Goal: Information Seeking & Learning: Learn about a topic

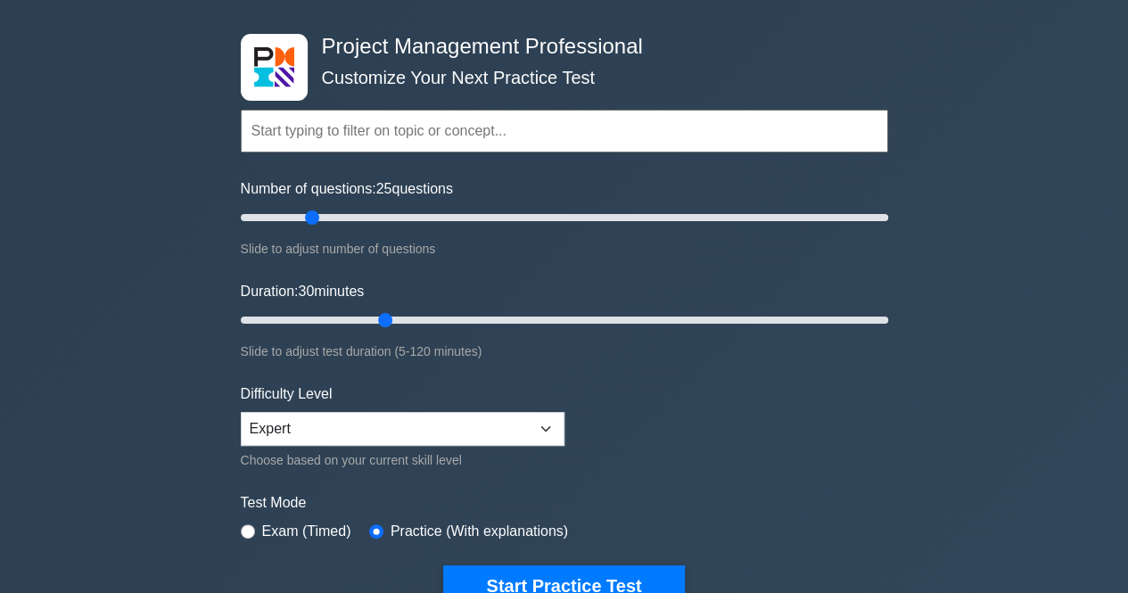
scroll to position [89, 0]
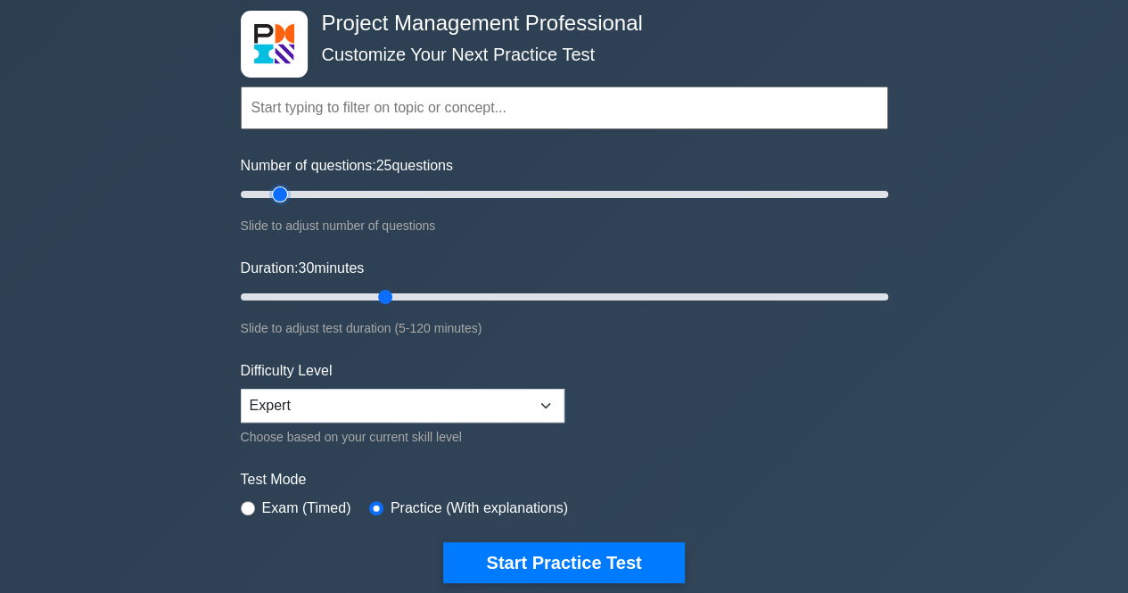
type input "15"
click at [280, 199] on input "Number of questions: 25 questions" at bounding box center [564, 194] width 647 height 21
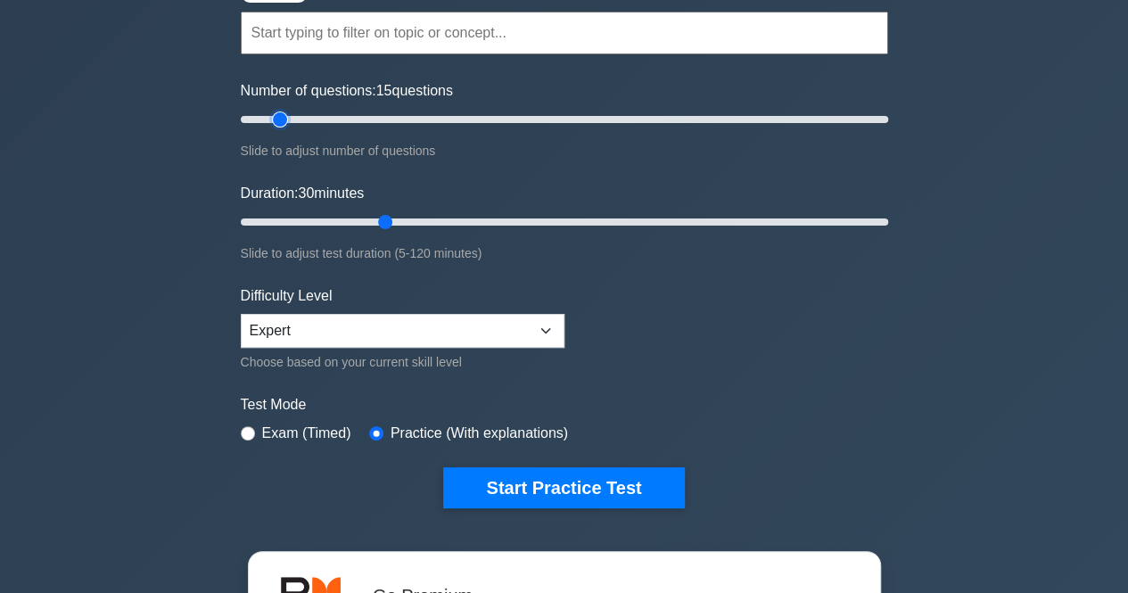
scroll to position [268, 0]
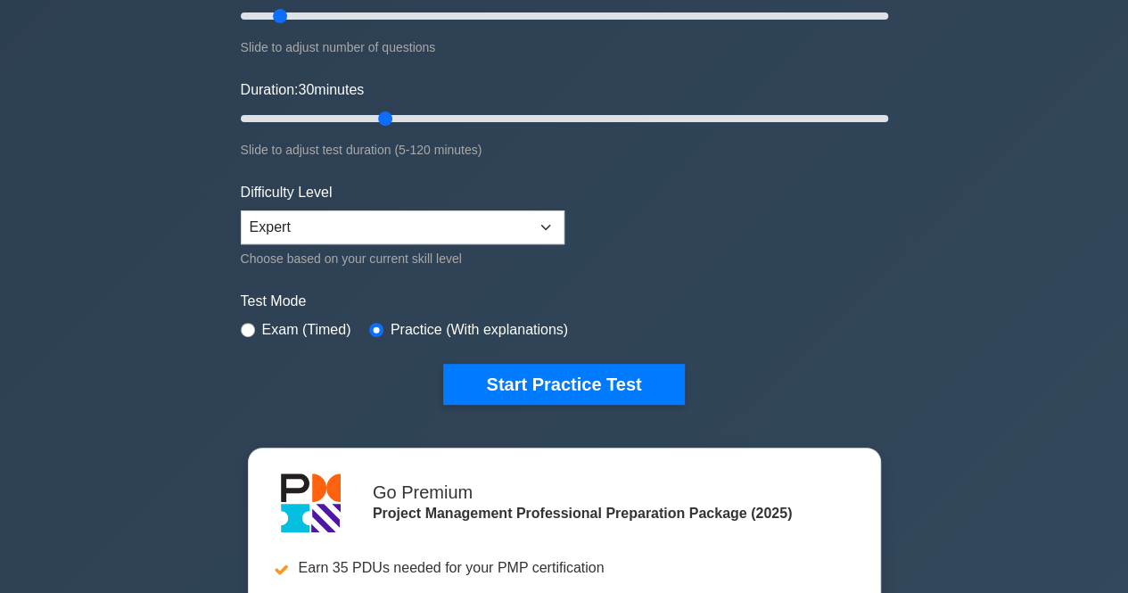
click at [387, 248] on div "Choose based on your current skill level" at bounding box center [403, 258] width 324 height 21
click at [392, 239] on select "Beginner Intermediate Expert" at bounding box center [403, 227] width 324 height 34
click at [291, 336] on label "Exam (Timed)" at bounding box center [306, 329] width 89 height 21
click at [284, 331] on label "Exam (Timed)" at bounding box center [306, 329] width 89 height 21
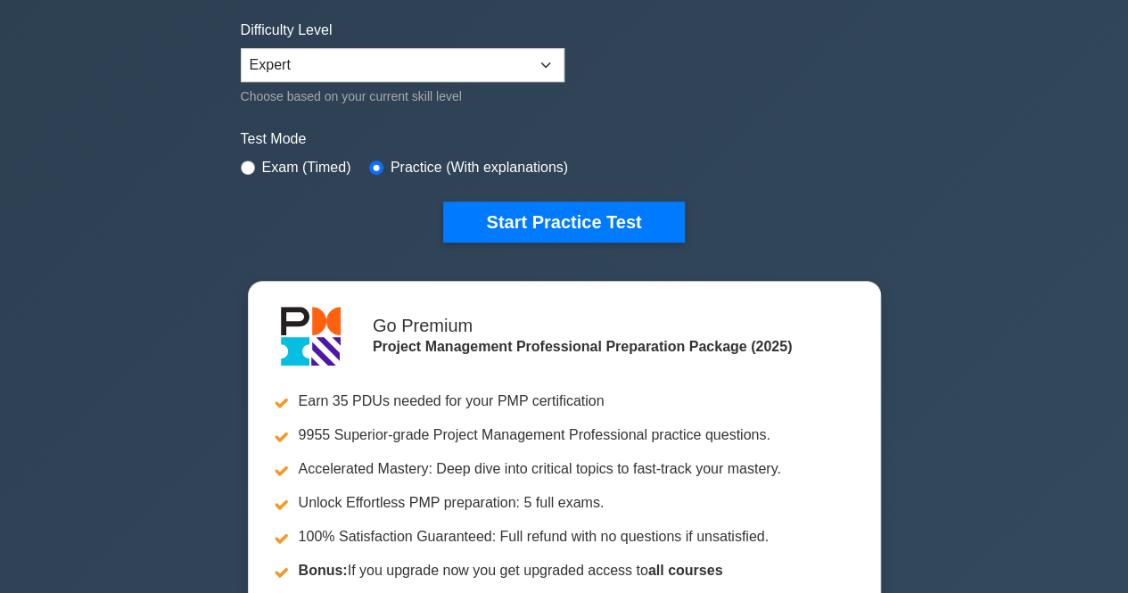
scroll to position [446, 0]
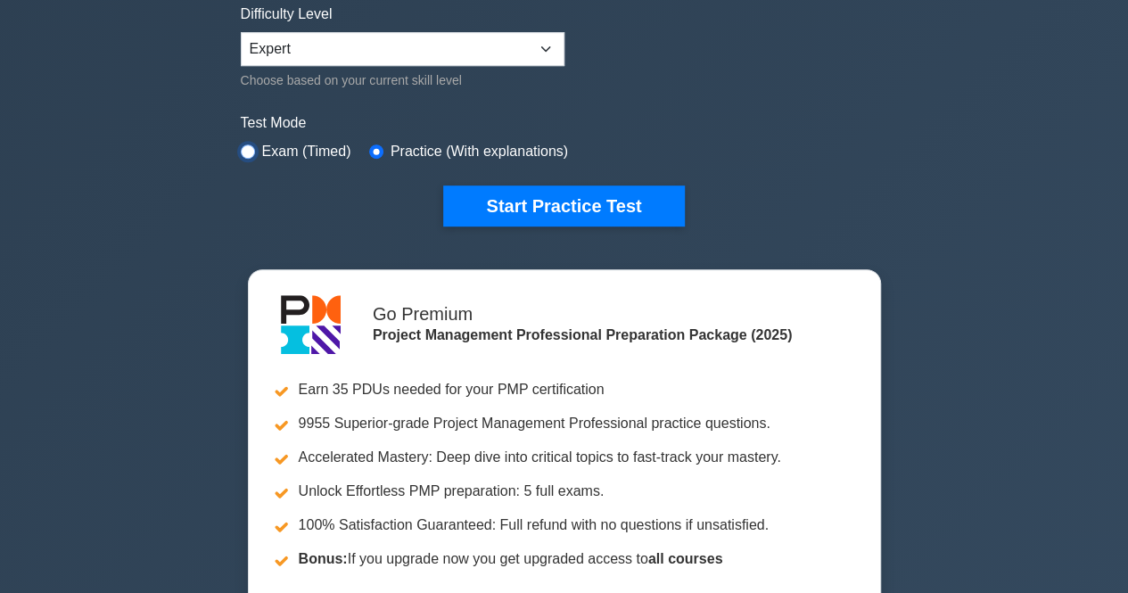
click at [244, 154] on input "radio" at bounding box center [248, 151] width 14 height 14
radio input "true"
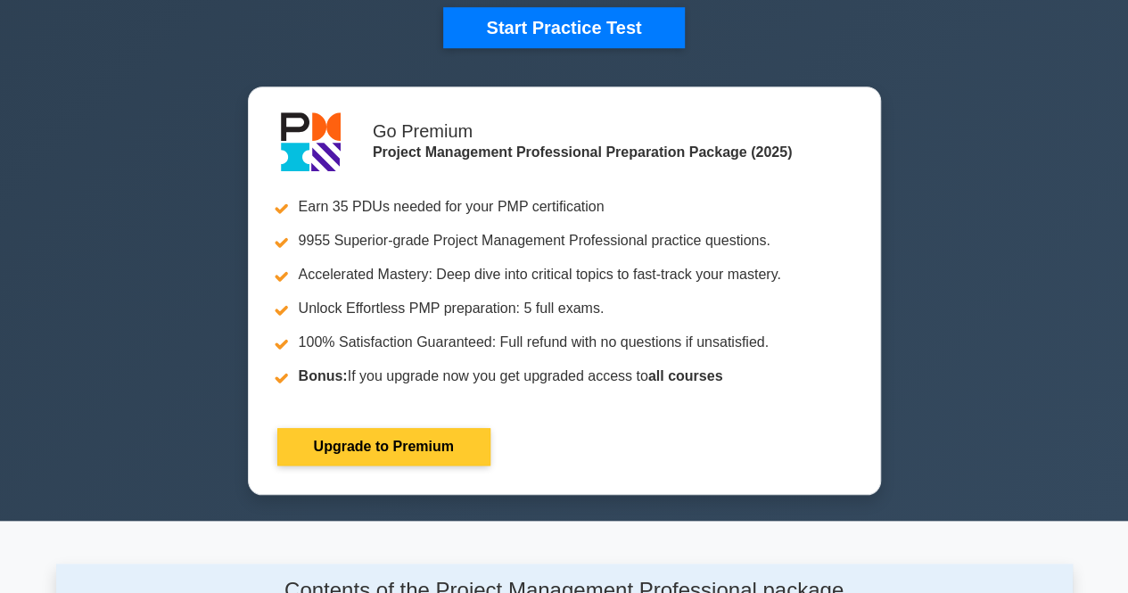
scroll to position [178, 0]
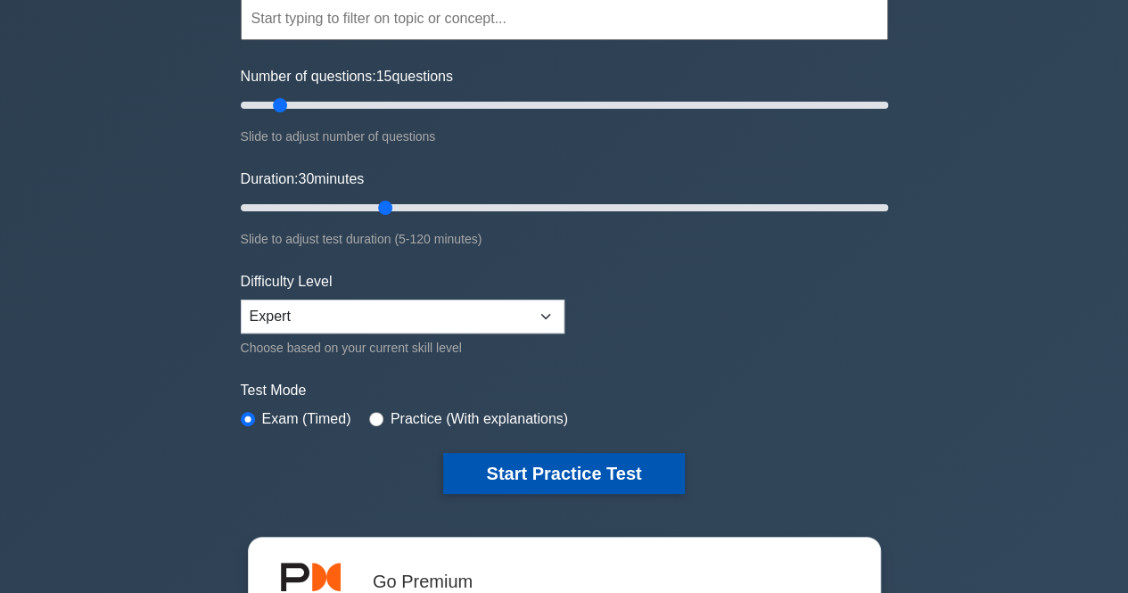
click at [540, 454] on button "Start Practice Test" at bounding box center [563, 473] width 241 height 41
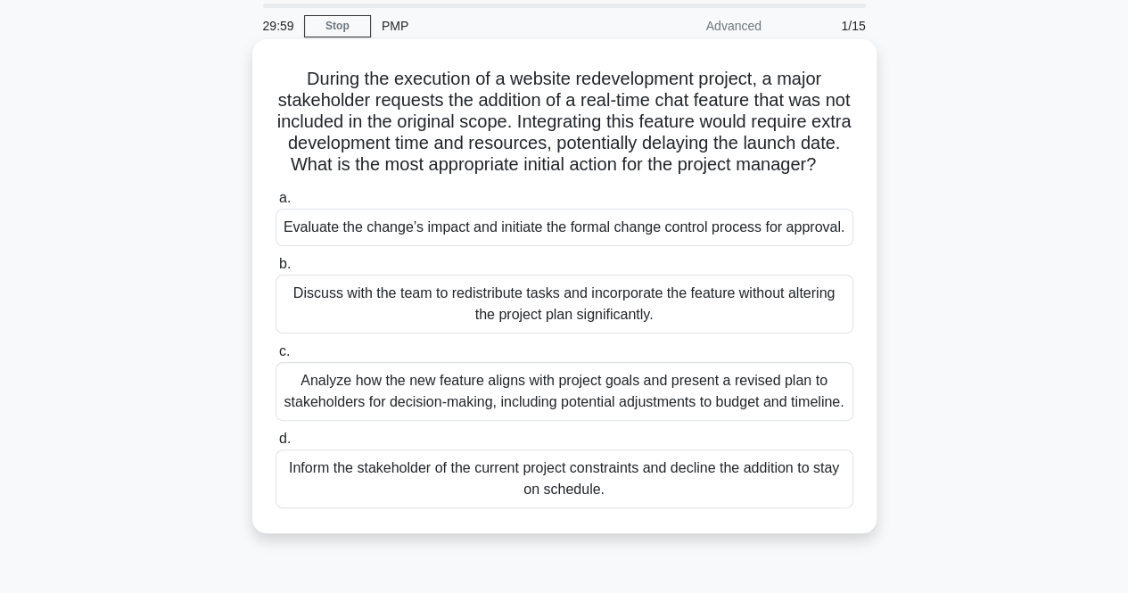
scroll to position [89, 0]
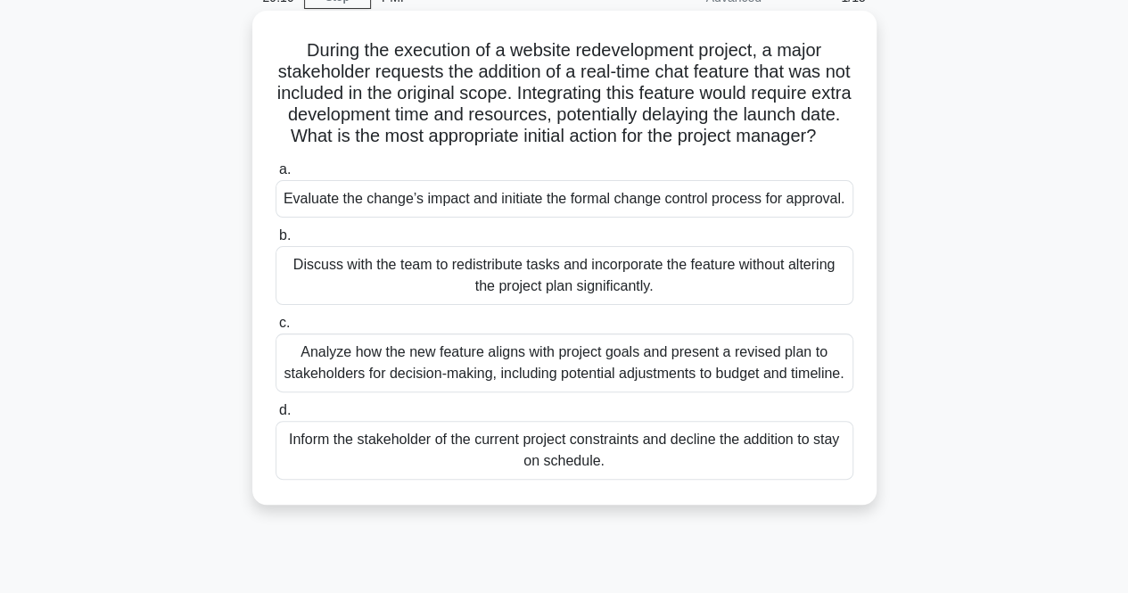
click at [523, 375] on div "Analyze how the new feature aligns with project goals and present a revised pla…" at bounding box center [565, 363] width 578 height 59
click at [276, 329] on input "c. Analyze how the new feature aligns with project goals and present a revised …" at bounding box center [276, 323] width 0 height 12
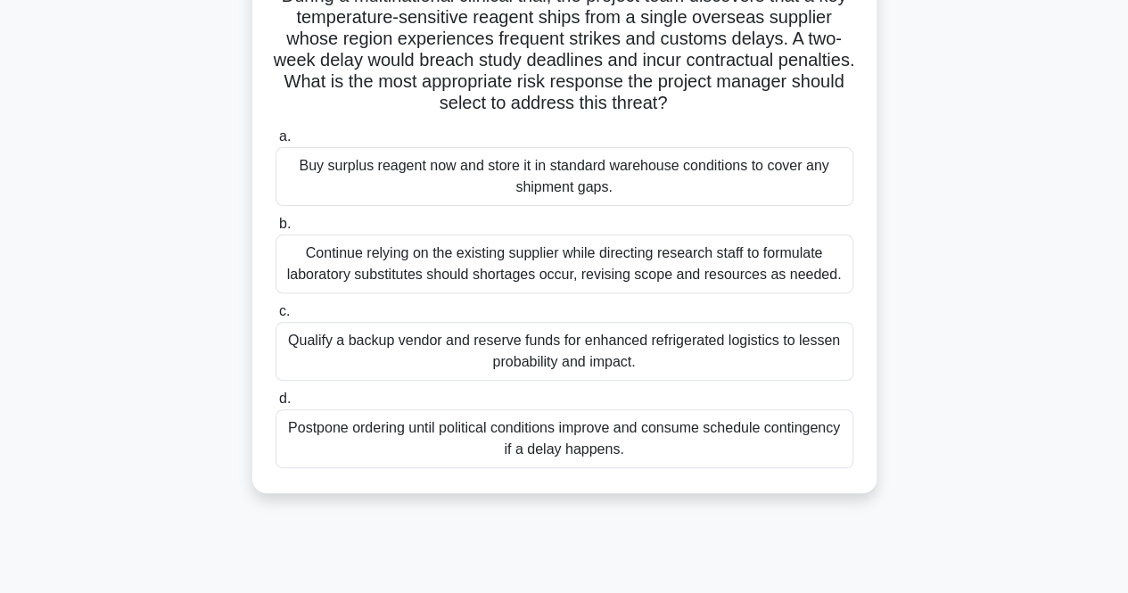
scroll to position [153, 0]
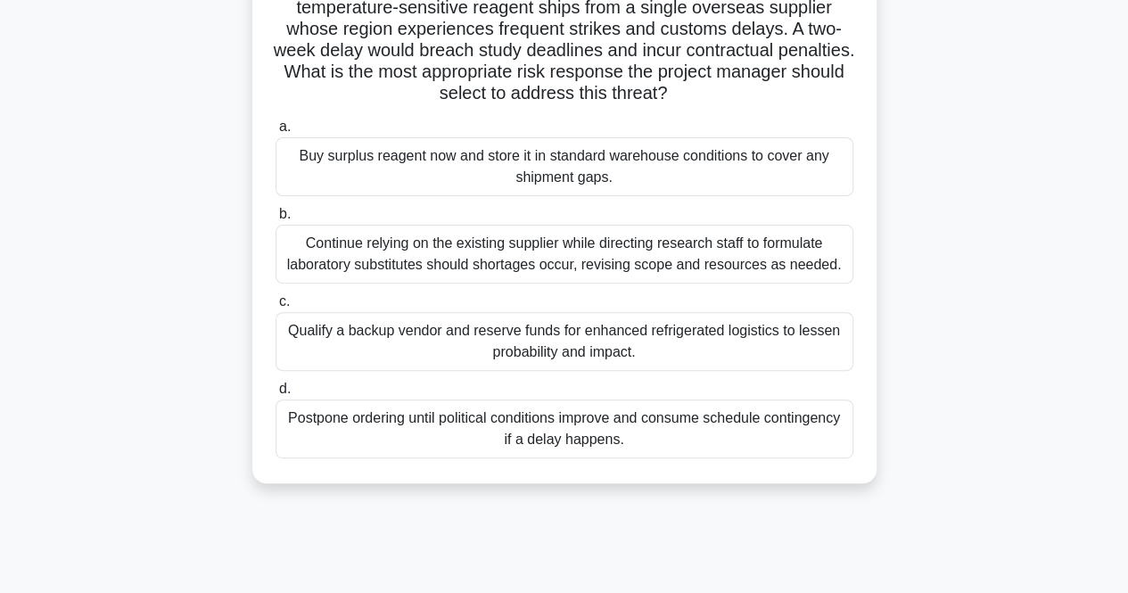
click at [720, 343] on div "Qualify a backup vendor and reserve funds for enhanced refrigerated logistics t…" at bounding box center [565, 341] width 578 height 59
click at [276, 308] on input "c. Qualify a backup vendor and reserve funds for enhanced refrigerated logistic…" at bounding box center [276, 302] width 0 height 12
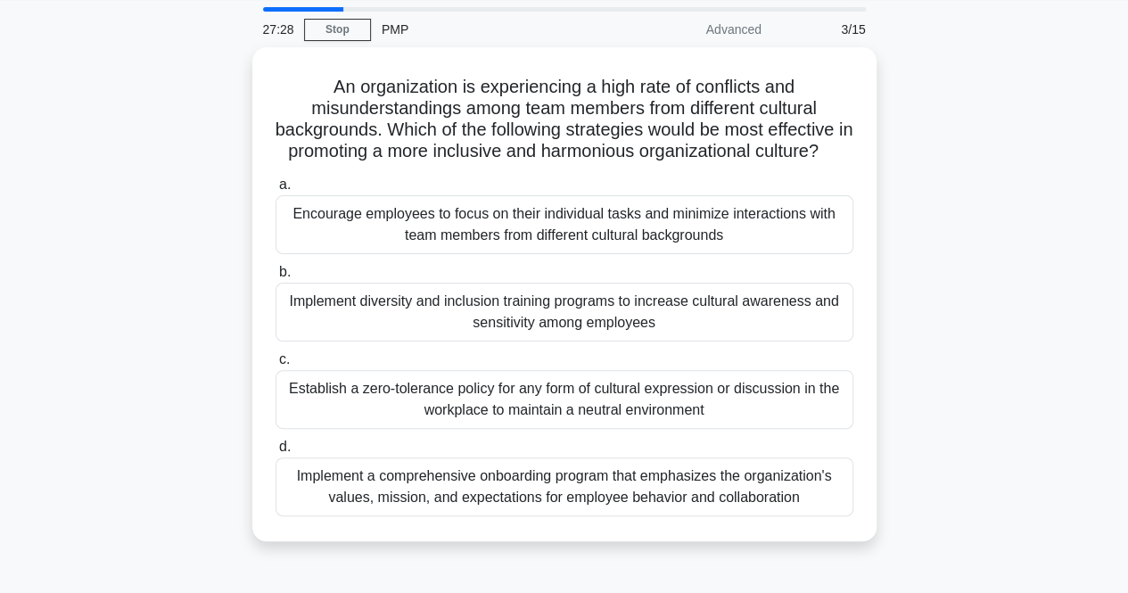
scroll to position [59, 0]
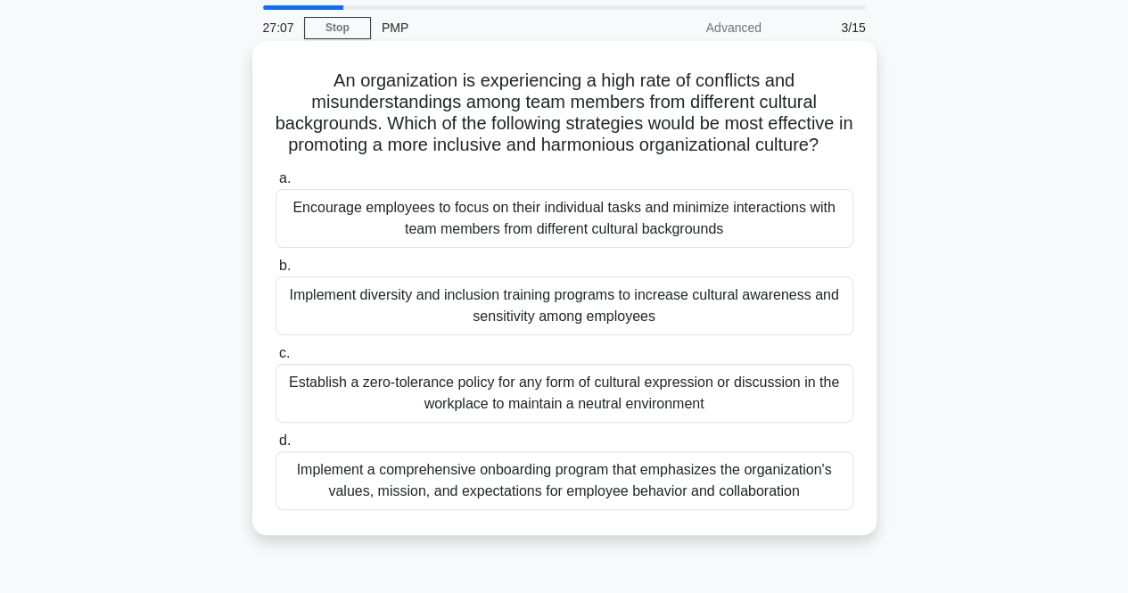
click at [815, 335] on div "Implement diversity and inclusion training programs to increase cultural awaren…" at bounding box center [565, 305] width 578 height 59
click at [276, 272] on input "b. Implement diversity and inclusion training programs to increase cultural awa…" at bounding box center [276, 266] width 0 height 12
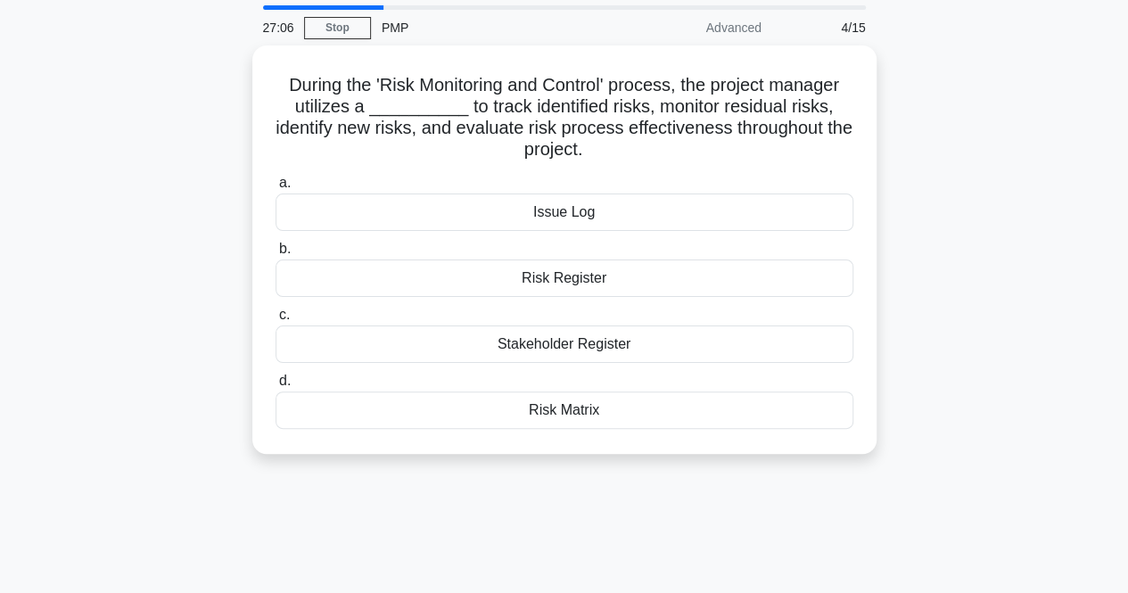
scroll to position [0, 0]
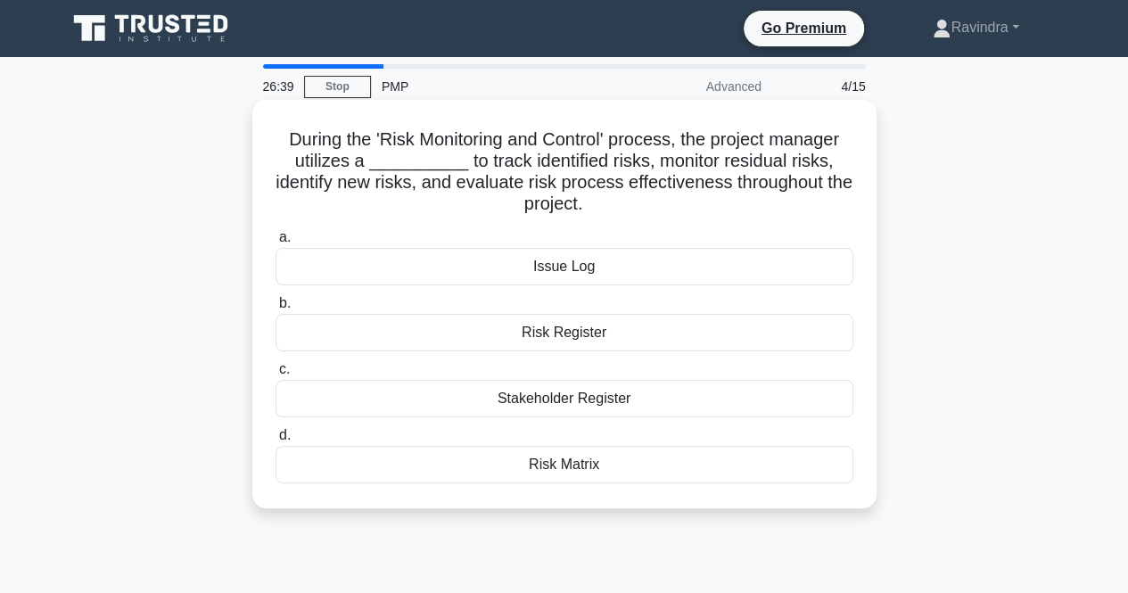
click at [810, 329] on div "Risk Register" at bounding box center [565, 332] width 578 height 37
click at [276, 309] on input "b. Risk Register" at bounding box center [276, 304] width 0 height 12
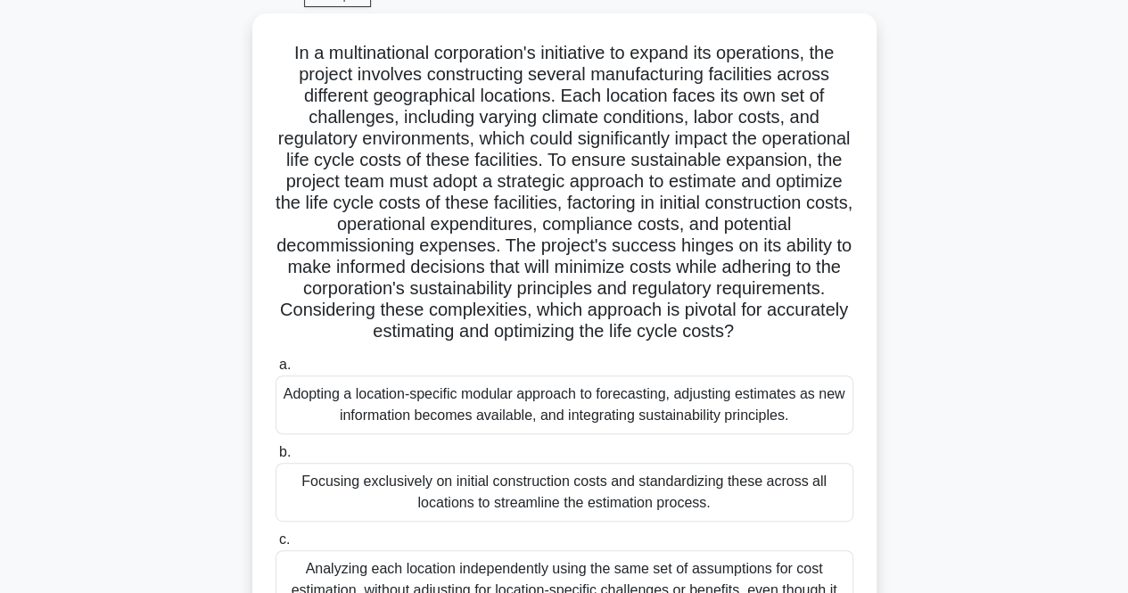
scroll to position [90, 0]
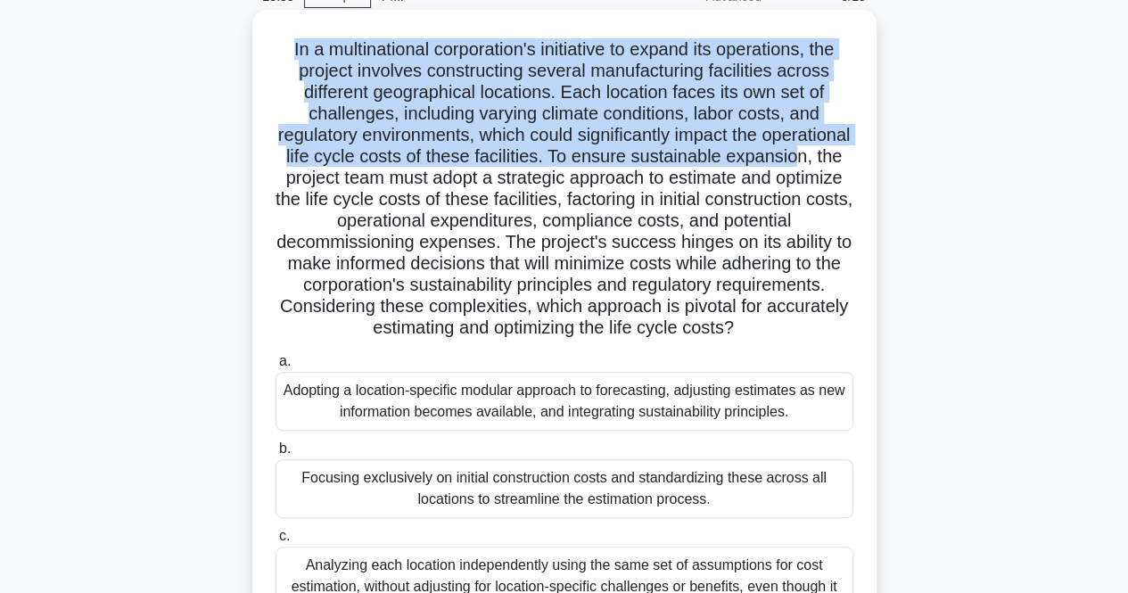
drag, startPoint x: 281, startPoint y: 43, endPoint x: 379, endPoint y: 180, distance: 168.8
click at [379, 180] on h5 "In a multinational corporation's initiative to expand its operations, the proje…" at bounding box center [564, 188] width 581 height 301
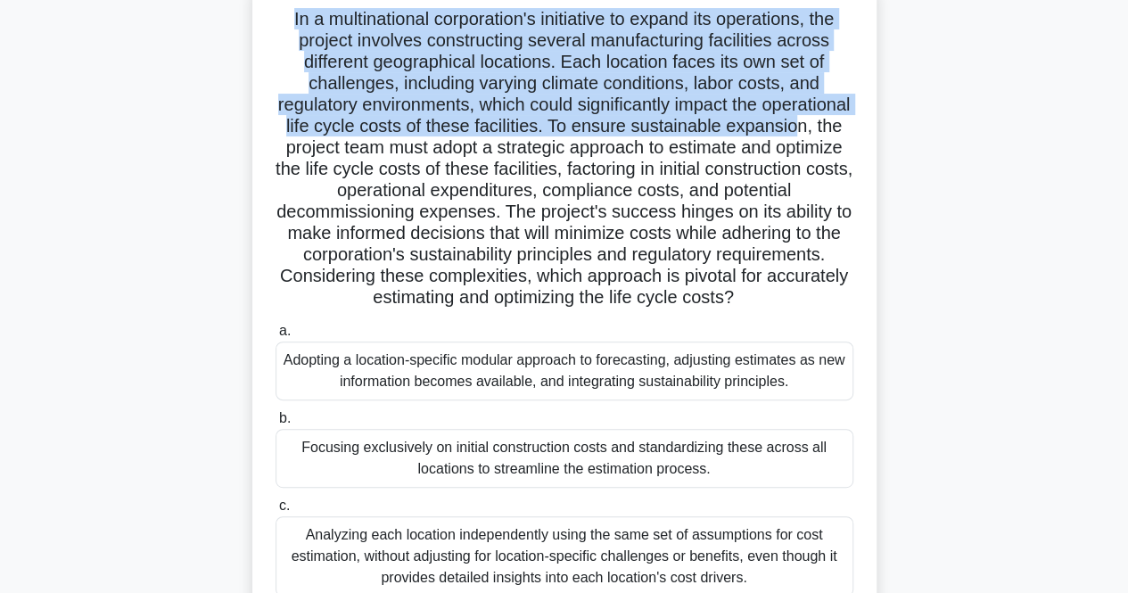
scroll to position [127, 0]
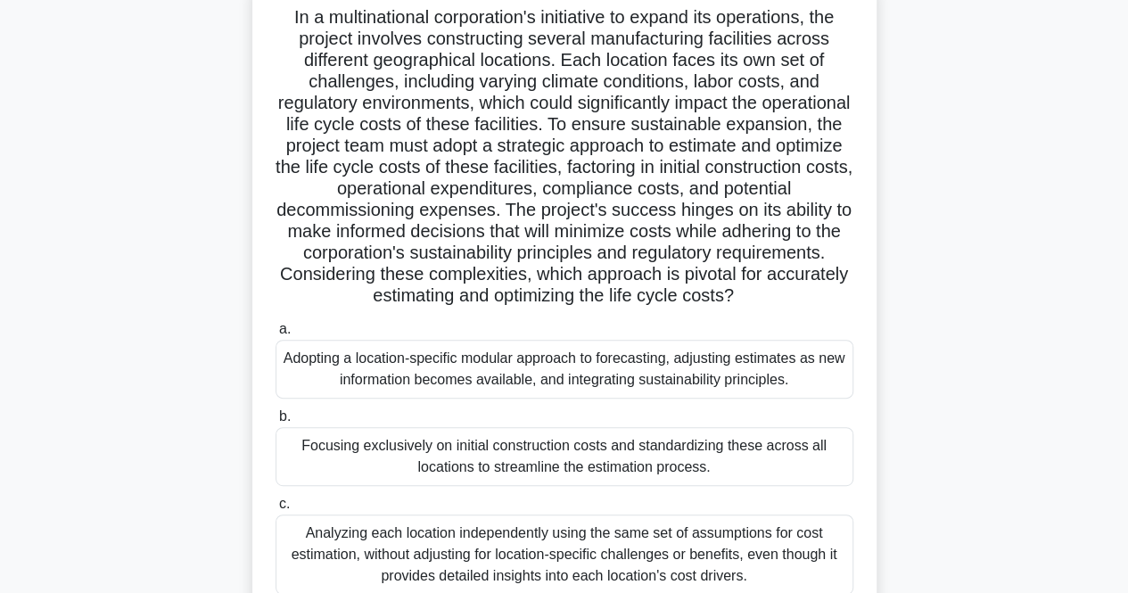
click at [1043, 202] on div ".spinner_0XTQ{transform-origin:center;animation:spinner_y6GP .75s linear infini…" at bounding box center [564, 353] width 1017 height 751
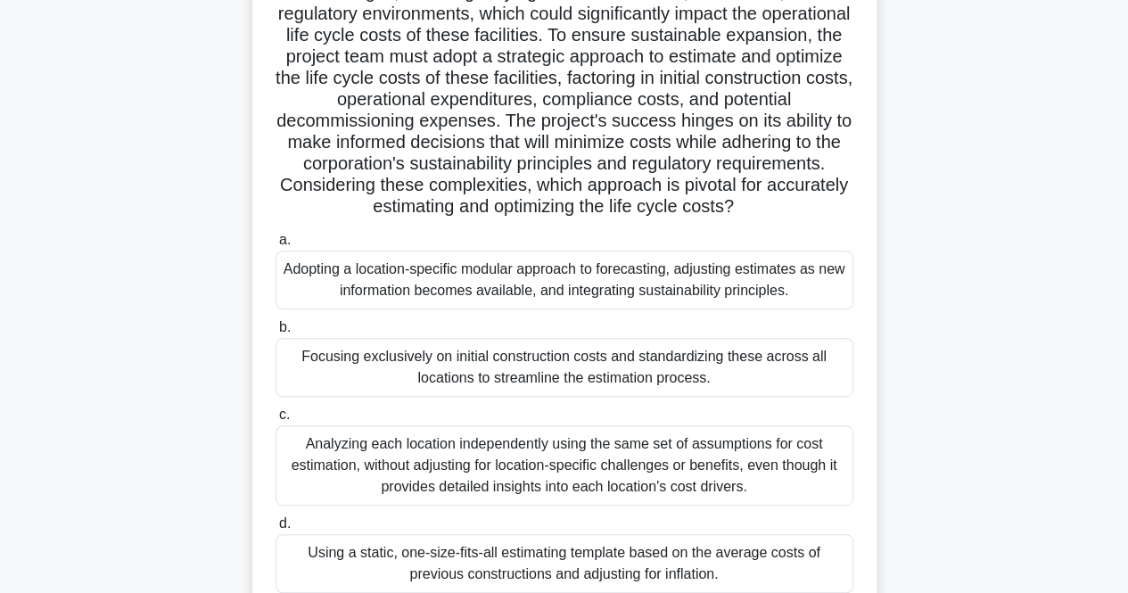
scroll to position [305, 0]
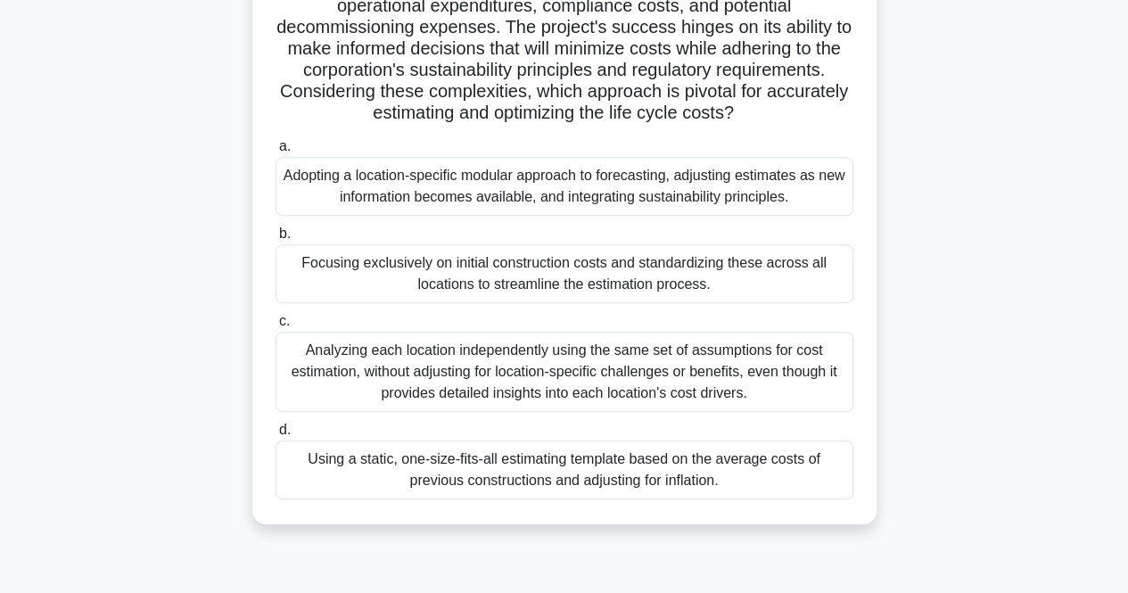
click at [711, 197] on div "Adopting a location-specific modular approach to forecasting, adjusting estimat…" at bounding box center [565, 186] width 578 height 59
click at [276, 153] on input "a. Adopting a location-specific modular approach to forecasting, adjusting esti…" at bounding box center [276, 147] width 0 height 12
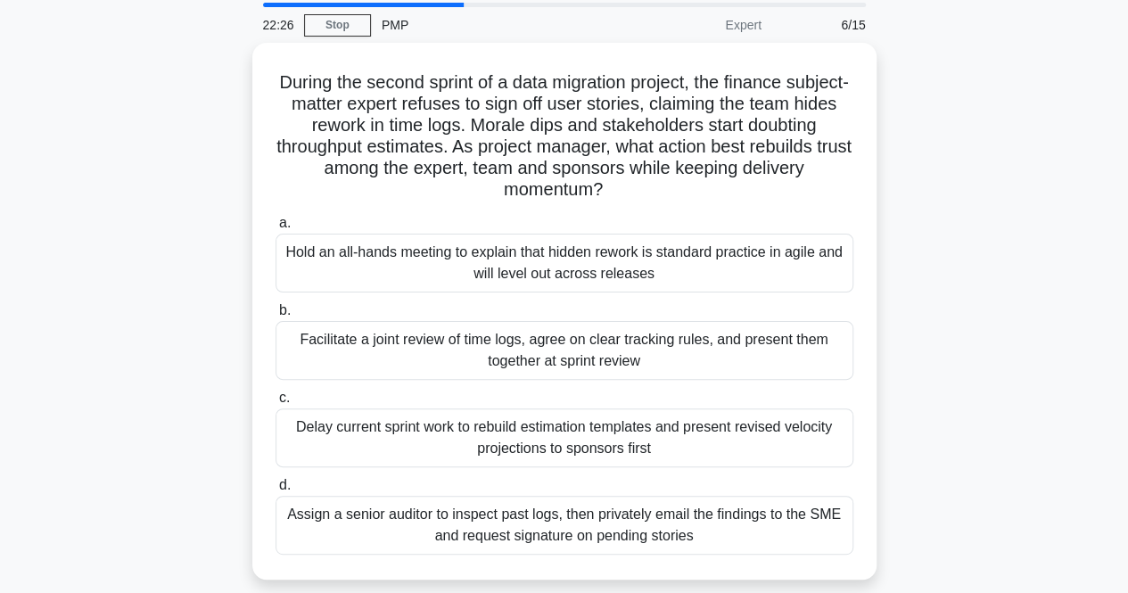
scroll to position [89, 0]
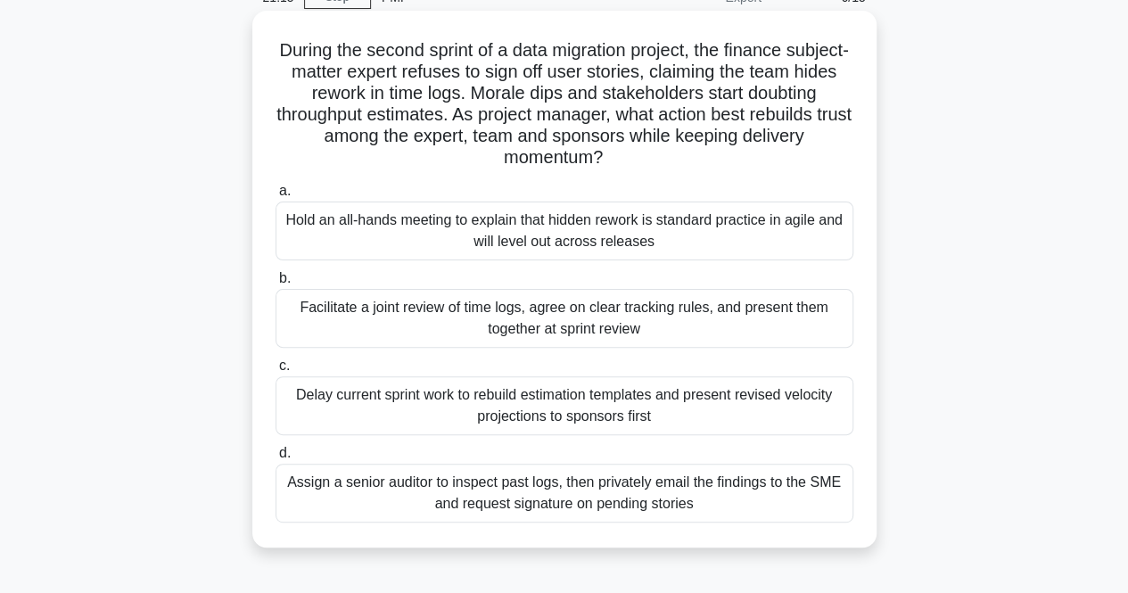
click at [815, 317] on div "Facilitate a joint review of time logs, agree on clear tracking rules, and pres…" at bounding box center [565, 318] width 578 height 59
click at [276, 284] on input "b. Facilitate a joint review of time logs, agree on clear tracking rules, and p…" at bounding box center [276, 279] width 0 height 12
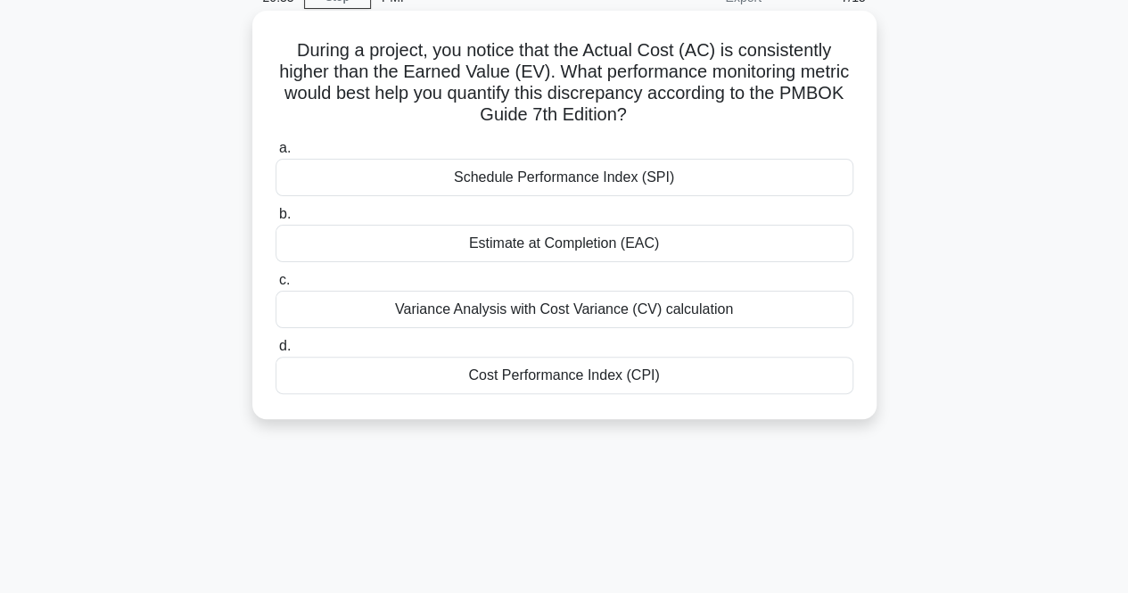
click at [746, 370] on div "Cost Performance Index (CPI)" at bounding box center [565, 375] width 578 height 37
click at [276, 352] on input "d. Cost Performance Index (CPI)" at bounding box center [276, 347] width 0 height 12
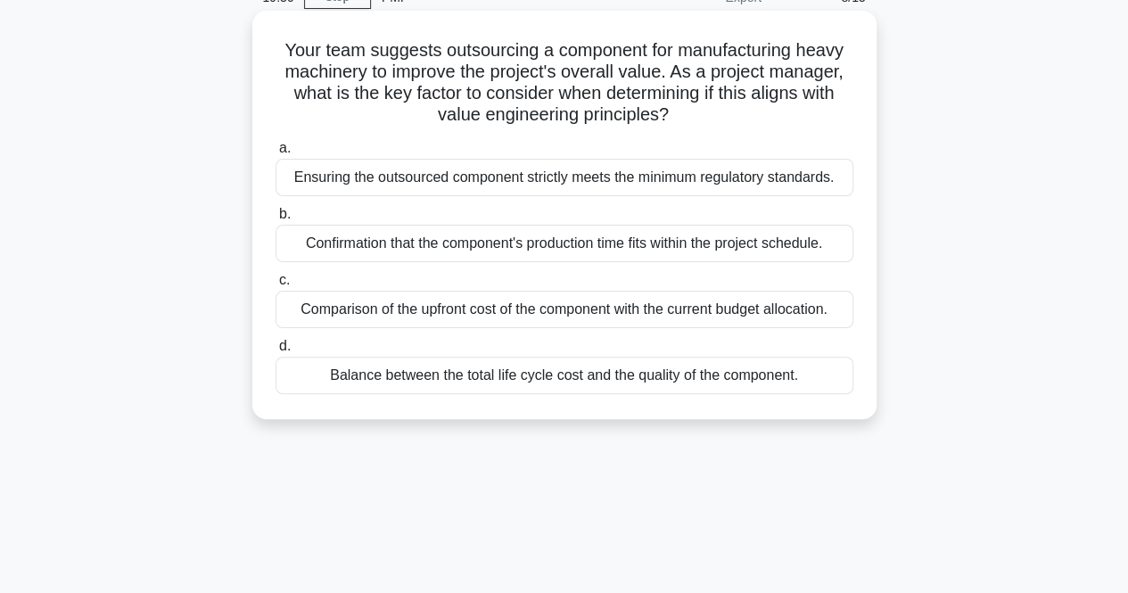
click at [749, 183] on div "Ensuring the outsourced component strictly meets the minimum regulatory standar…" at bounding box center [565, 177] width 578 height 37
click at [276, 154] on input "a. Ensuring the outsourced component strictly meets the minimum regulatory stan…" at bounding box center [276, 149] width 0 height 12
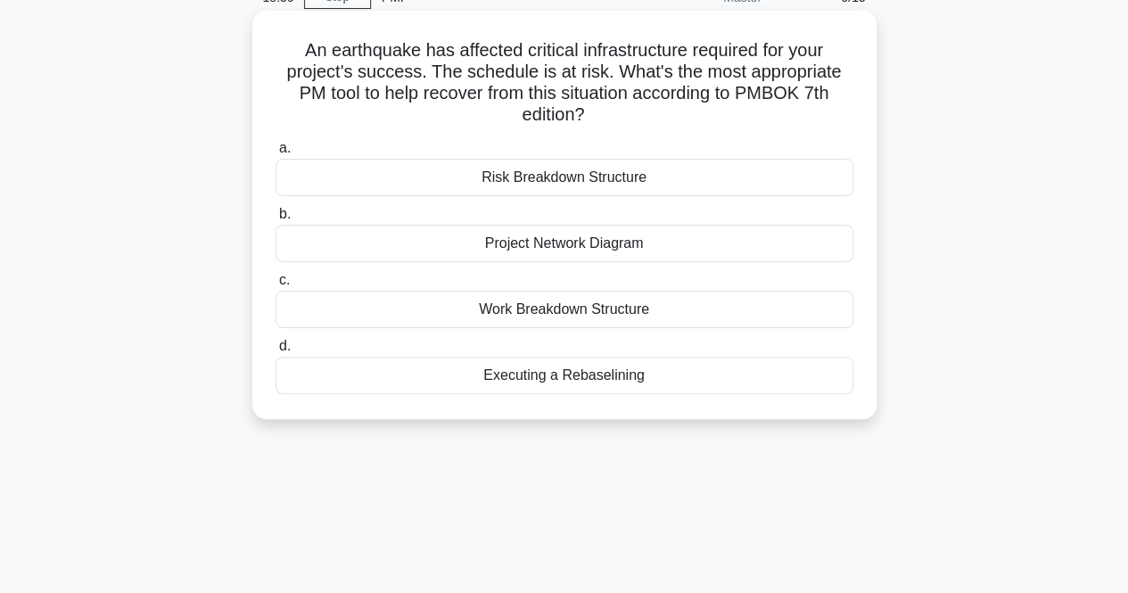
click at [769, 374] on div "Executing a Rebaselining" at bounding box center [565, 375] width 578 height 37
click at [276, 352] on input "d. Executing a Rebaselining" at bounding box center [276, 347] width 0 height 12
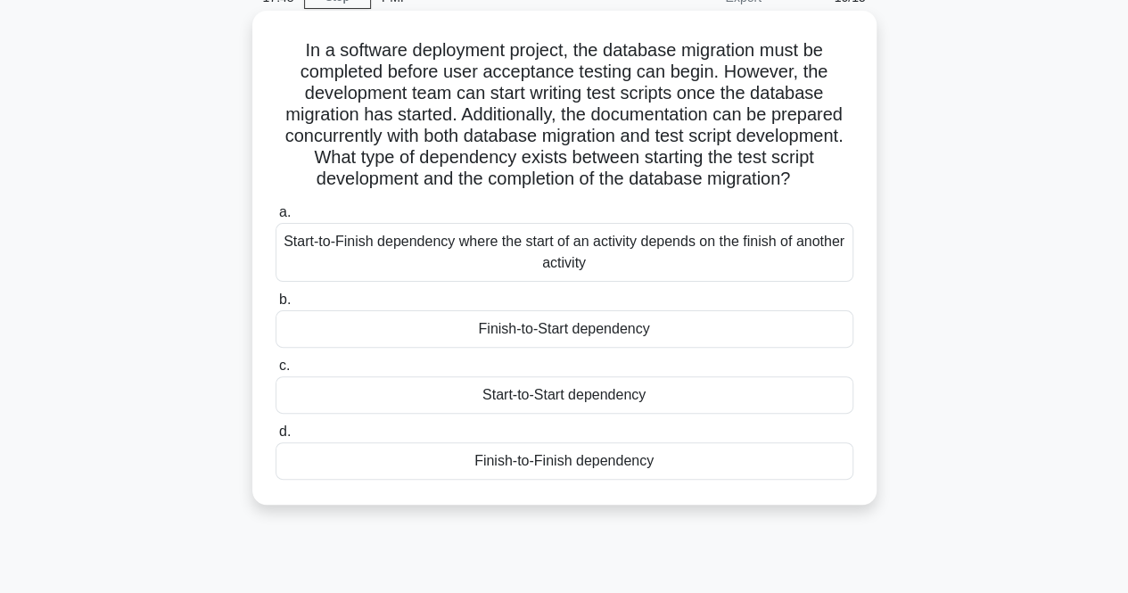
click at [711, 414] on div "Start-to-Start dependency" at bounding box center [565, 394] width 578 height 37
click at [276, 372] on input "c. Start-to-Start dependency" at bounding box center [276, 366] width 0 height 12
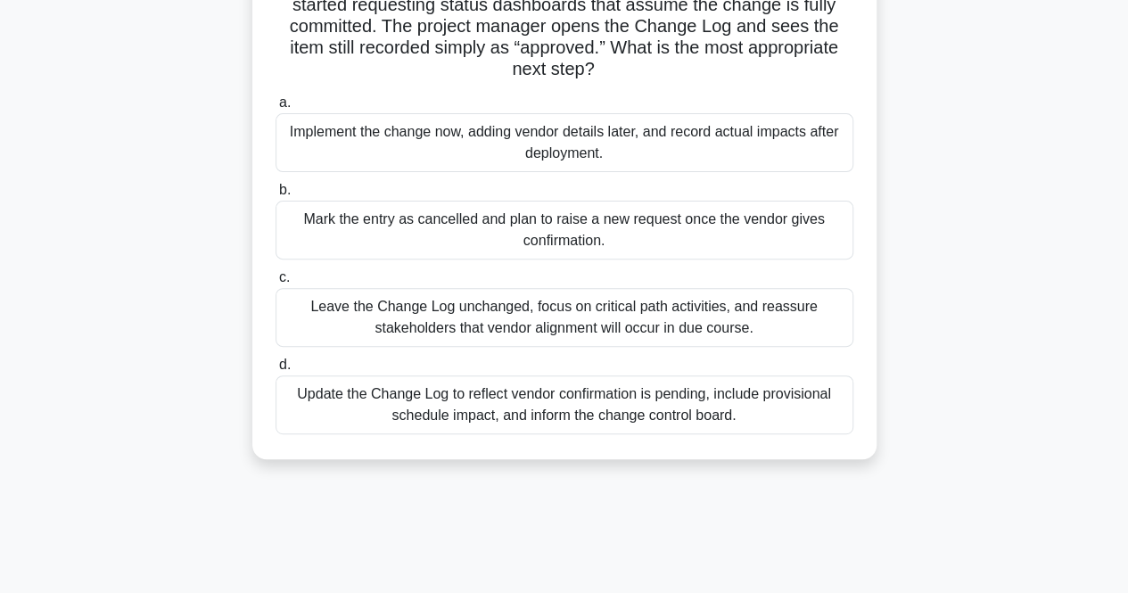
scroll to position [288, 0]
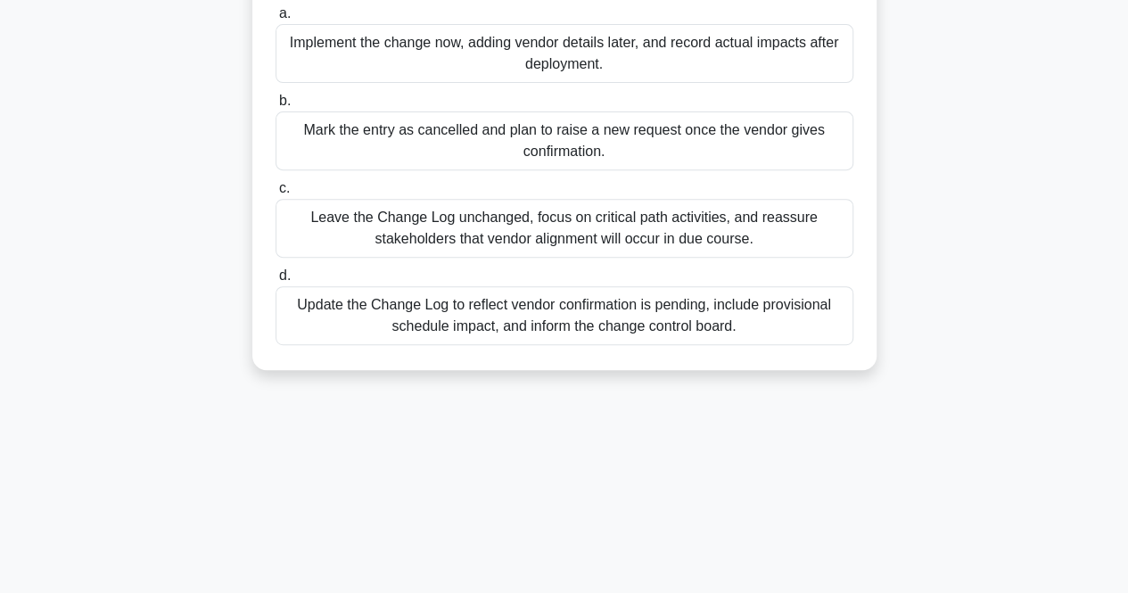
click at [455, 332] on div "Update the Change Log to reflect vendor confirmation is pending, include provis…" at bounding box center [565, 315] width 578 height 59
click at [276, 282] on input "d. Update the Change Log to reflect vendor confirmation is pending, include pro…" at bounding box center [276, 276] width 0 height 12
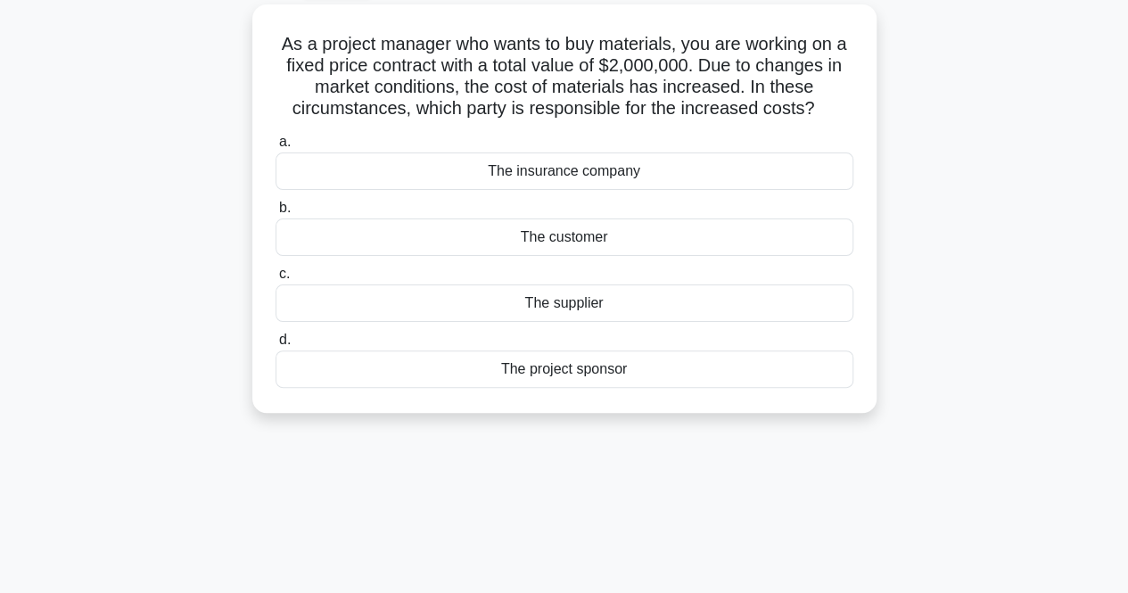
scroll to position [109, 0]
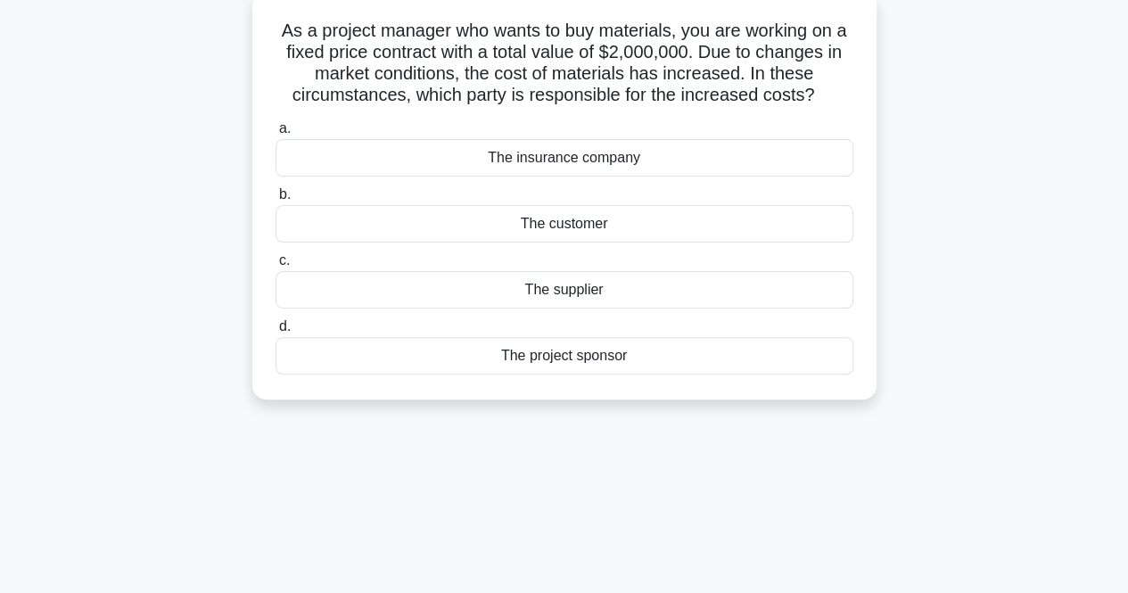
click at [631, 300] on div "The supplier" at bounding box center [565, 289] width 578 height 37
click at [276, 267] on input "c. The supplier" at bounding box center [276, 261] width 0 height 12
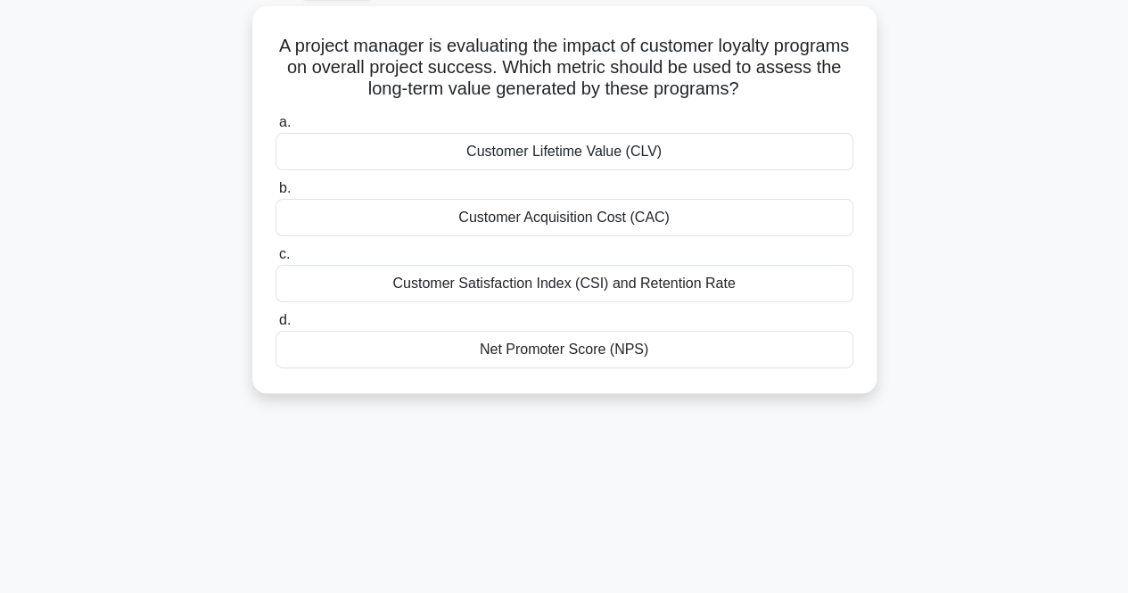
scroll to position [98, 0]
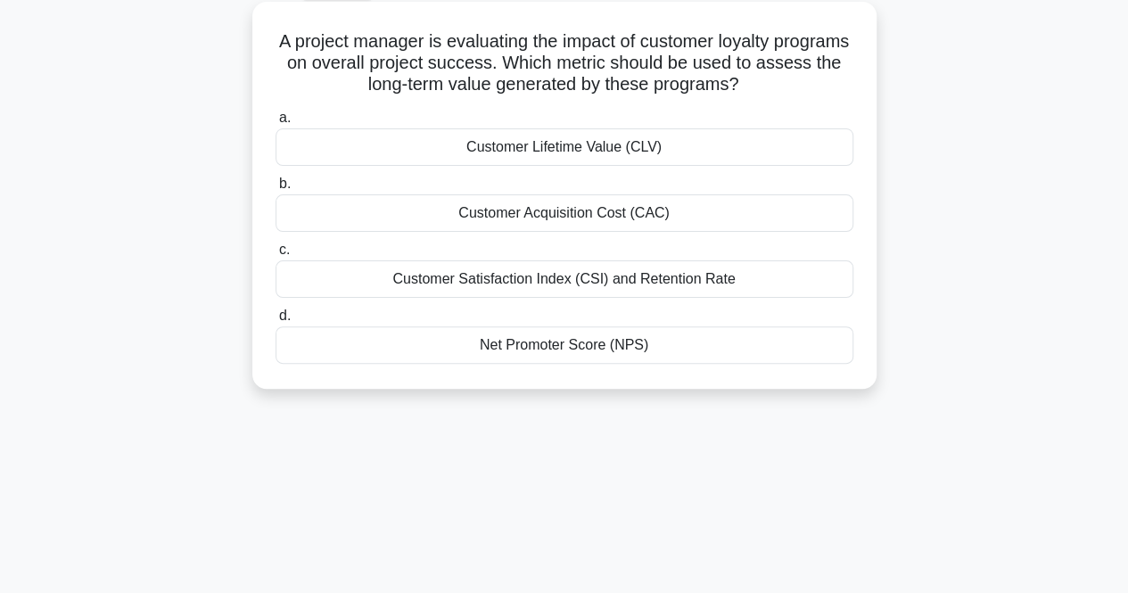
click at [648, 344] on div "Net Promoter Score (NPS)" at bounding box center [565, 344] width 578 height 37
click at [276, 322] on input "d. Net Promoter Score (NPS)" at bounding box center [276, 316] width 0 height 12
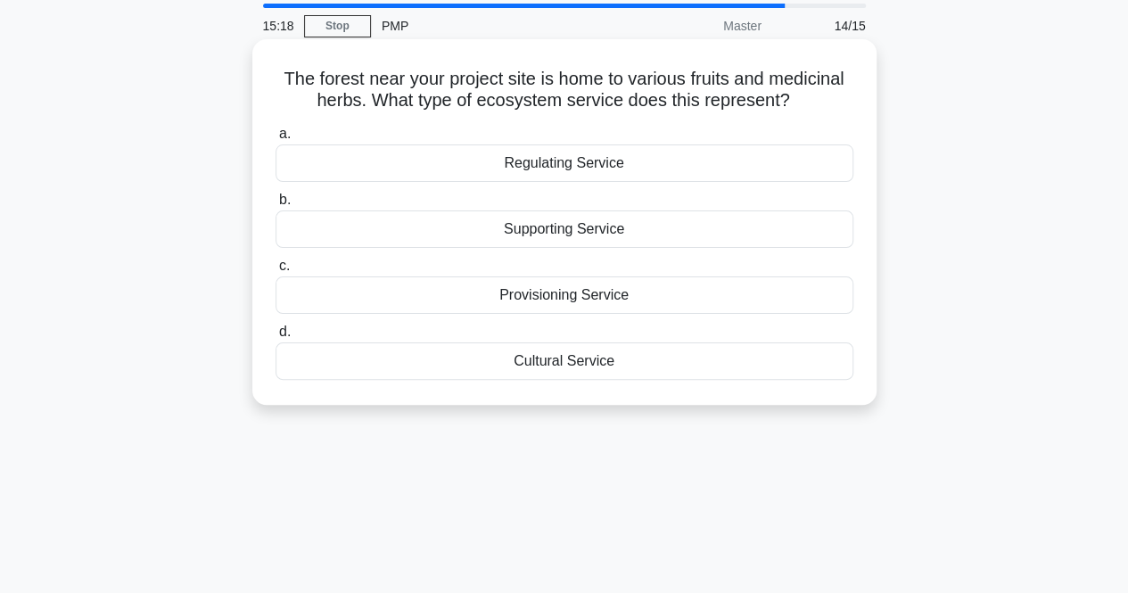
scroll to position [89, 0]
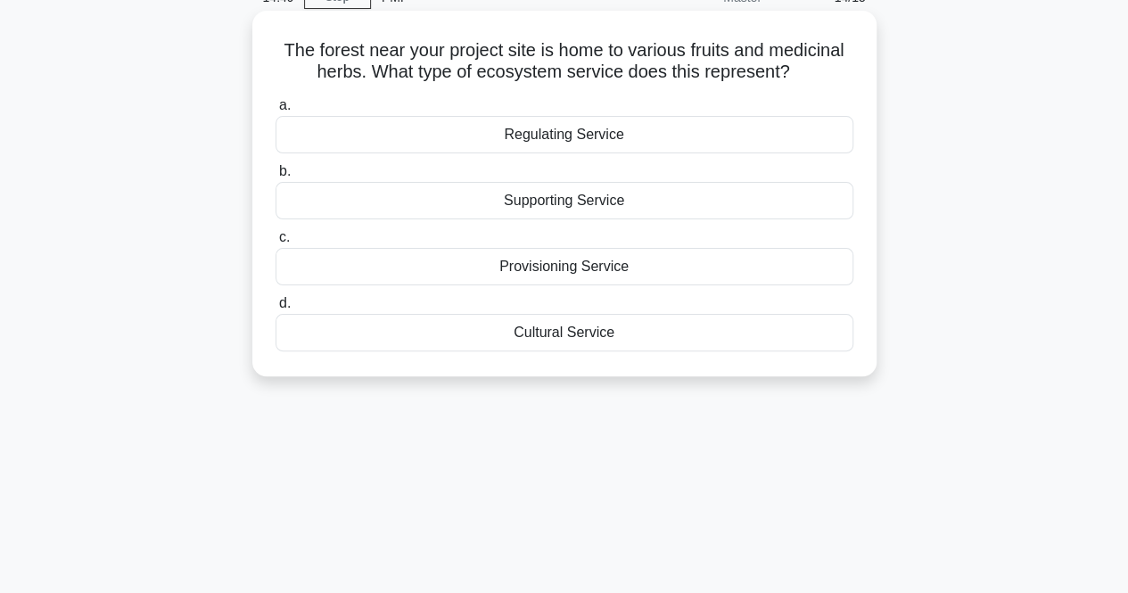
click at [592, 338] on div "Cultural Service" at bounding box center [565, 332] width 578 height 37
click at [276, 309] on input "d. Cultural Service" at bounding box center [276, 304] width 0 height 12
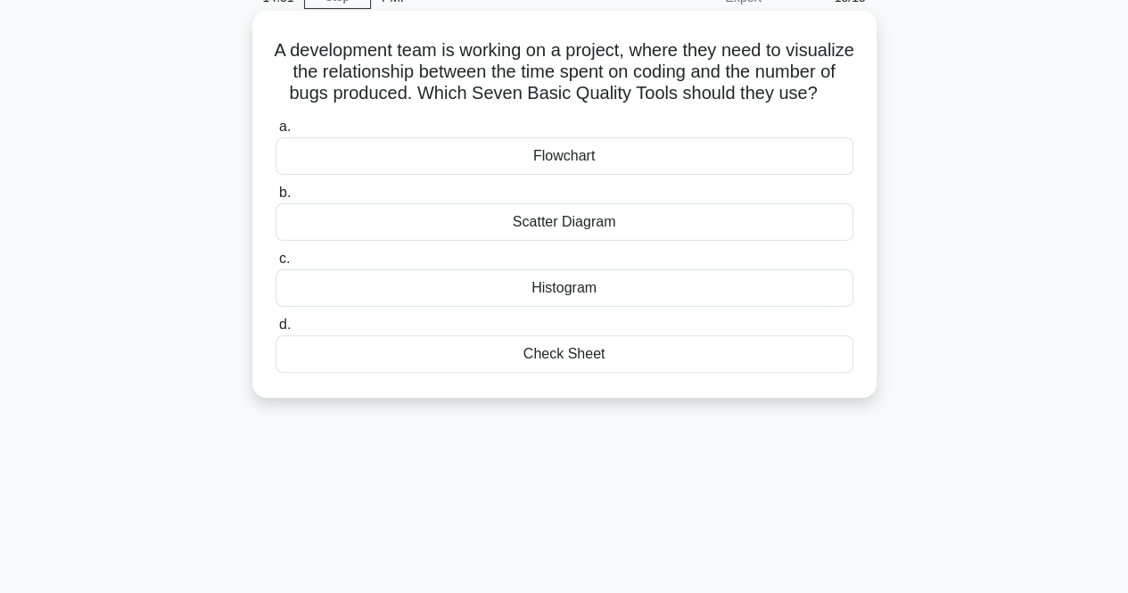
click at [590, 373] on div "Check Sheet" at bounding box center [565, 353] width 578 height 37
click at [276, 331] on input "d. Check Sheet" at bounding box center [276, 325] width 0 height 12
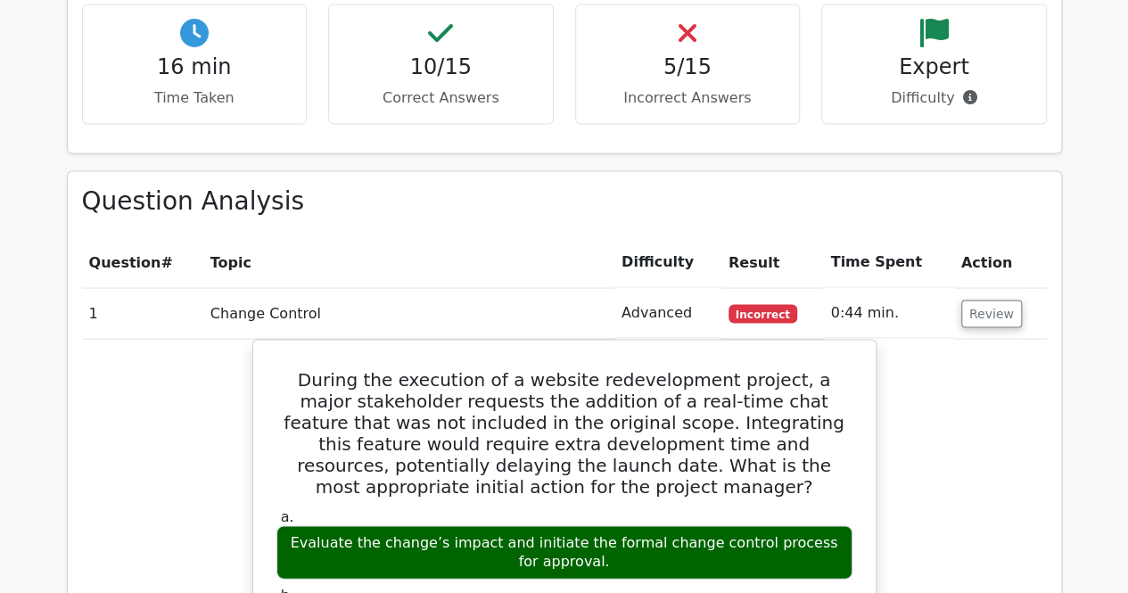
scroll to position [1516, 0]
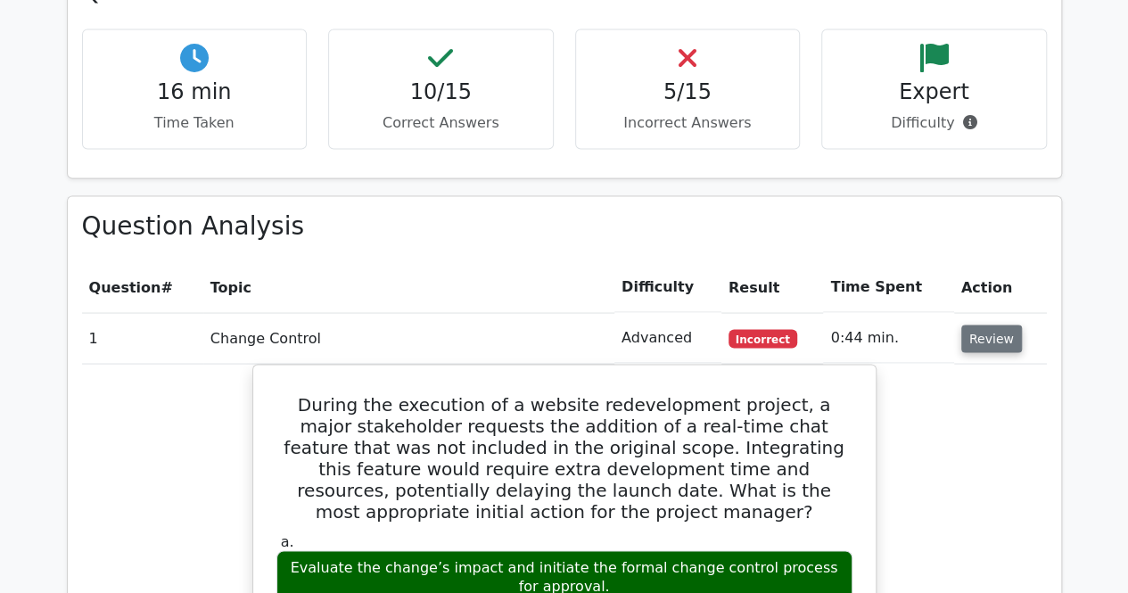
click at [995, 325] on button "Review" at bounding box center [991, 339] width 61 height 28
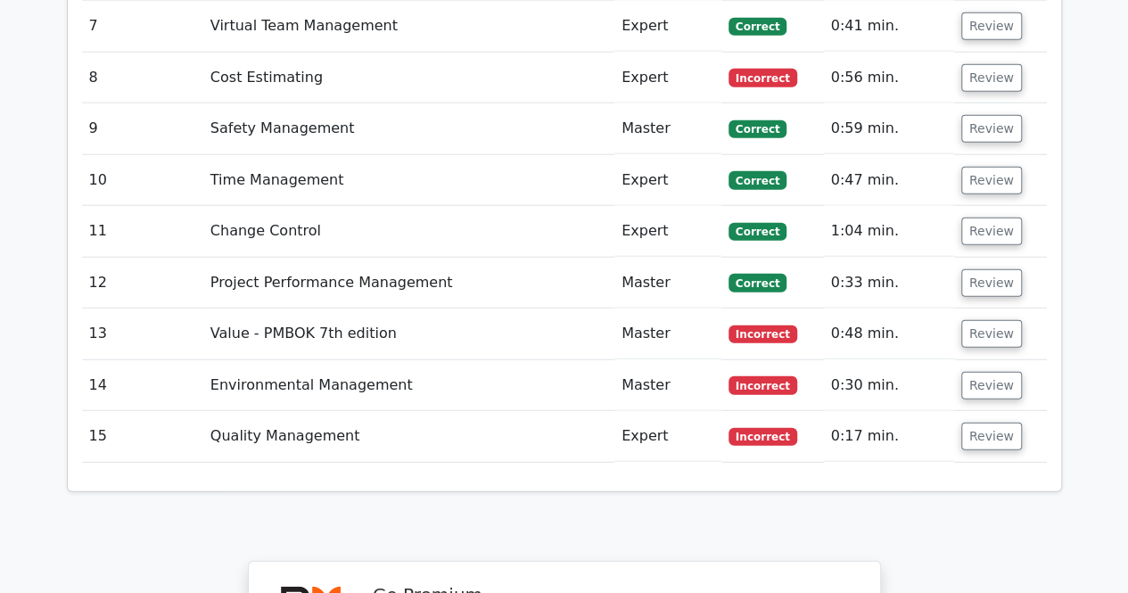
scroll to position [2319, 0]
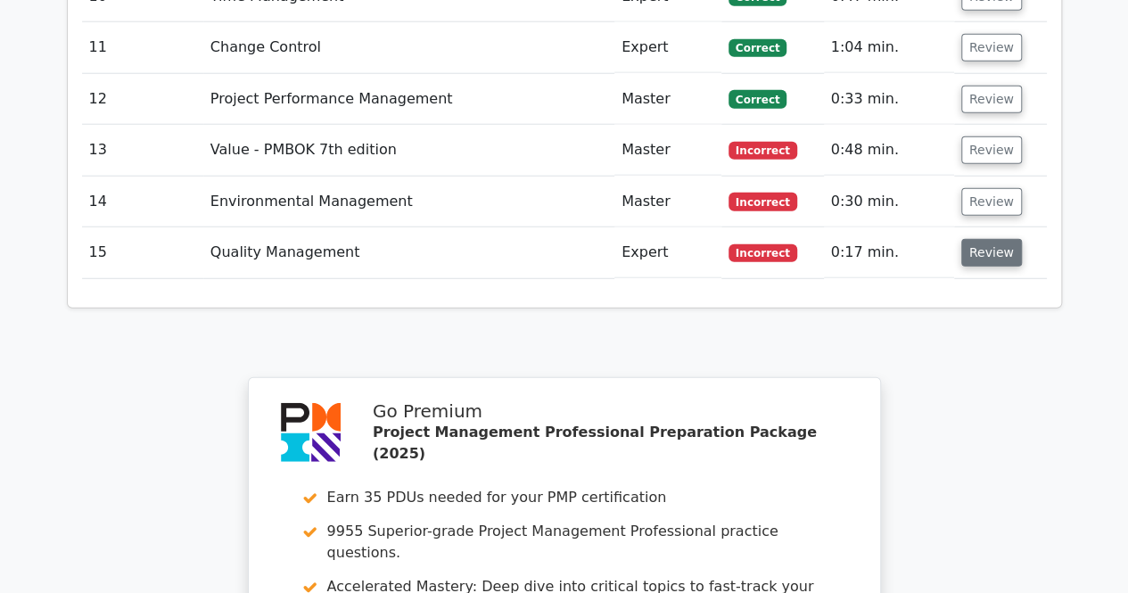
click at [991, 239] on button "Review" at bounding box center [991, 253] width 61 height 28
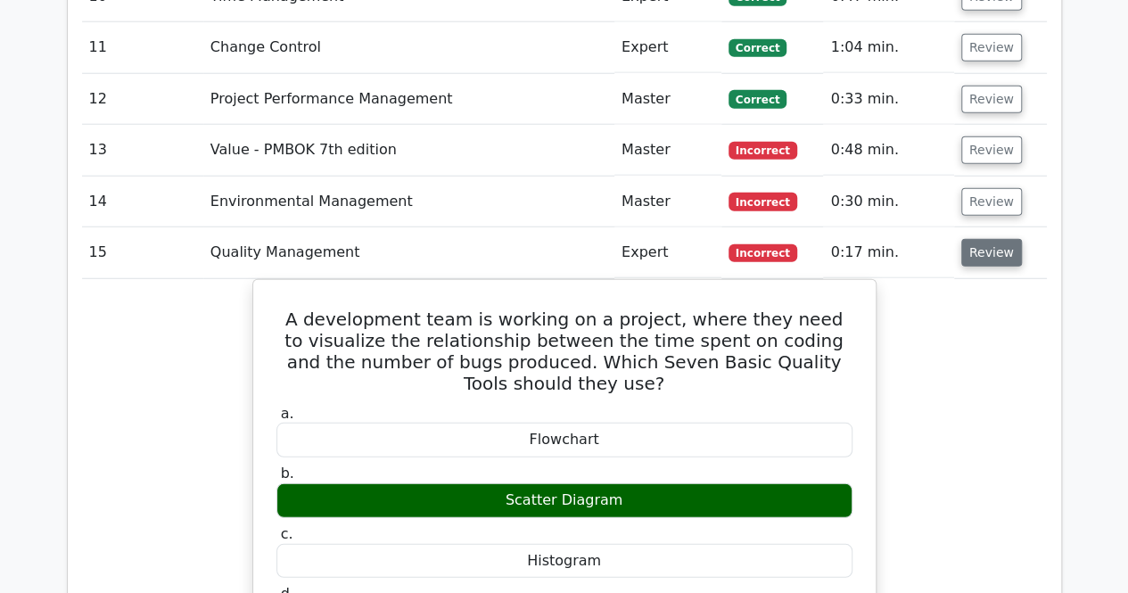
click at [991, 239] on button "Review" at bounding box center [991, 253] width 61 height 28
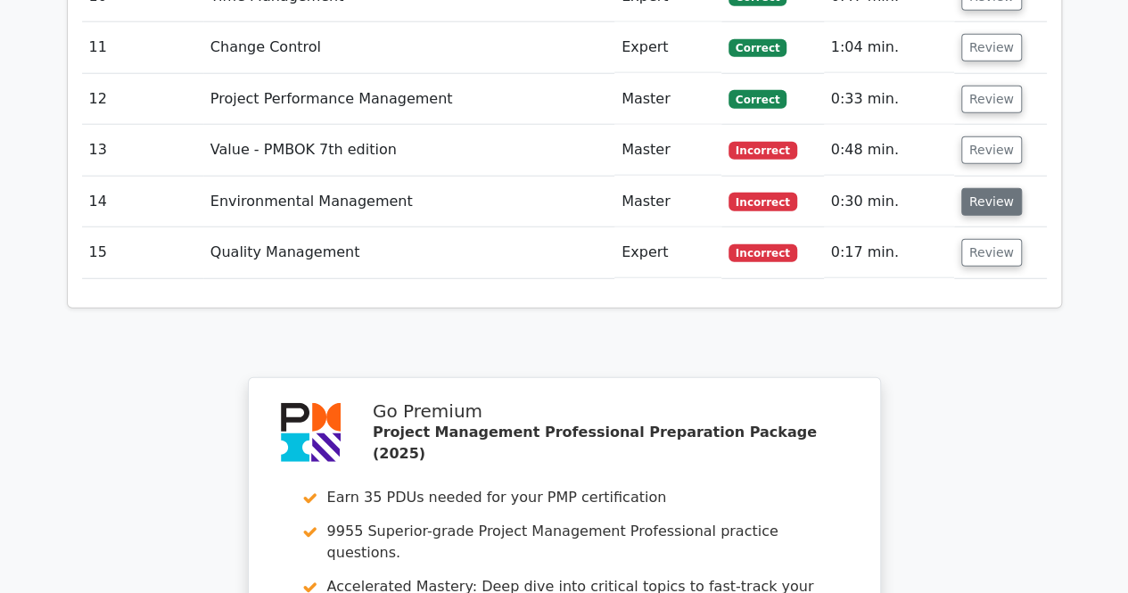
click at [988, 188] on button "Review" at bounding box center [991, 202] width 61 height 28
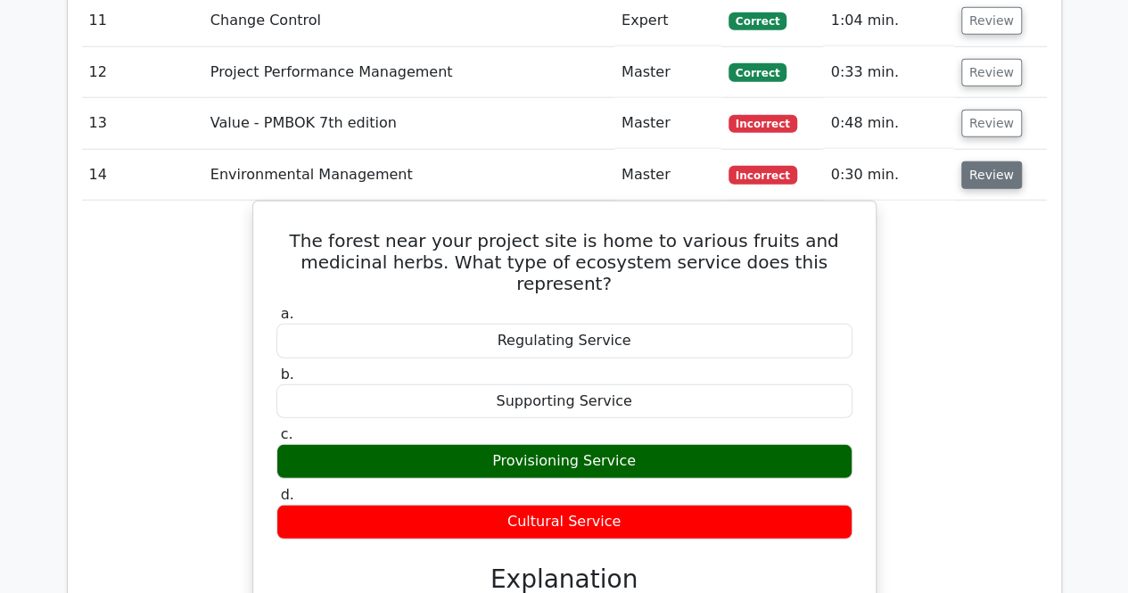
scroll to position [2230, 0]
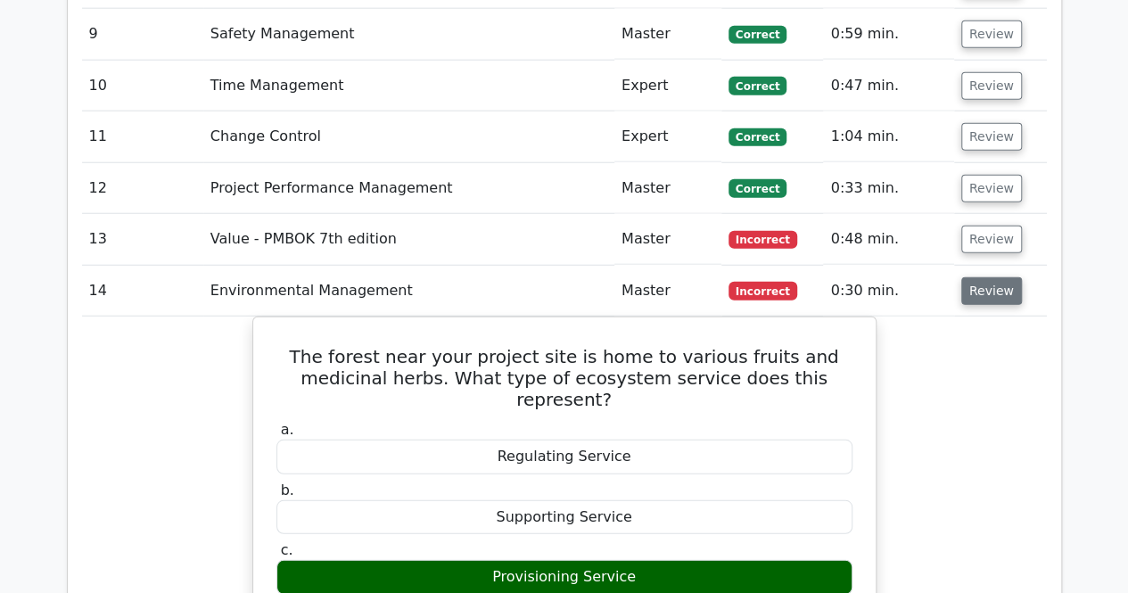
click at [979, 277] on button "Review" at bounding box center [991, 291] width 61 height 28
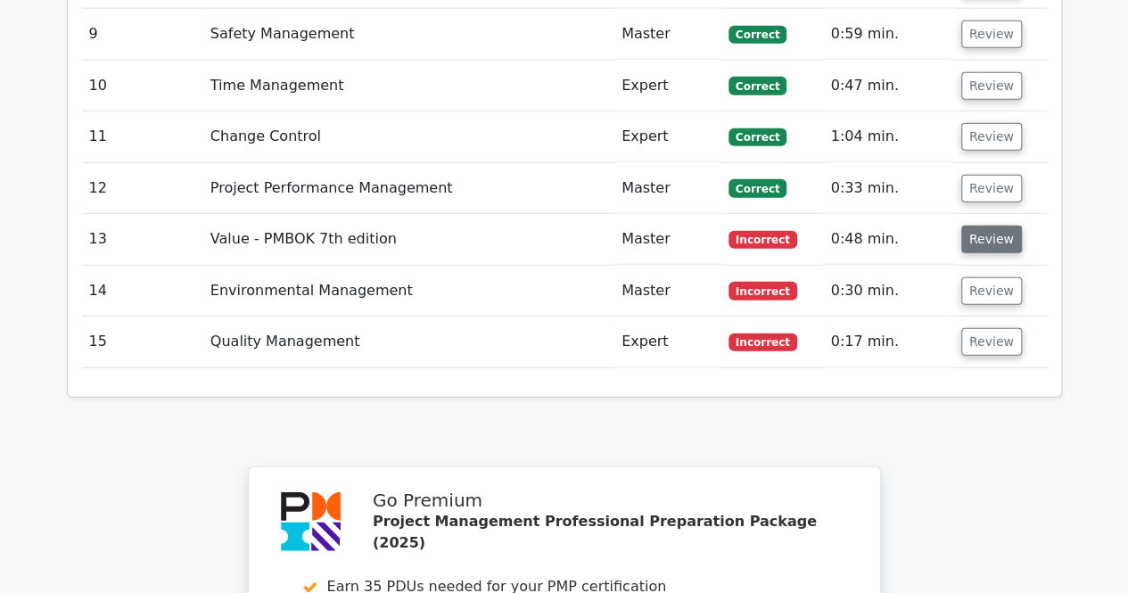
click at [988, 226] on button "Review" at bounding box center [991, 240] width 61 height 28
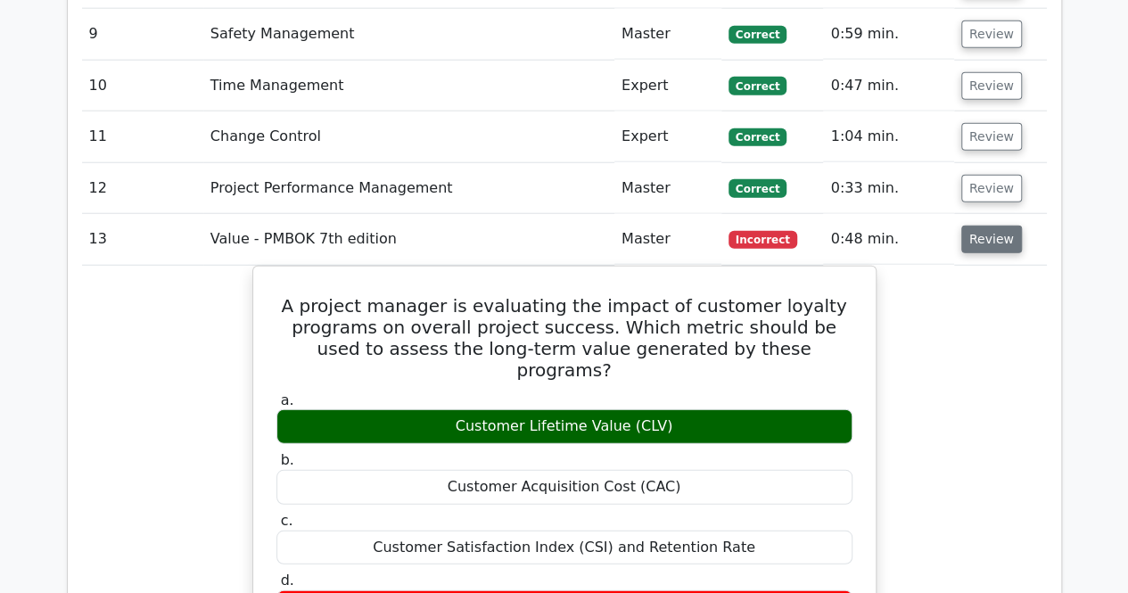
click at [981, 226] on button "Review" at bounding box center [991, 240] width 61 height 28
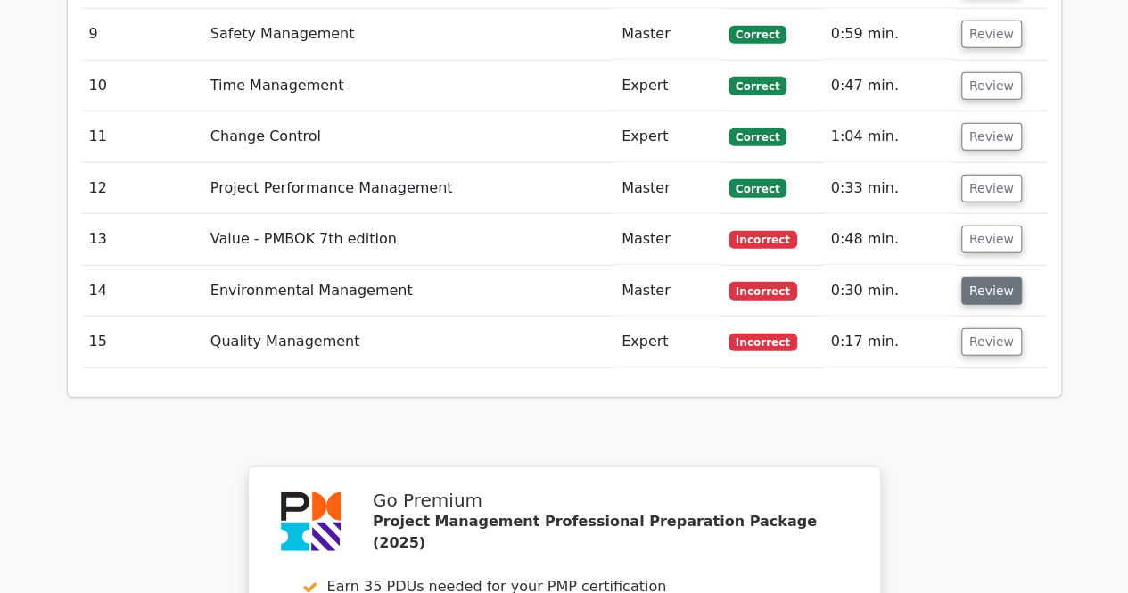
click at [970, 277] on button "Review" at bounding box center [991, 291] width 61 height 28
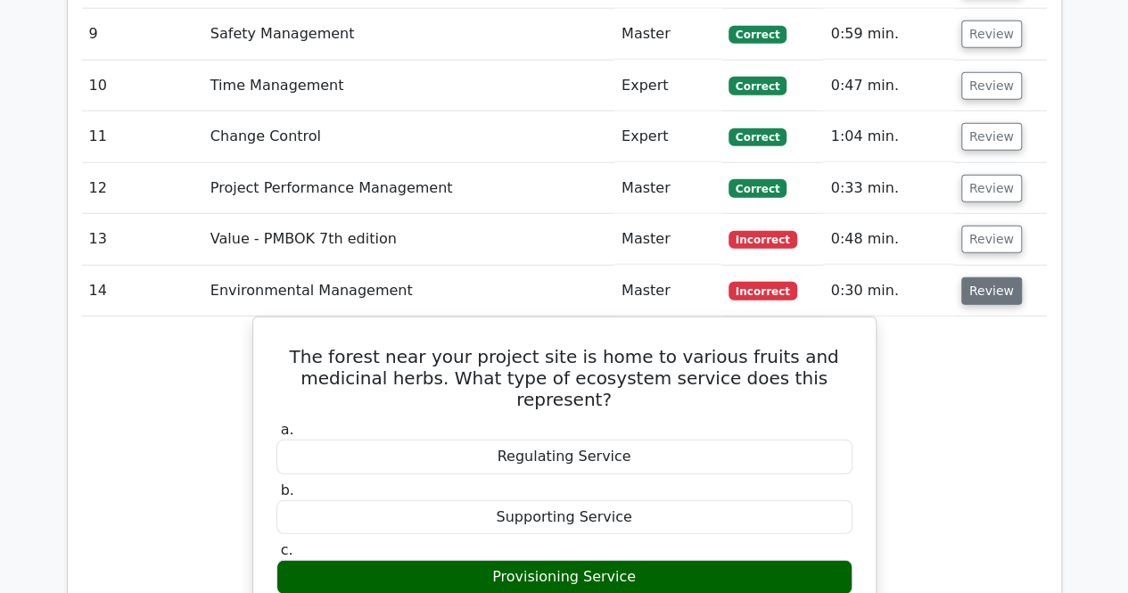
click at [970, 277] on button "Review" at bounding box center [991, 291] width 61 height 28
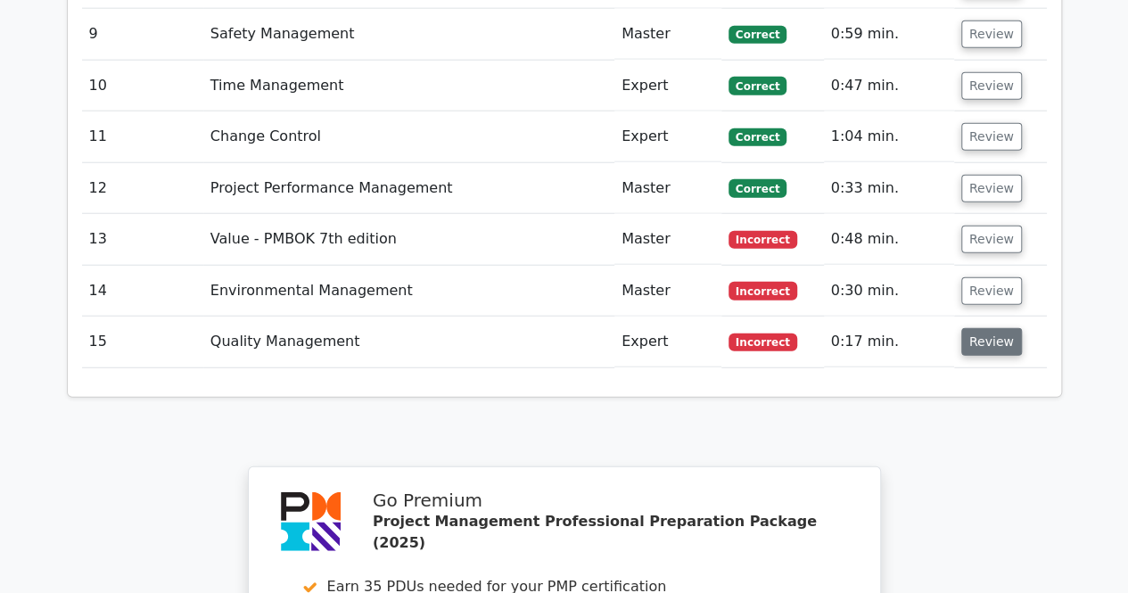
click at [987, 328] on button "Review" at bounding box center [991, 342] width 61 height 28
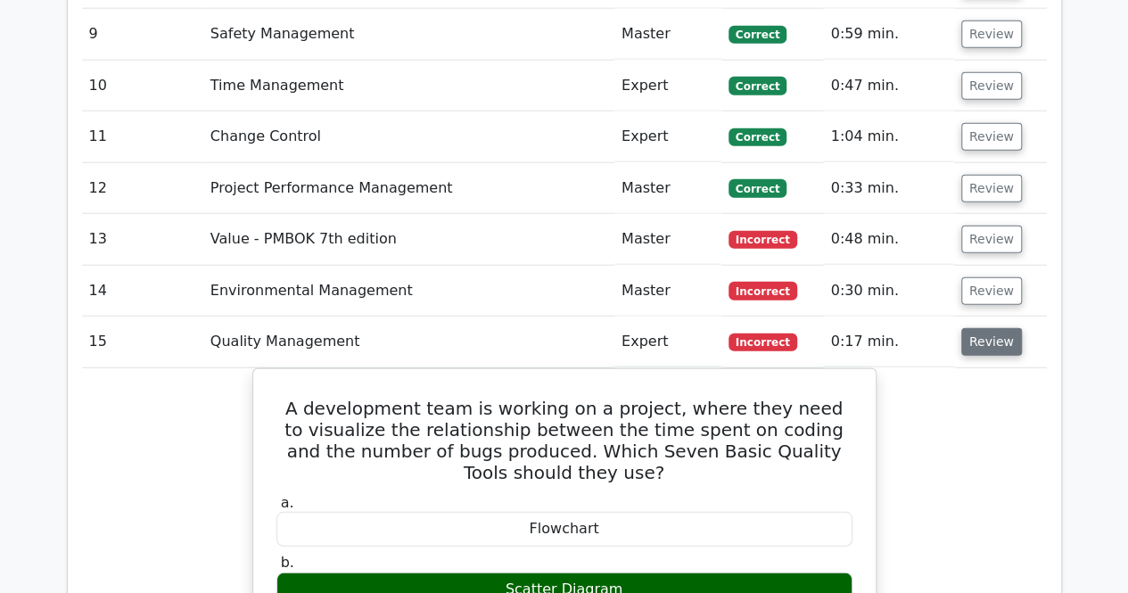
click at [987, 328] on button "Review" at bounding box center [991, 342] width 61 height 28
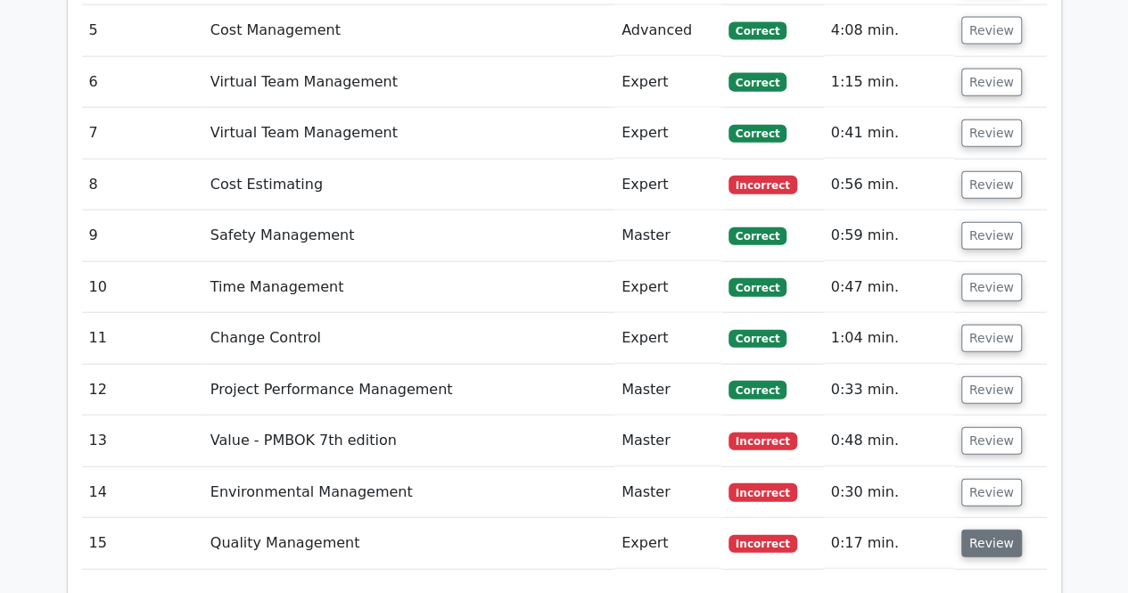
scroll to position [1962, 0]
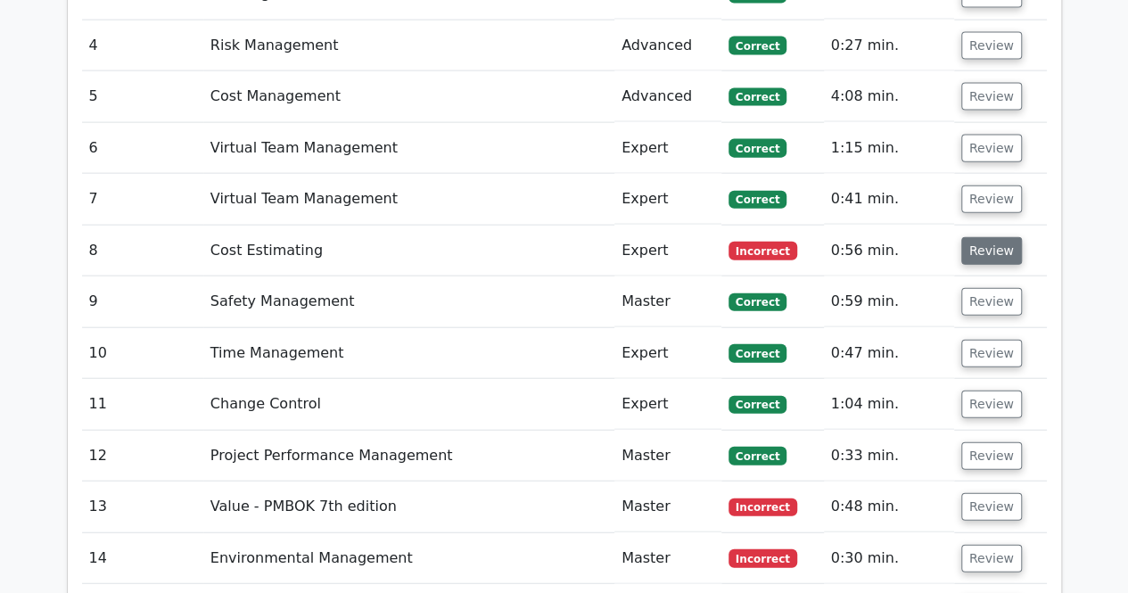
click at [983, 237] on button "Review" at bounding box center [991, 251] width 61 height 28
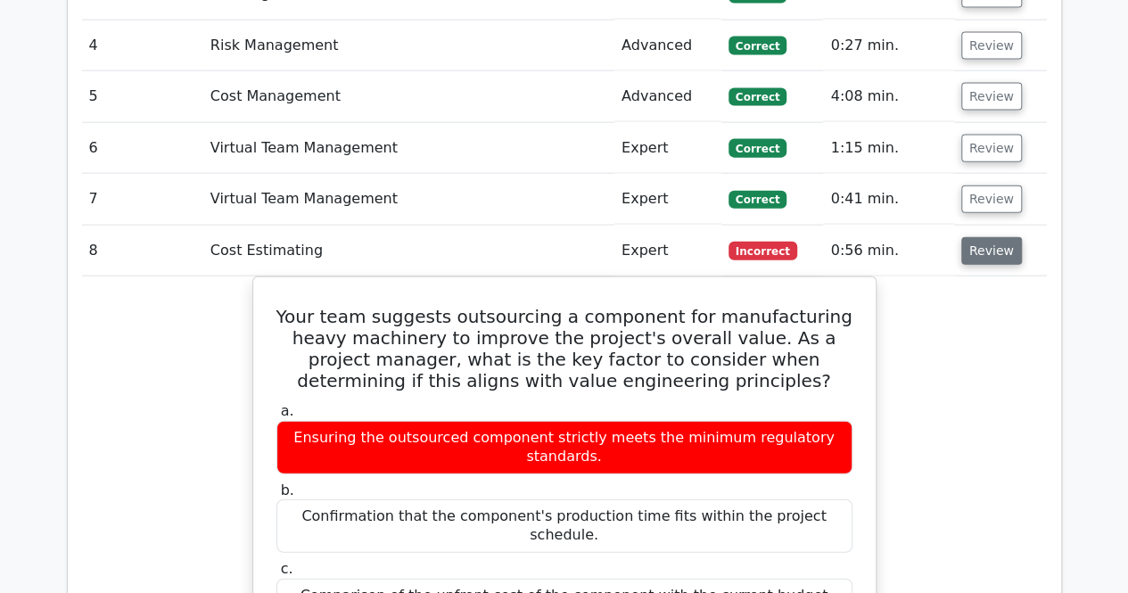
click at [983, 237] on button "Review" at bounding box center [991, 251] width 61 height 28
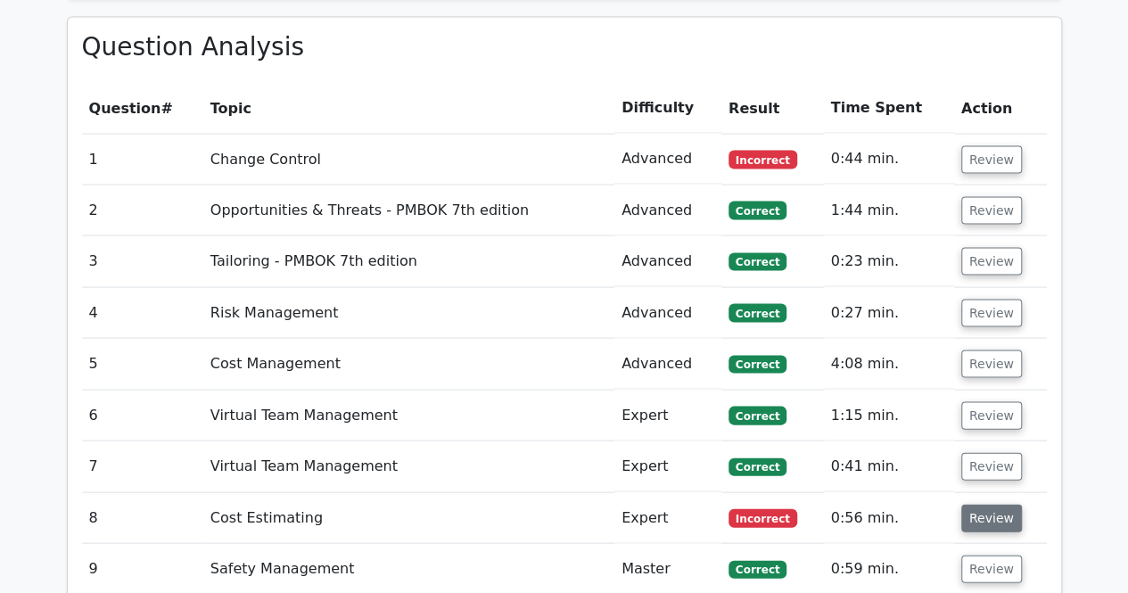
scroll to position [1605, 0]
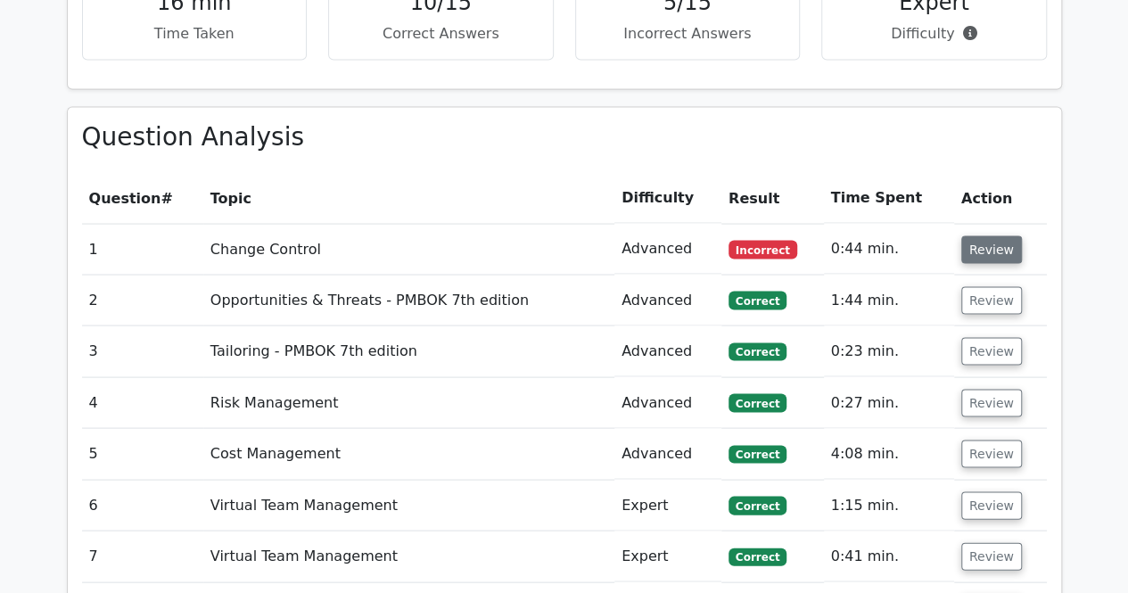
click at [983, 235] on button "Review" at bounding box center [991, 249] width 61 height 28
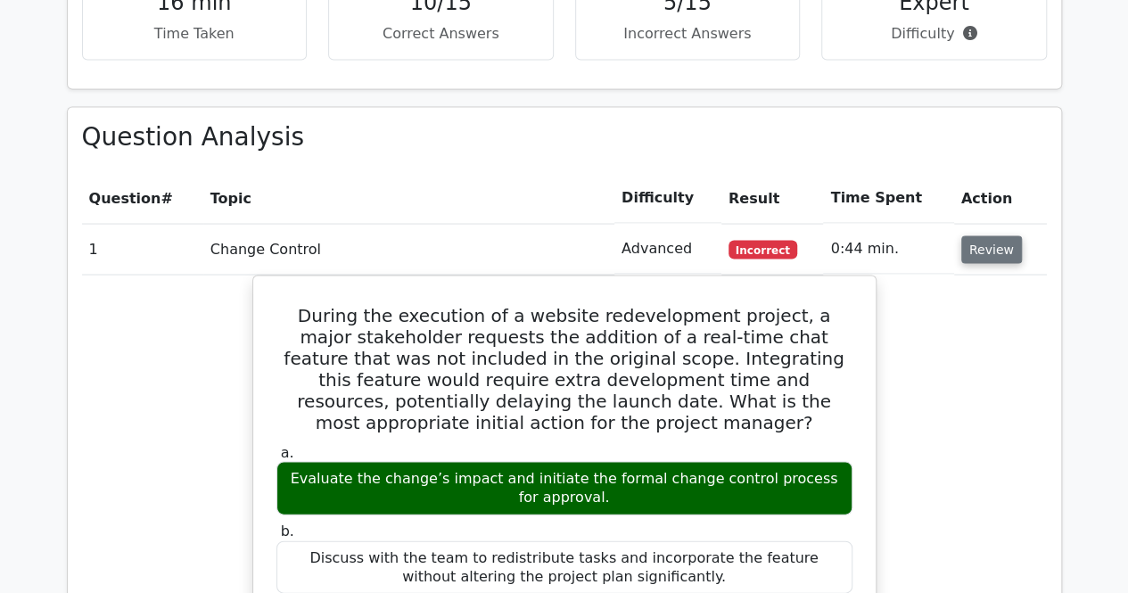
click at [983, 235] on button "Review" at bounding box center [991, 249] width 61 height 28
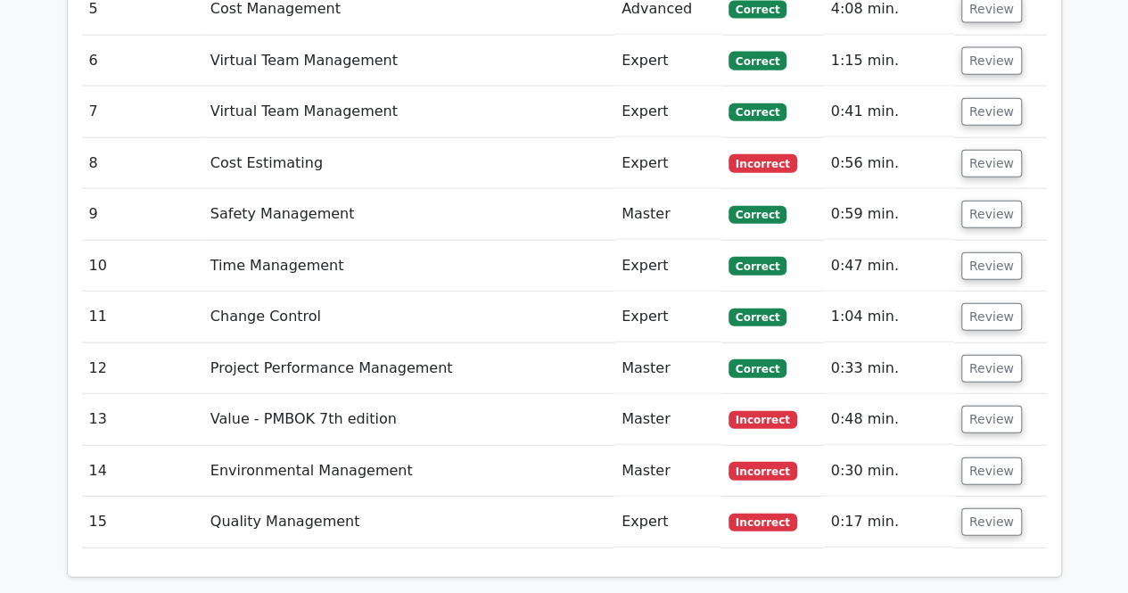
scroll to position [2051, 0]
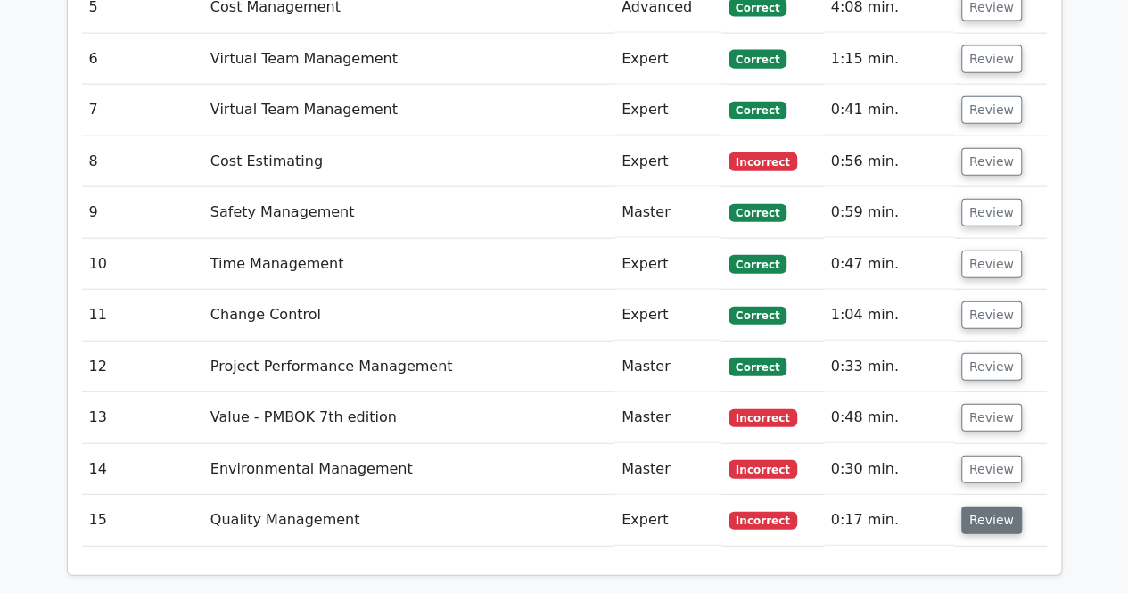
click at [990, 507] on button "Review" at bounding box center [991, 521] width 61 height 28
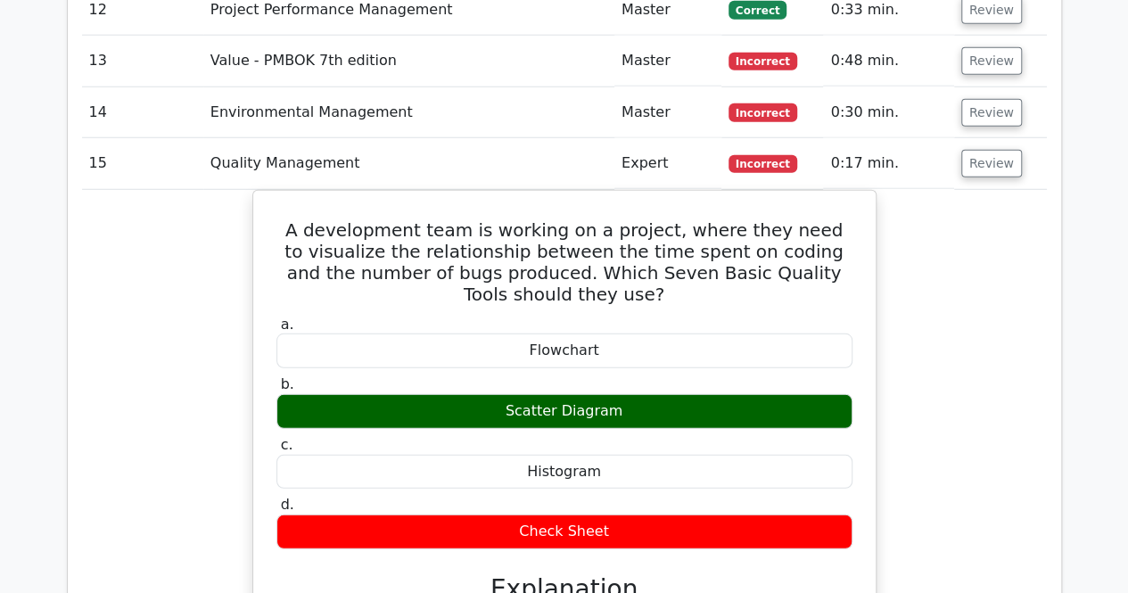
scroll to position [2319, 0]
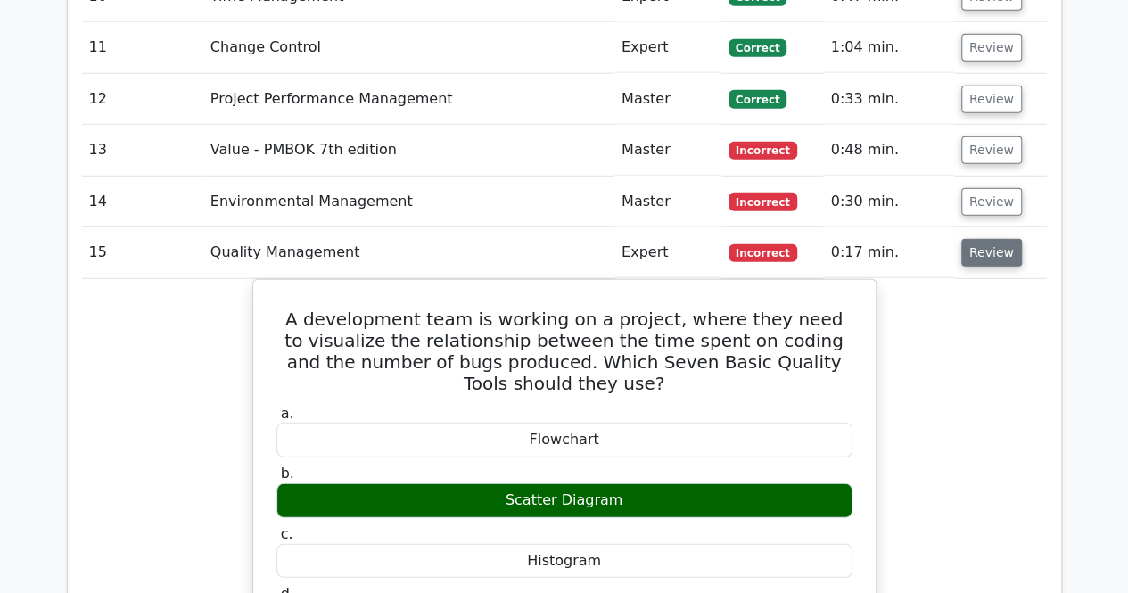
click at [1009, 239] on button "Review" at bounding box center [991, 253] width 61 height 28
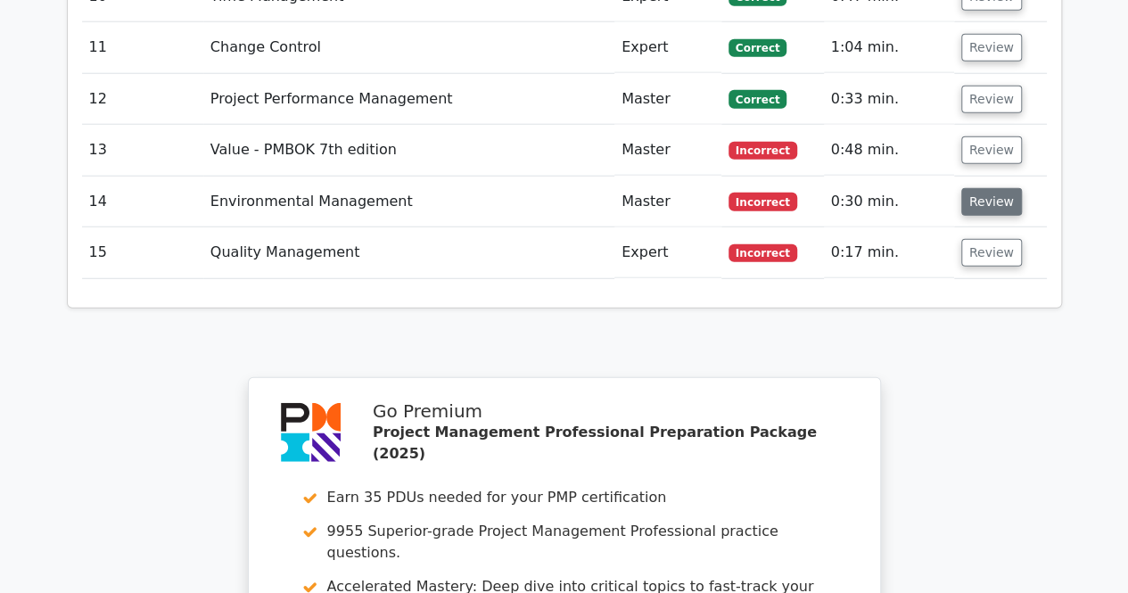
click at [998, 188] on button "Review" at bounding box center [991, 202] width 61 height 28
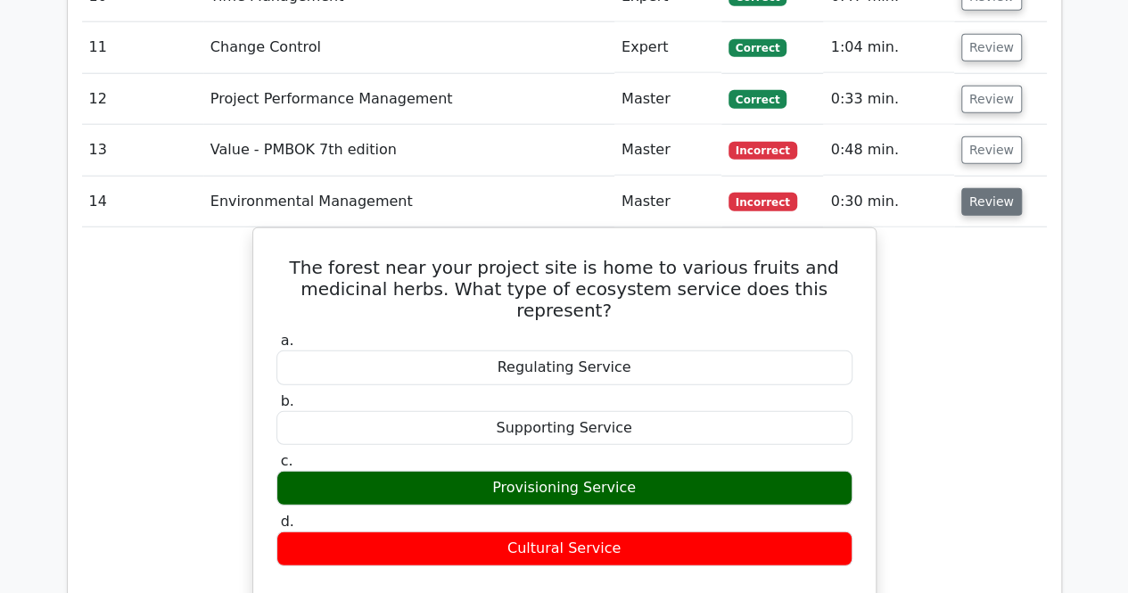
click at [998, 188] on button "Review" at bounding box center [991, 202] width 61 height 28
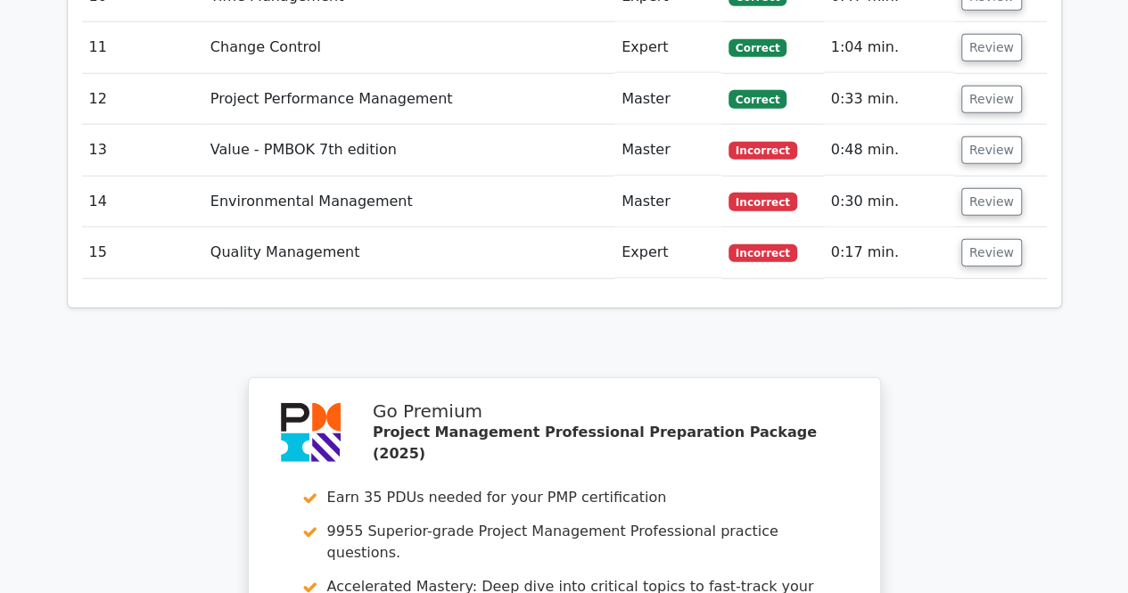
click at [988, 125] on td "Review" at bounding box center [1000, 150] width 93 height 51
click at [985, 136] on button "Review" at bounding box center [991, 150] width 61 height 28
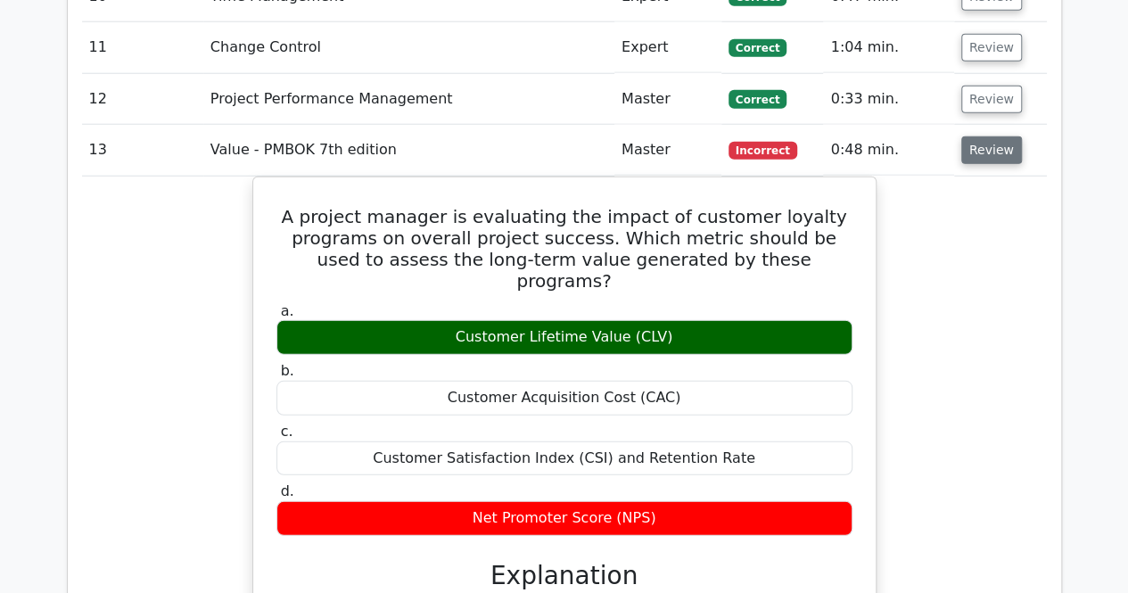
click at [985, 136] on button "Review" at bounding box center [991, 150] width 61 height 28
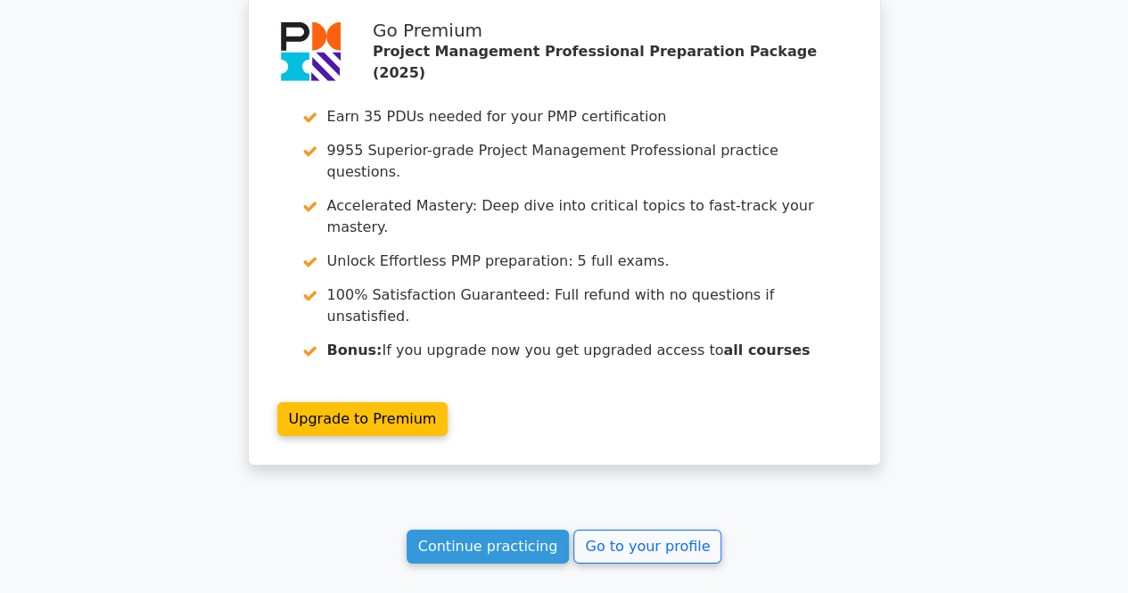
scroll to position [2782, 0]
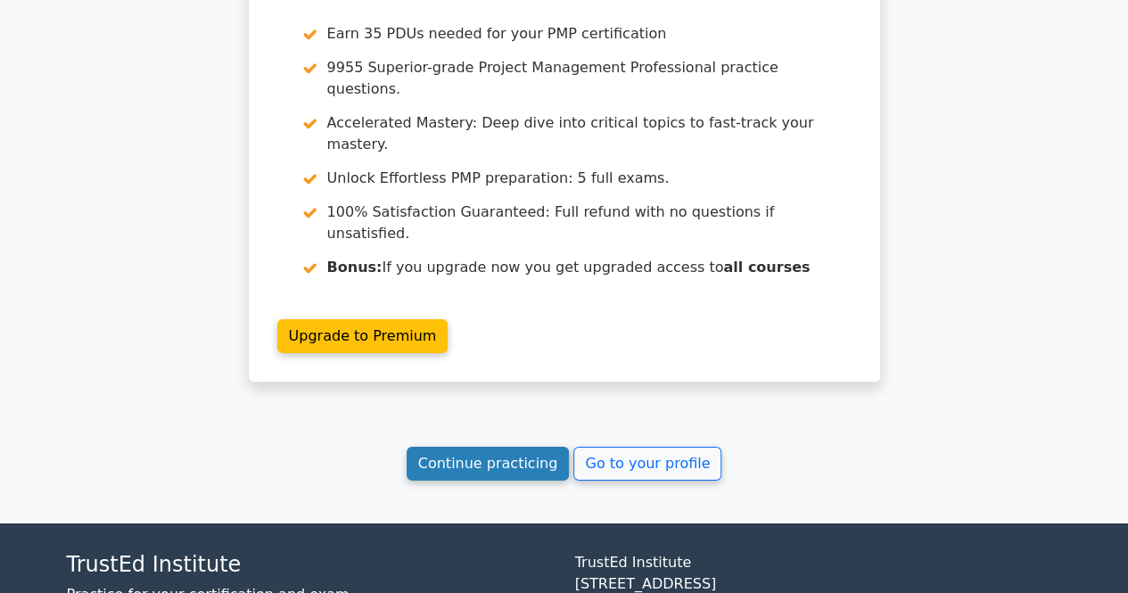
click at [529, 447] on link "Continue practicing" at bounding box center [488, 464] width 163 height 34
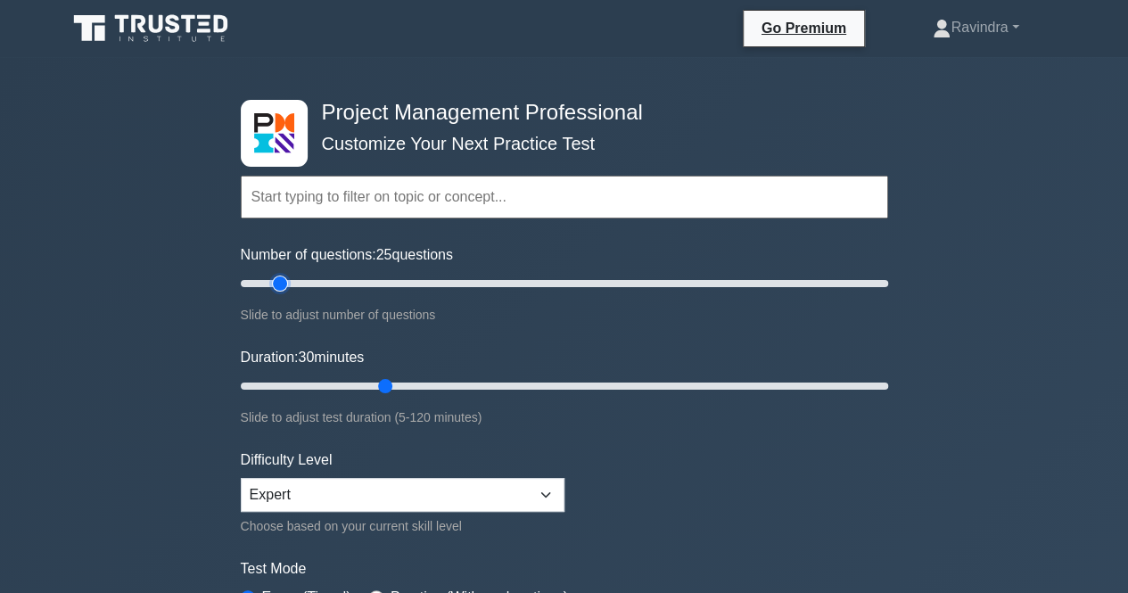
type input "15"
click at [284, 283] on input "Number of questions: 25 questions" at bounding box center [564, 283] width 647 height 21
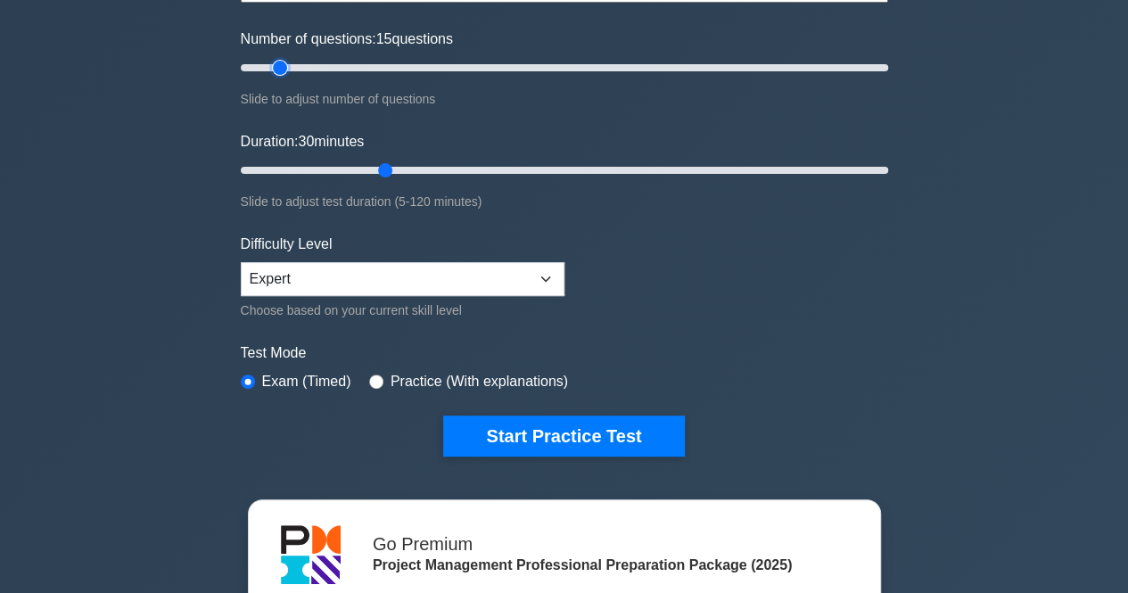
scroll to position [268, 0]
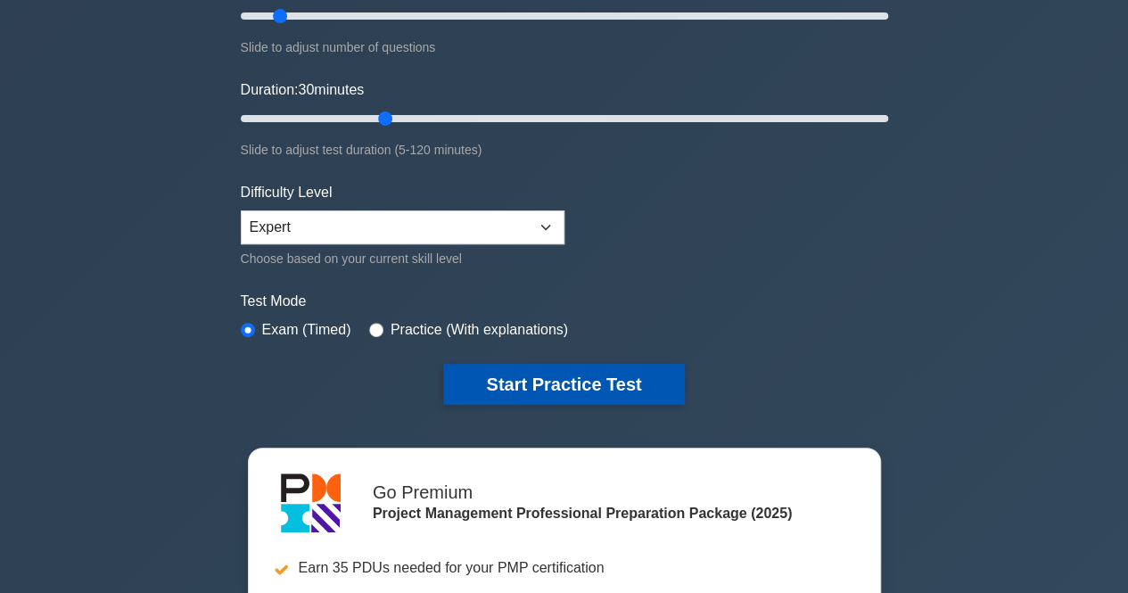
click at [473, 379] on button "Start Practice Test" at bounding box center [563, 384] width 241 height 41
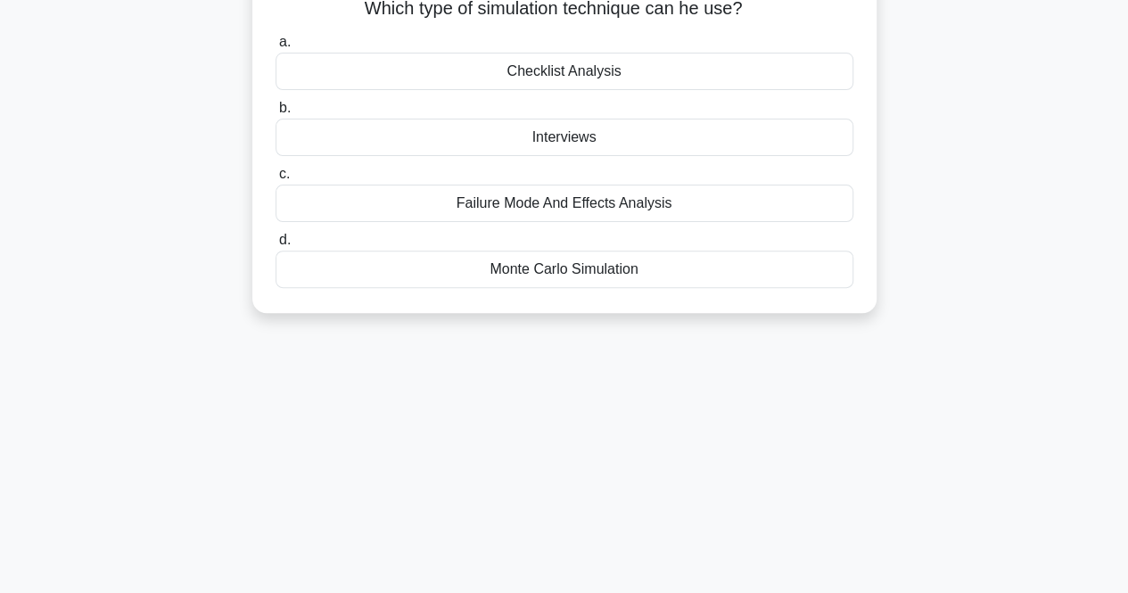
scroll to position [89, 0]
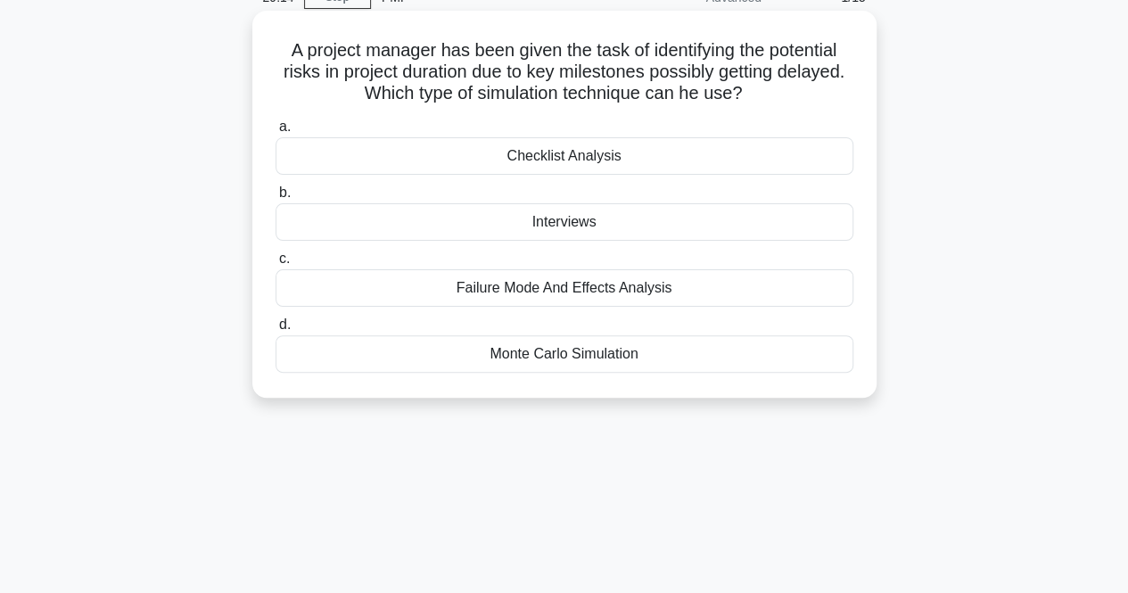
click at [523, 298] on div "Failure Mode And Effects Analysis" at bounding box center [565, 287] width 578 height 37
click at [276, 265] on input "c. Failure Mode And Effects Analysis" at bounding box center [276, 259] width 0 height 12
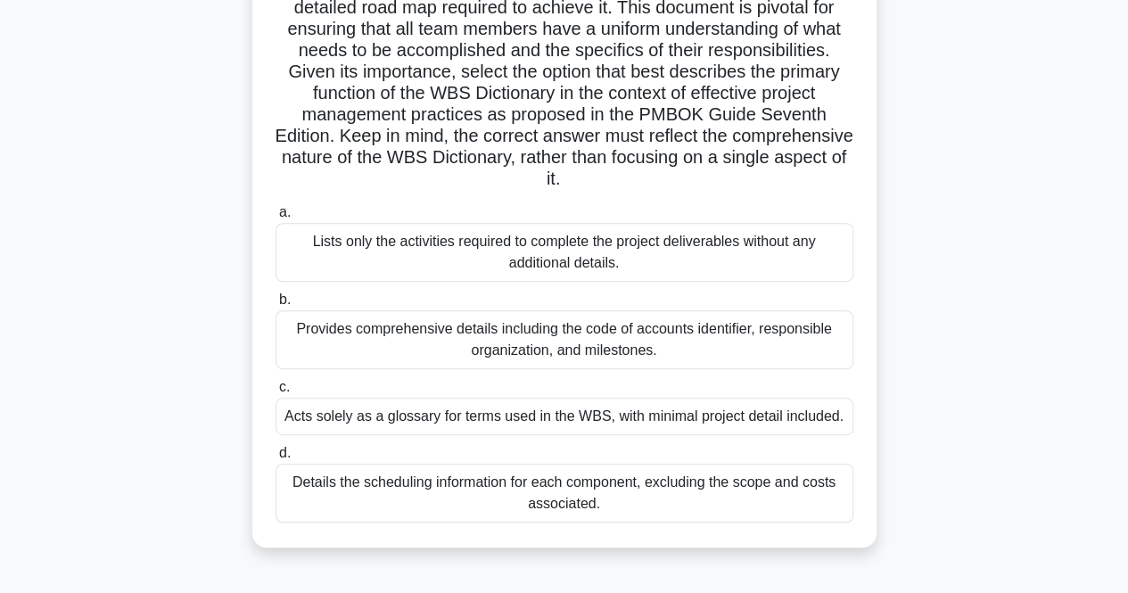
scroll to position [268, 0]
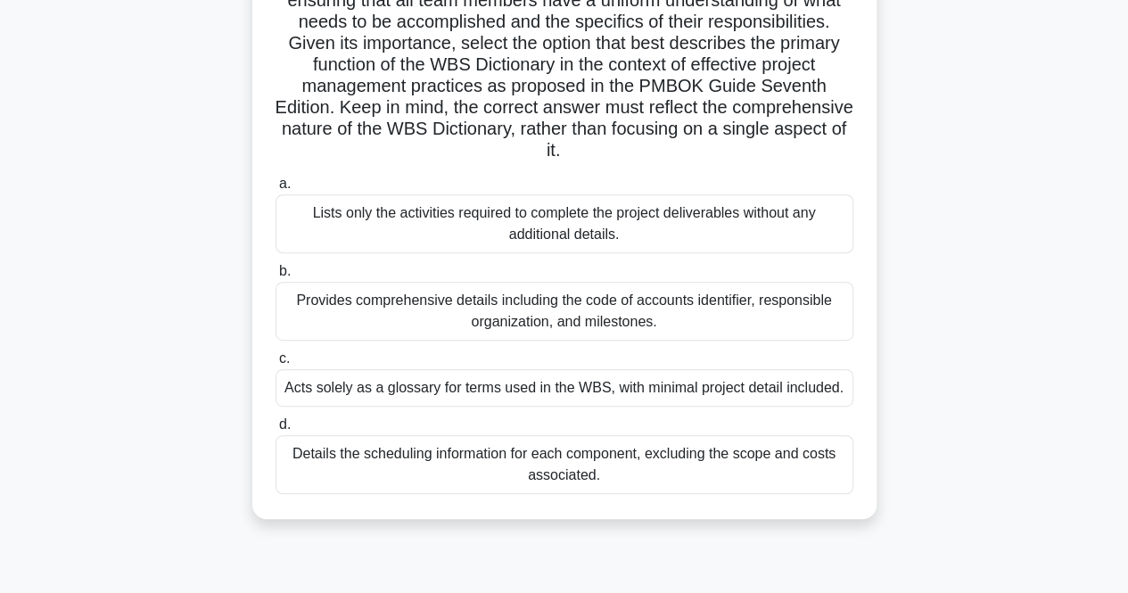
click at [445, 322] on div "Provides comprehensive details including the code of accounts identifier, respo…" at bounding box center [565, 311] width 578 height 59
click at [276, 277] on input "b. Provides comprehensive details including the code of accounts identifier, re…" at bounding box center [276, 272] width 0 height 12
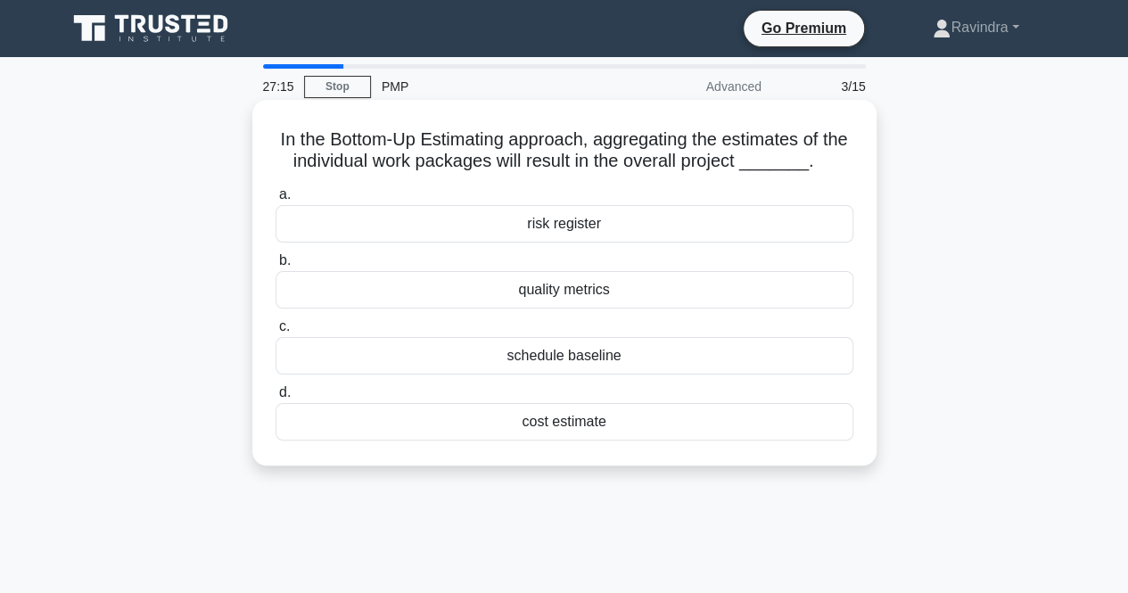
scroll to position [89, 0]
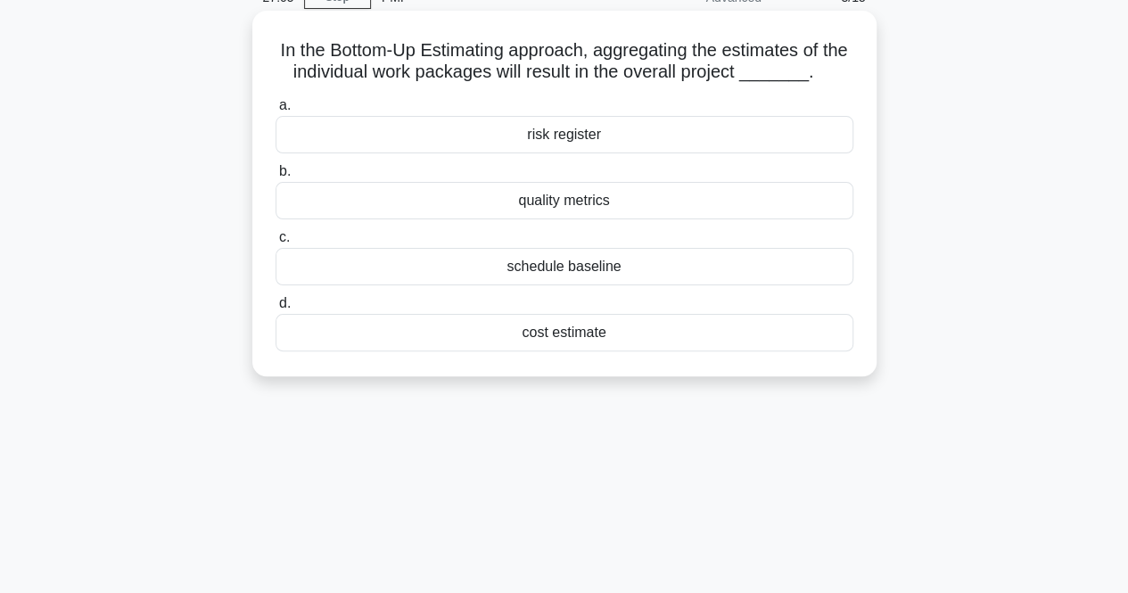
click at [521, 338] on div "cost estimate" at bounding box center [565, 332] width 578 height 37
click at [276, 309] on input "d. cost estimate" at bounding box center [276, 304] width 0 height 12
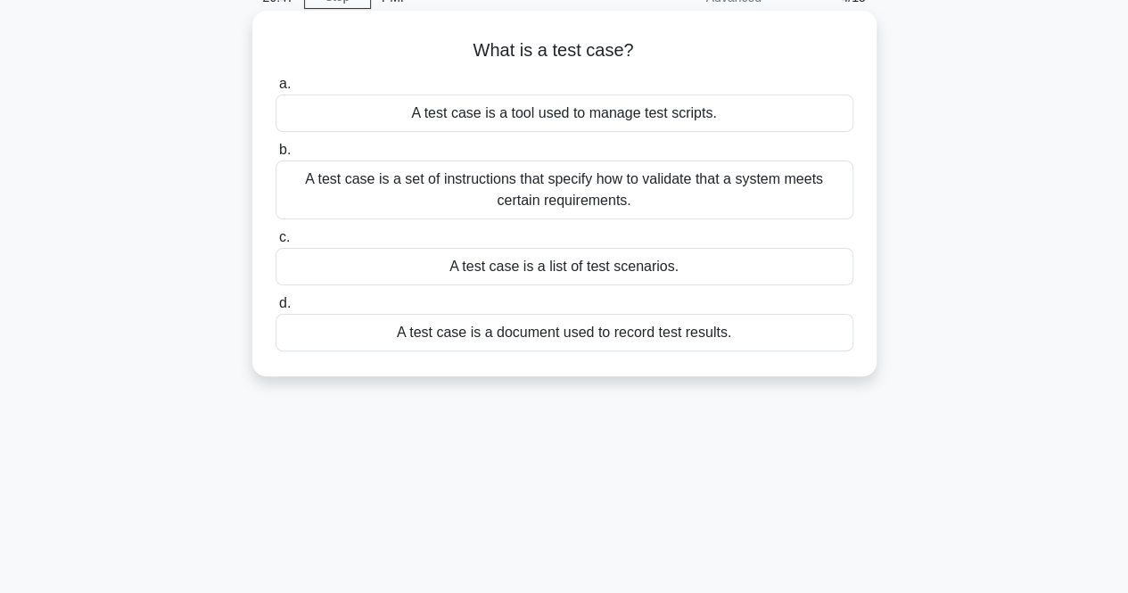
click at [673, 186] on div "A test case is a set of instructions that specify how to validate that a system…" at bounding box center [565, 190] width 578 height 59
click at [276, 156] on input "b. A test case is a set of instructions that specify how to validate that a sys…" at bounding box center [276, 150] width 0 height 12
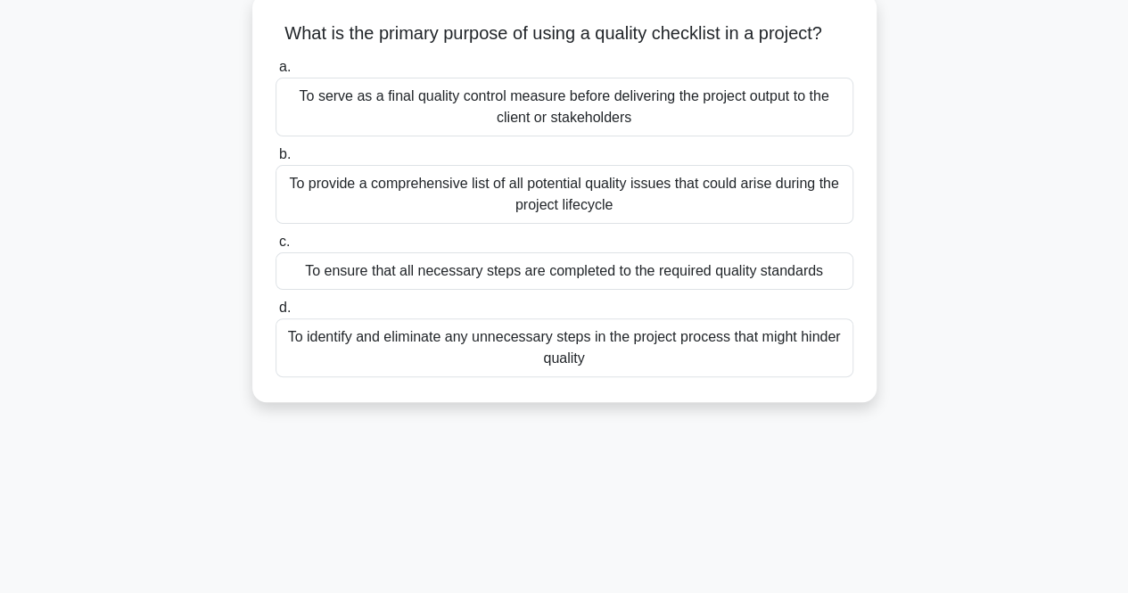
scroll to position [114, 0]
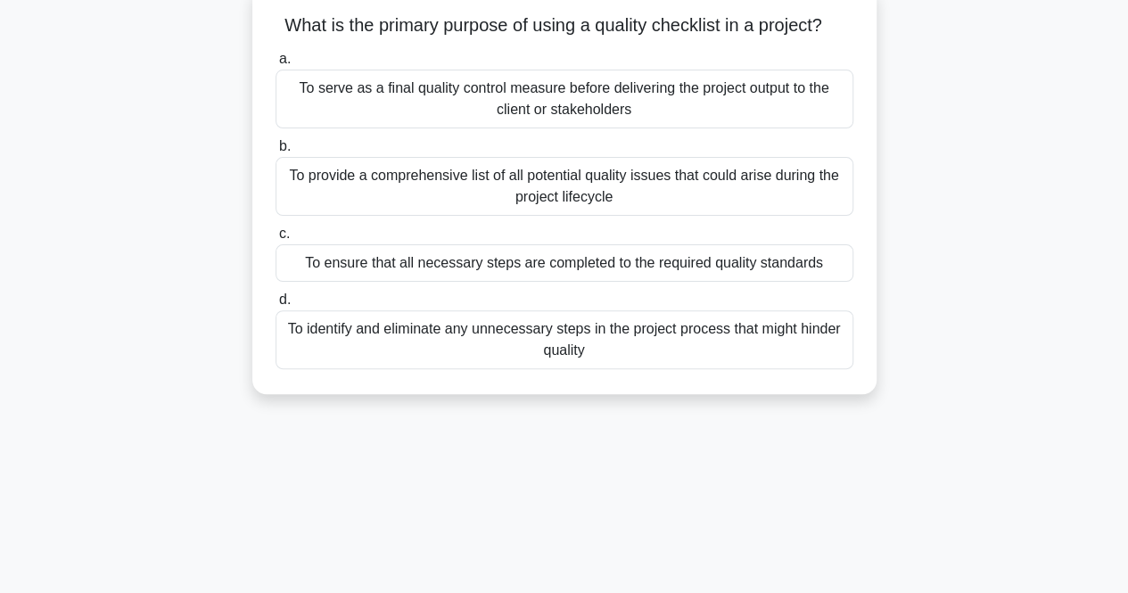
click at [660, 256] on div "To ensure that all necessary steps are completed to the required quality standa…" at bounding box center [565, 262] width 578 height 37
click at [276, 240] on input "c. To ensure that all necessary steps are completed to the required quality sta…" at bounding box center [276, 234] width 0 height 12
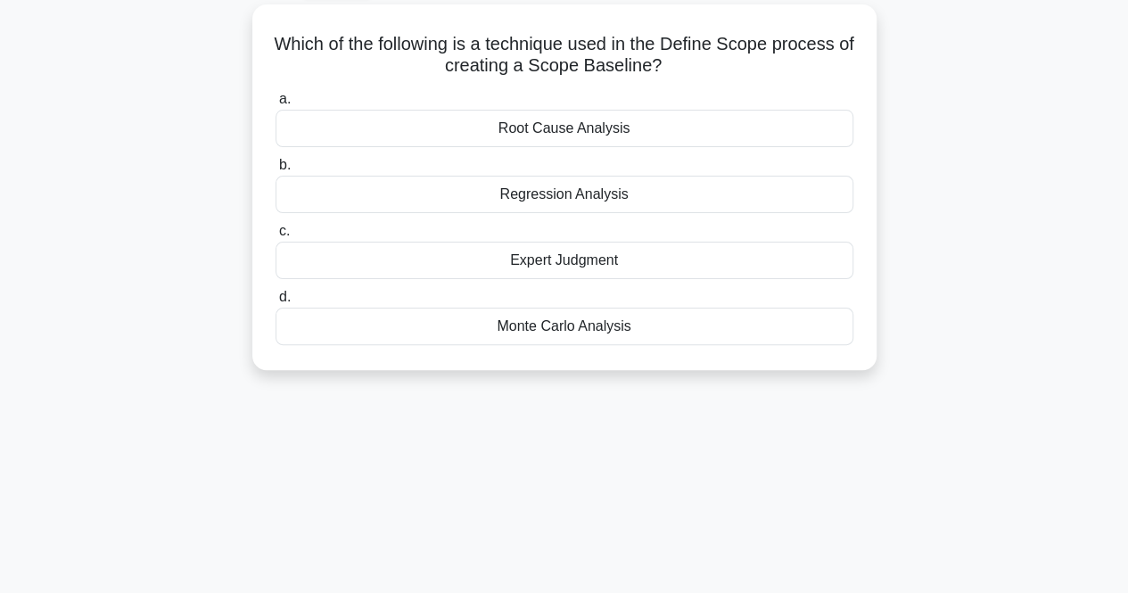
scroll to position [0, 0]
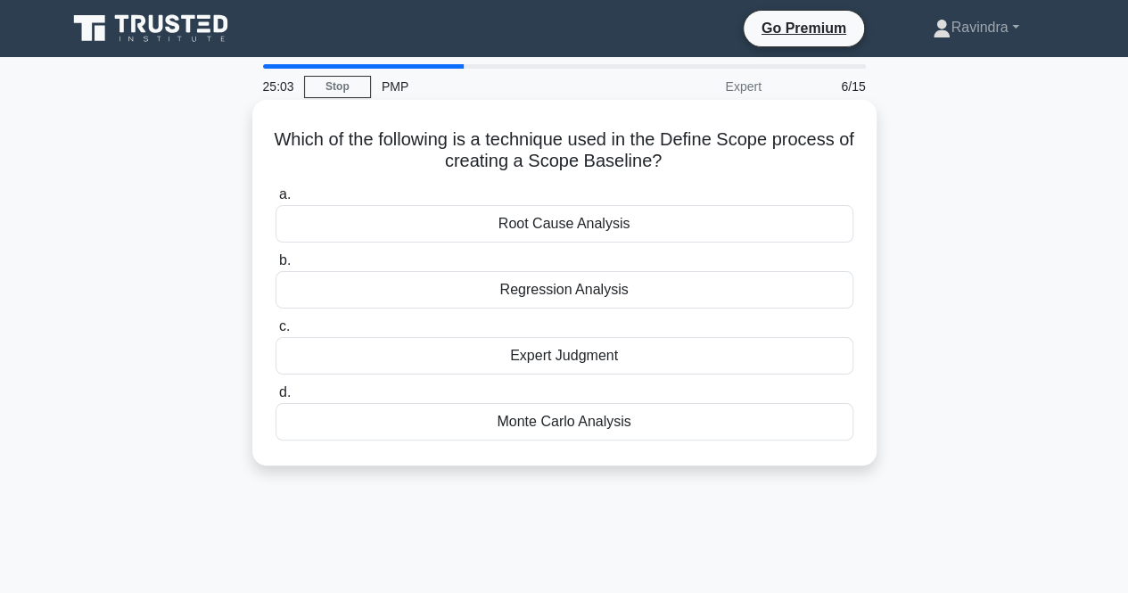
click at [694, 370] on div "Expert Judgment" at bounding box center [565, 355] width 578 height 37
click at [276, 333] on input "c. Expert Judgment" at bounding box center [276, 327] width 0 height 12
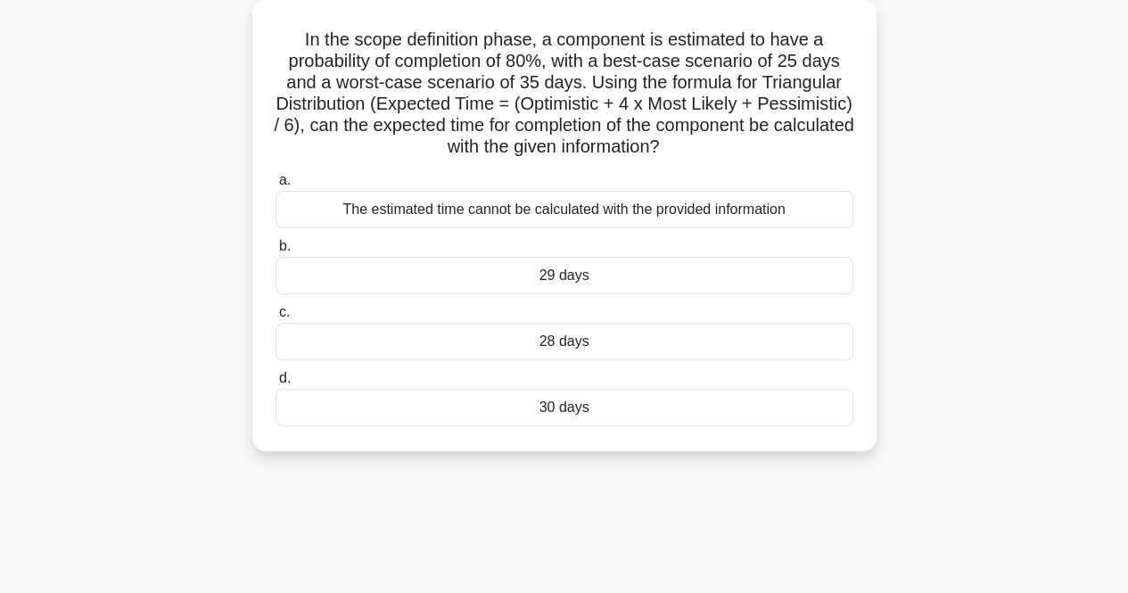
scroll to position [105, 0]
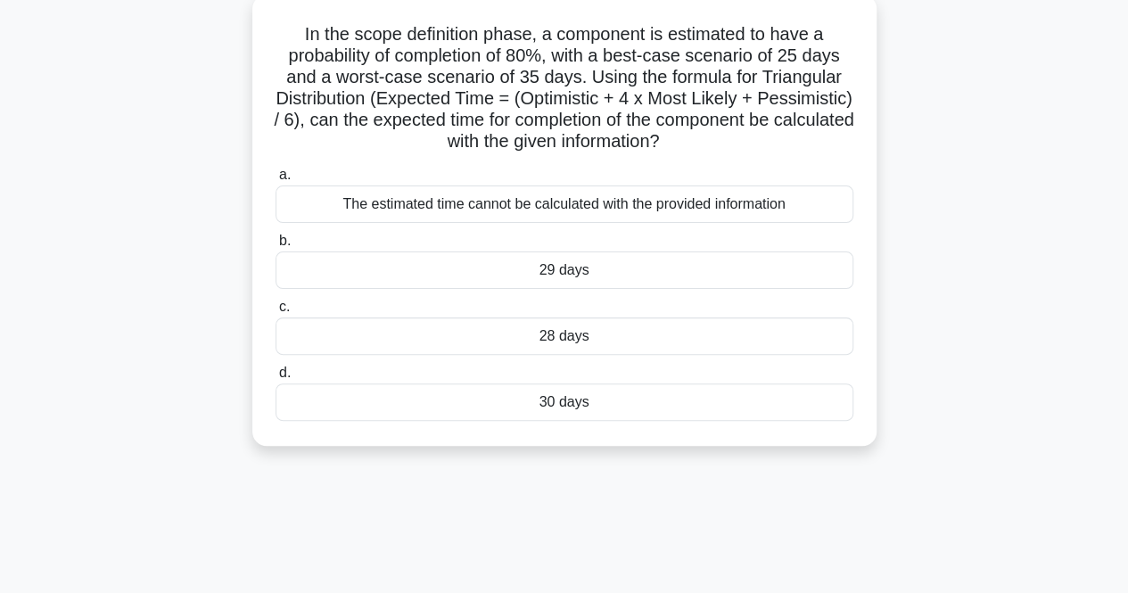
click at [621, 213] on div "The estimated time cannot be calculated with the provided information" at bounding box center [565, 203] width 578 height 37
click at [276, 181] on input "a. The estimated time cannot be calculated with the provided information" at bounding box center [276, 175] width 0 height 12
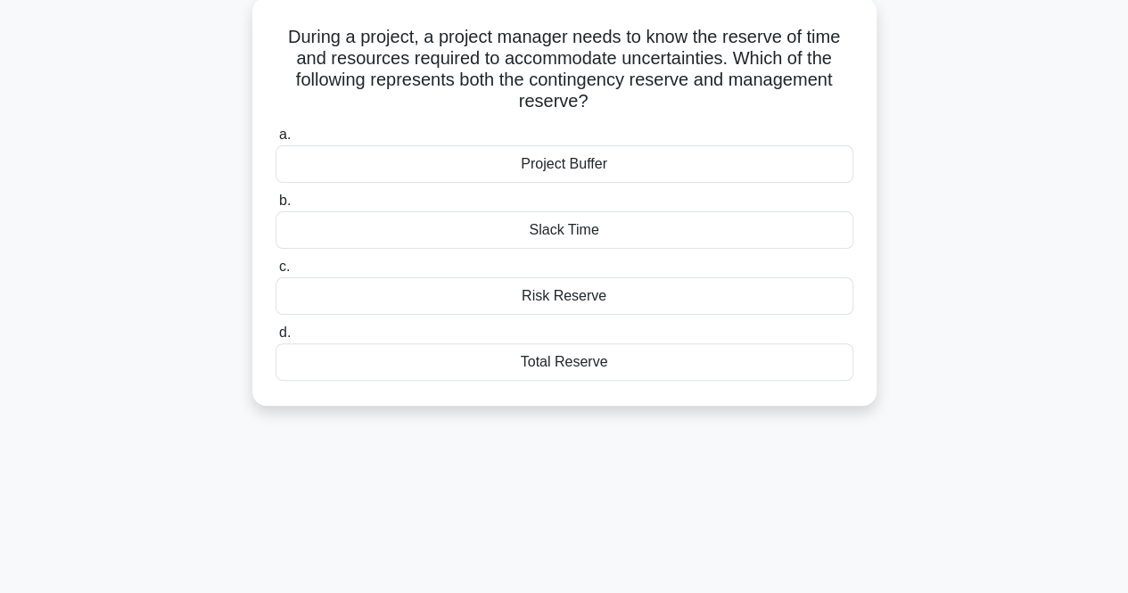
scroll to position [109, 0]
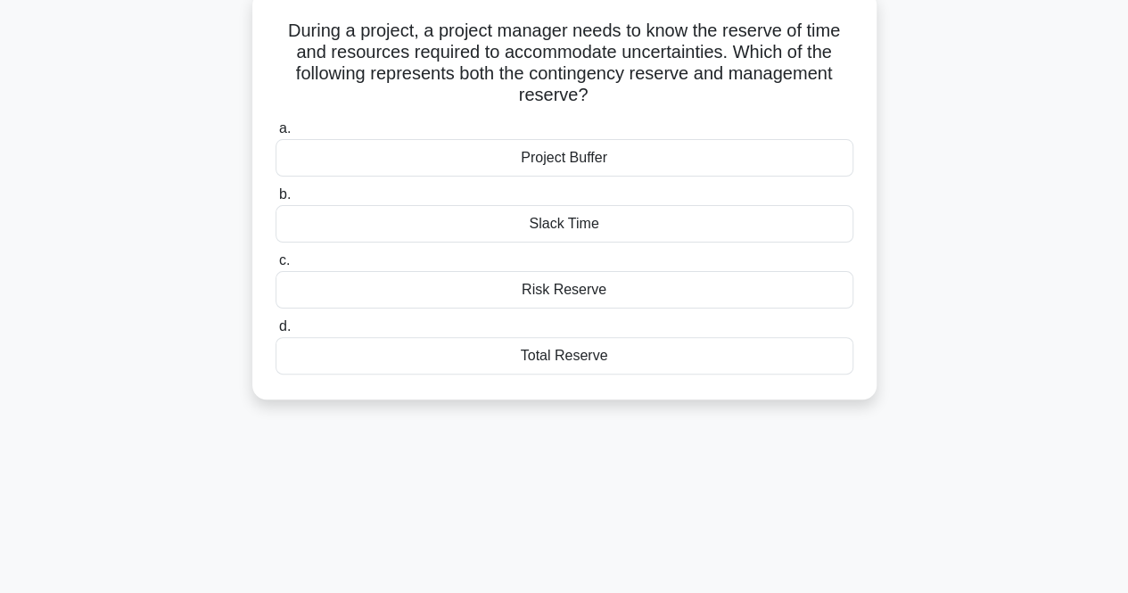
click at [605, 301] on div "Risk Reserve" at bounding box center [565, 289] width 578 height 37
click at [276, 267] on input "c. Risk Reserve" at bounding box center [276, 261] width 0 height 12
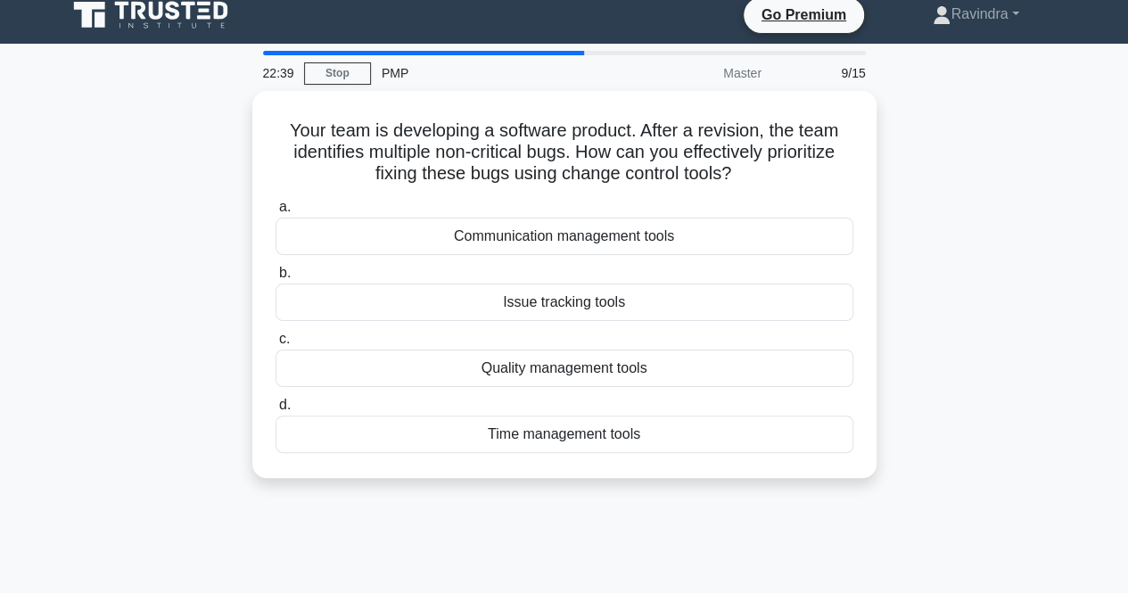
scroll to position [0, 0]
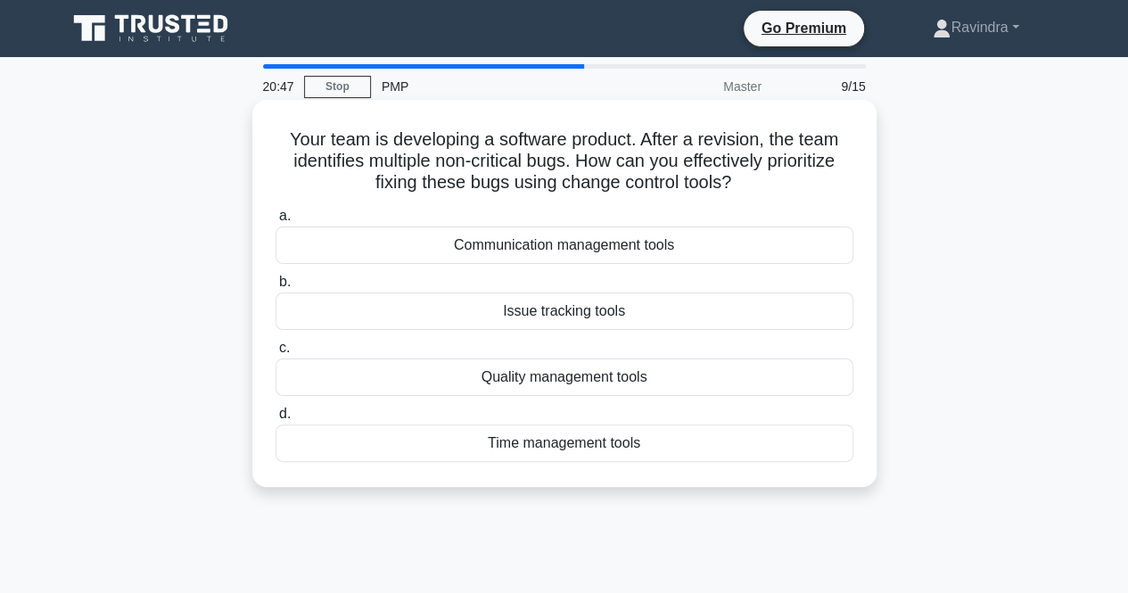
click at [713, 360] on div "Quality management tools" at bounding box center [565, 377] width 578 height 37
click at [276, 354] on input "c. Quality management tools" at bounding box center [276, 348] width 0 height 12
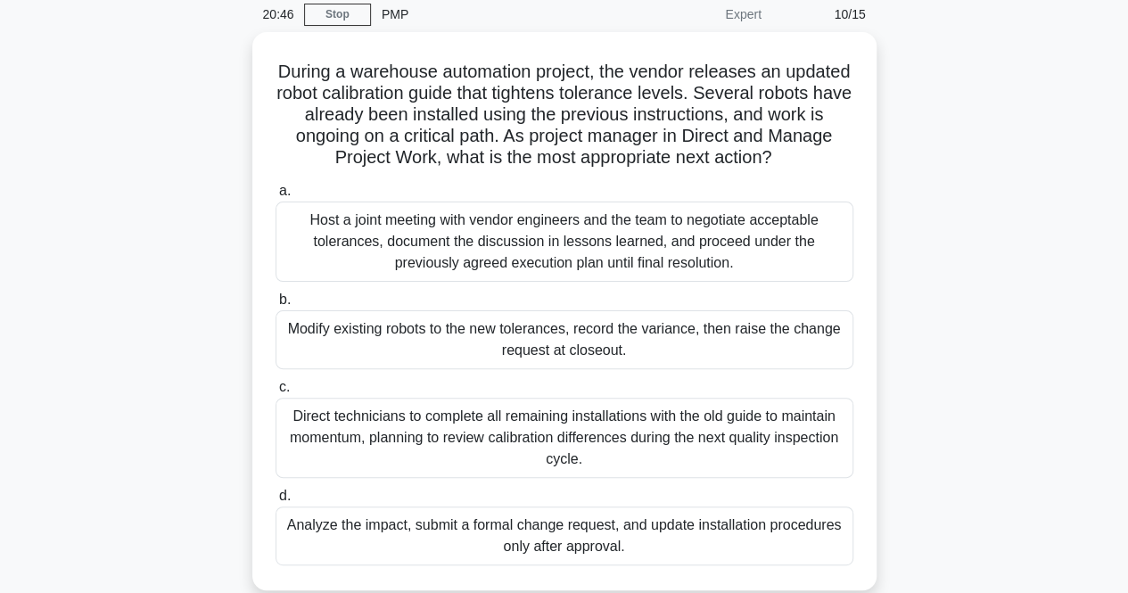
scroll to position [89, 0]
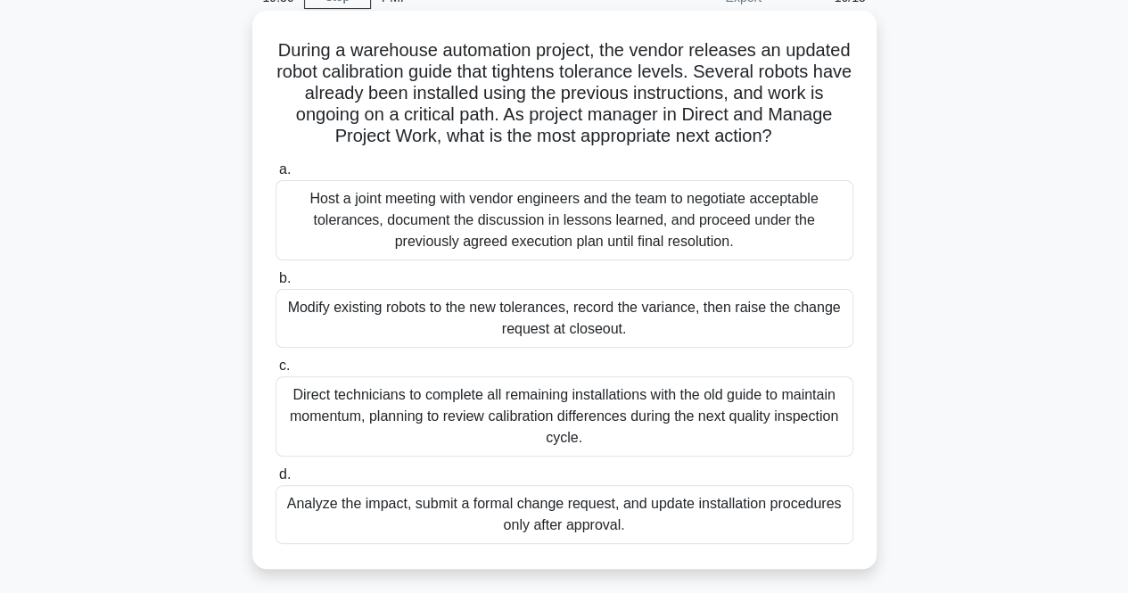
click at [647, 519] on div "Analyze the impact, submit a formal change request, and update installation pro…" at bounding box center [565, 514] width 578 height 59
click at [276, 481] on input "d. Analyze the impact, submit a formal change request, and update installation …" at bounding box center [276, 475] width 0 height 12
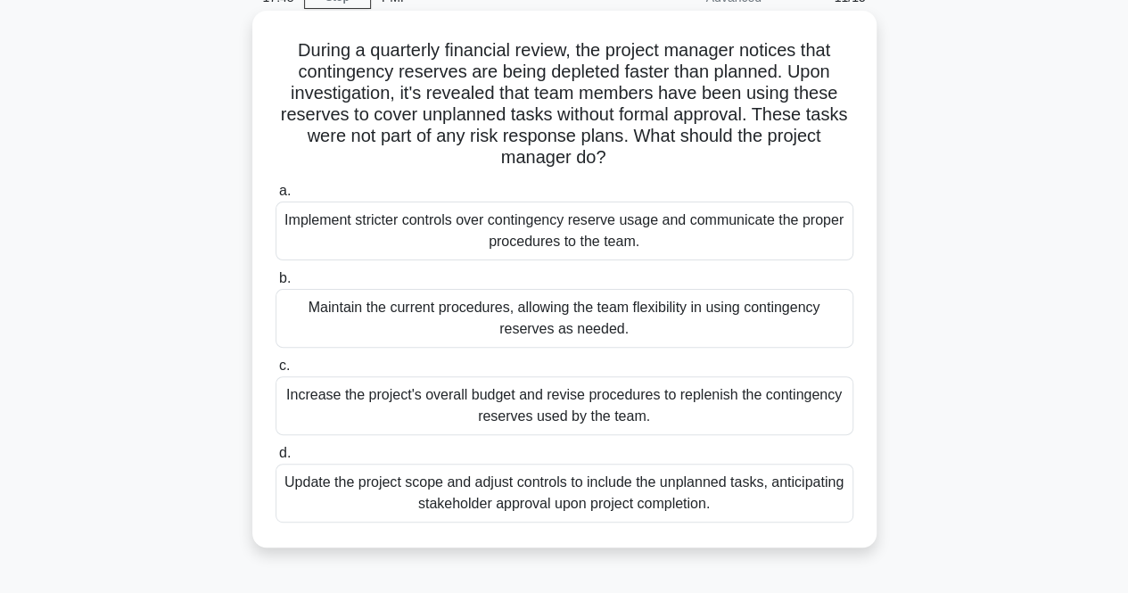
click at [711, 217] on div "Implement stricter controls over contingency reserve usage and communicate the …" at bounding box center [565, 231] width 578 height 59
click at [276, 197] on input "a. Implement stricter controls over contingency reserve usage and communicate t…" at bounding box center [276, 191] width 0 height 12
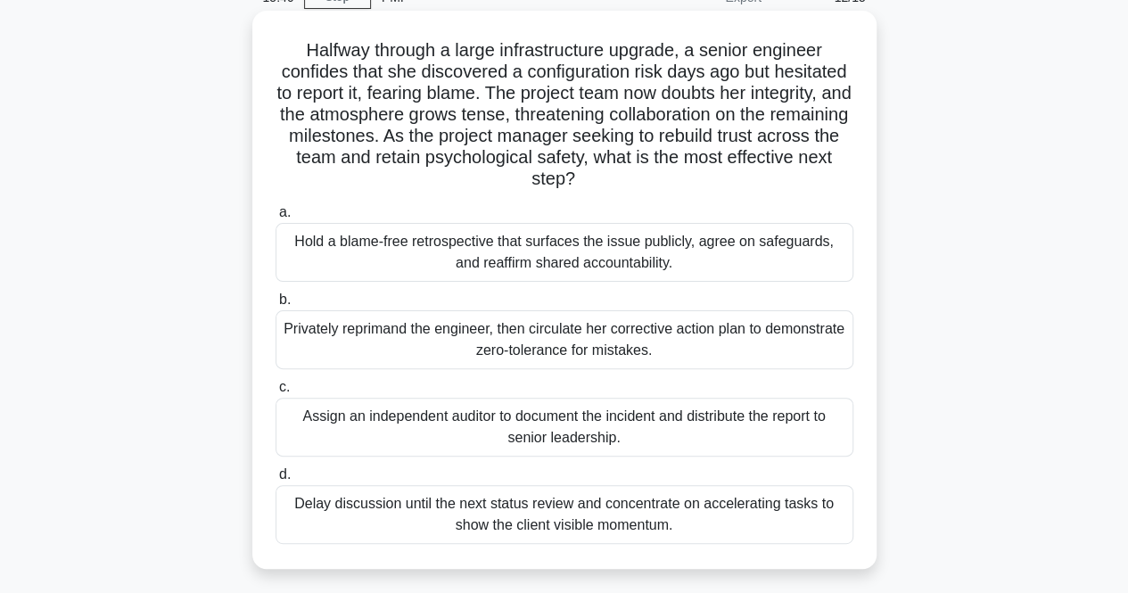
click at [632, 342] on div "Privately reprimand the engineer, then circulate her corrective action plan to …" at bounding box center [565, 339] width 578 height 59
click at [276, 306] on input "b. Privately reprimand the engineer, then circulate her corrective action plan …" at bounding box center [276, 300] width 0 height 12
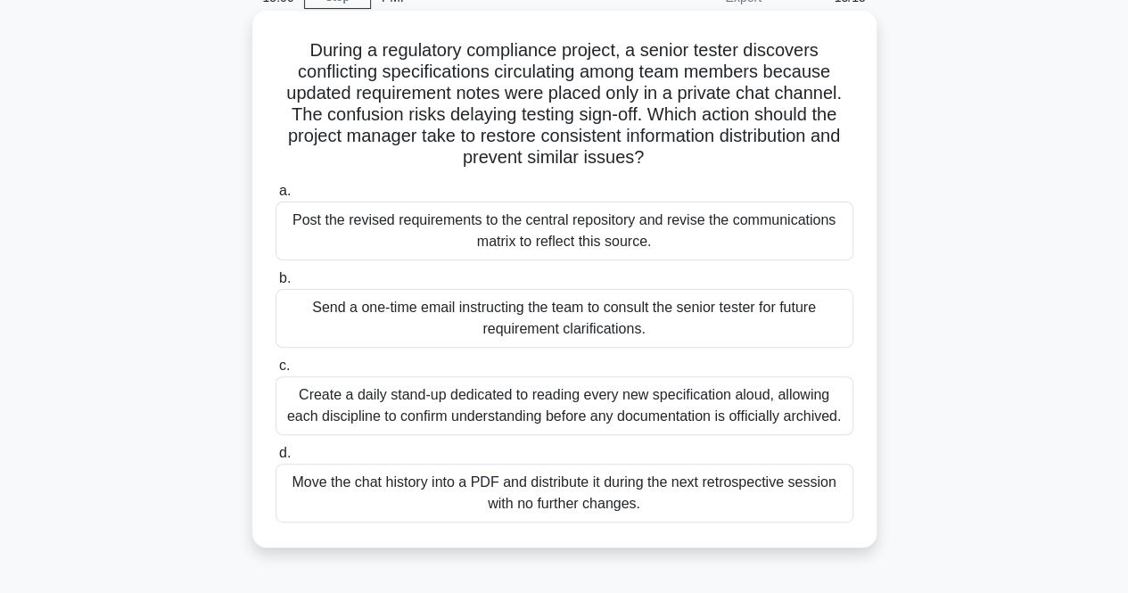
click at [758, 215] on div "Post the revised requirements to the central repository and revise the communic…" at bounding box center [565, 231] width 578 height 59
click at [276, 197] on input "a. Post the revised requirements to the central repository and revise the commu…" at bounding box center [276, 191] width 0 height 12
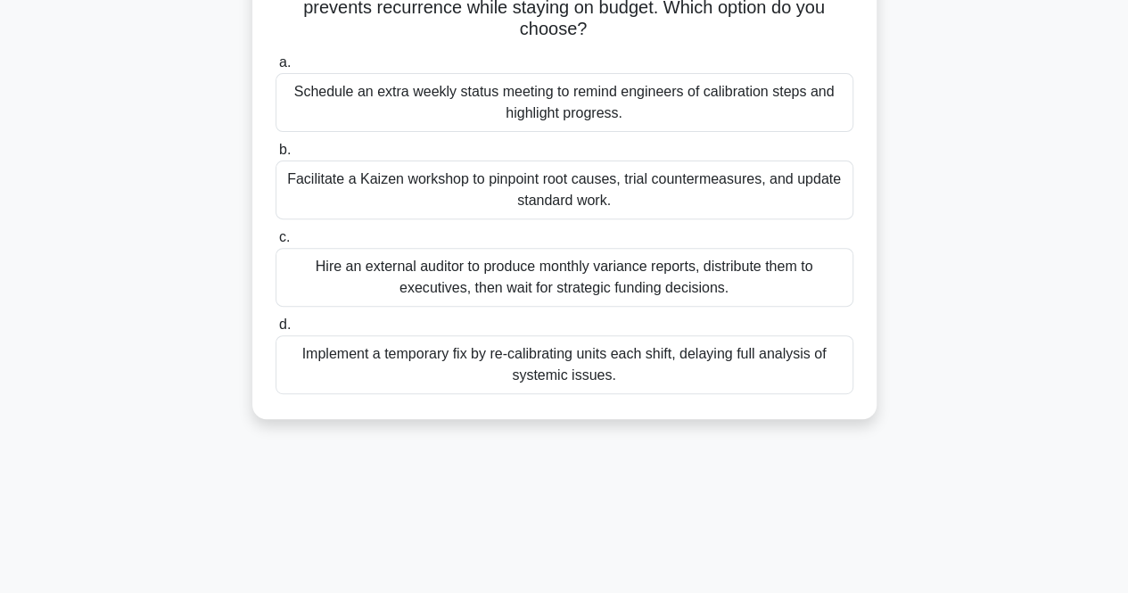
scroll to position [268, 0]
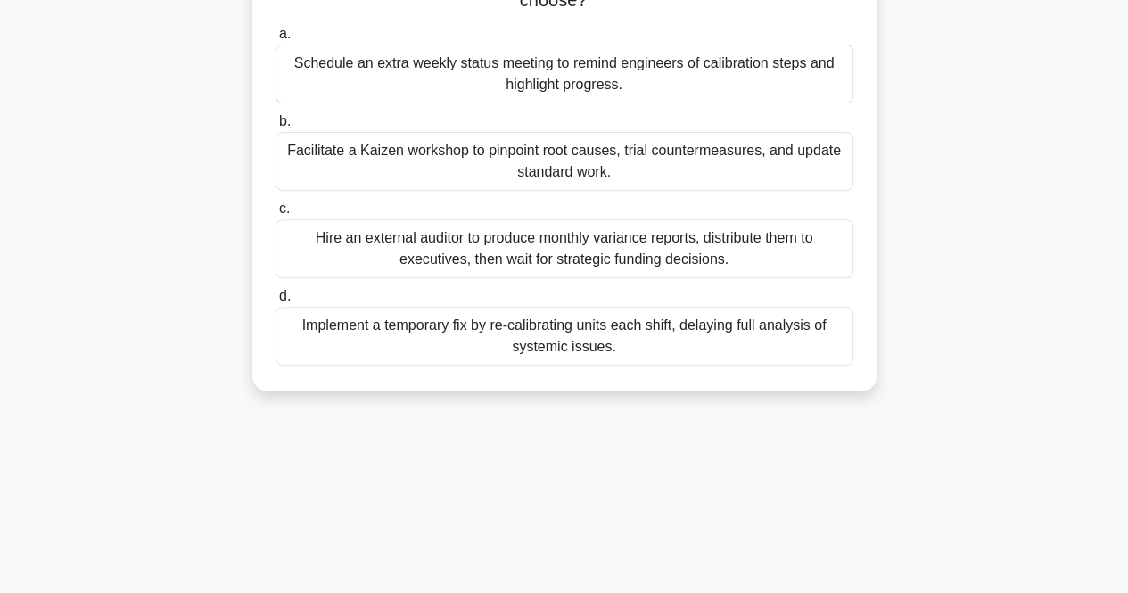
click at [548, 150] on div "Facilitate a Kaizen workshop to pinpoint root causes, trial countermeasures, an…" at bounding box center [565, 161] width 578 height 59
click at [276, 128] on input "b. Facilitate a Kaizen workshop to pinpoint root causes, trial countermeasures,…" at bounding box center [276, 122] width 0 height 12
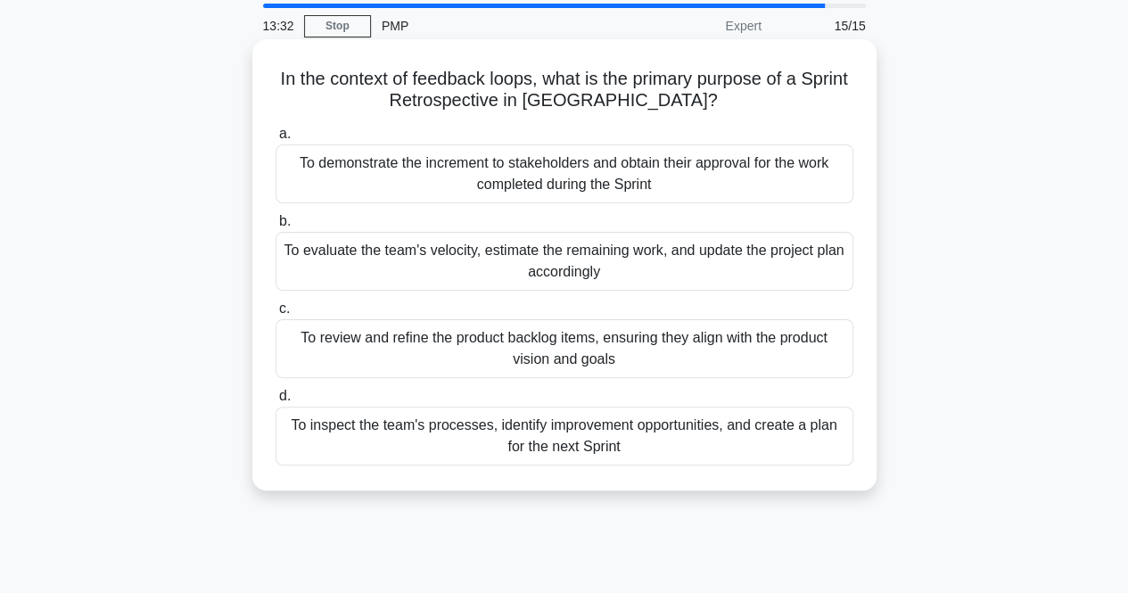
scroll to position [89, 0]
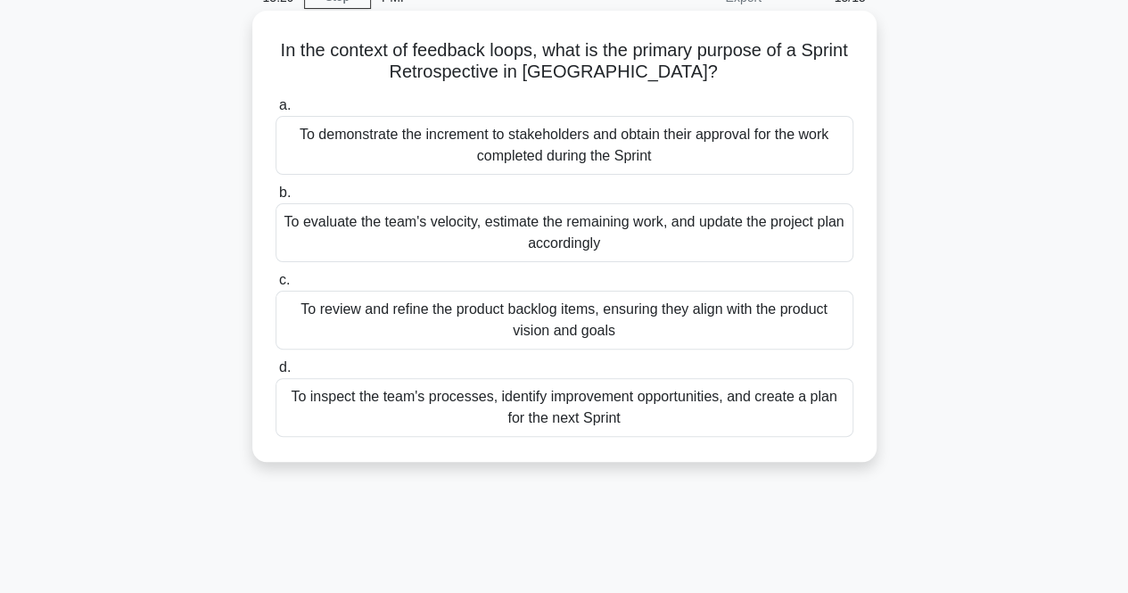
click at [523, 417] on div "To inspect the team's processes, identify improvement opportunities, and create…" at bounding box center [565, 407] width 578 height 59
click at [276, 374] on input "d. To inspect the team's processes, identify improvement opportunities, and cre…" at bounding box center [276, 368] width 0 height 12
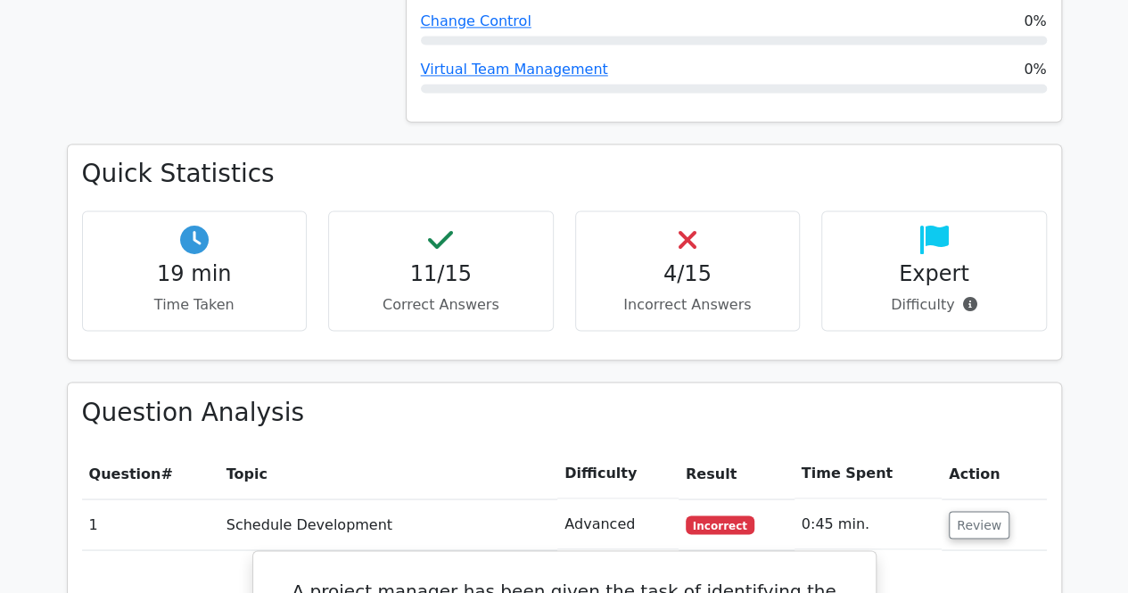
scroll to position [1338, 0]
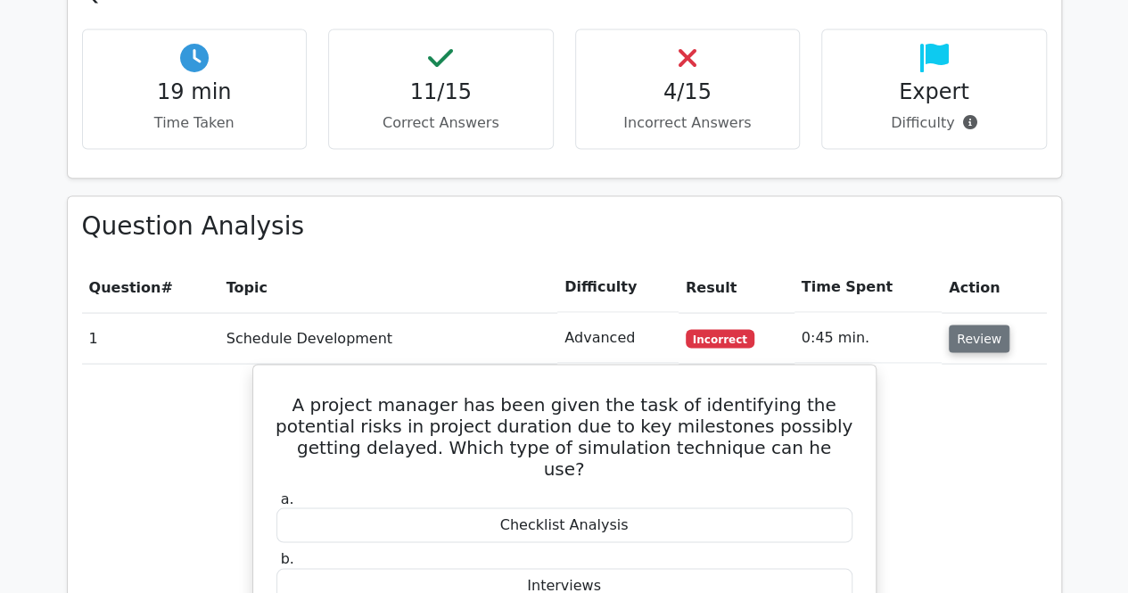
click at [990, 325] on button "Review" at bounding box center [979, 339] width 61 height 28
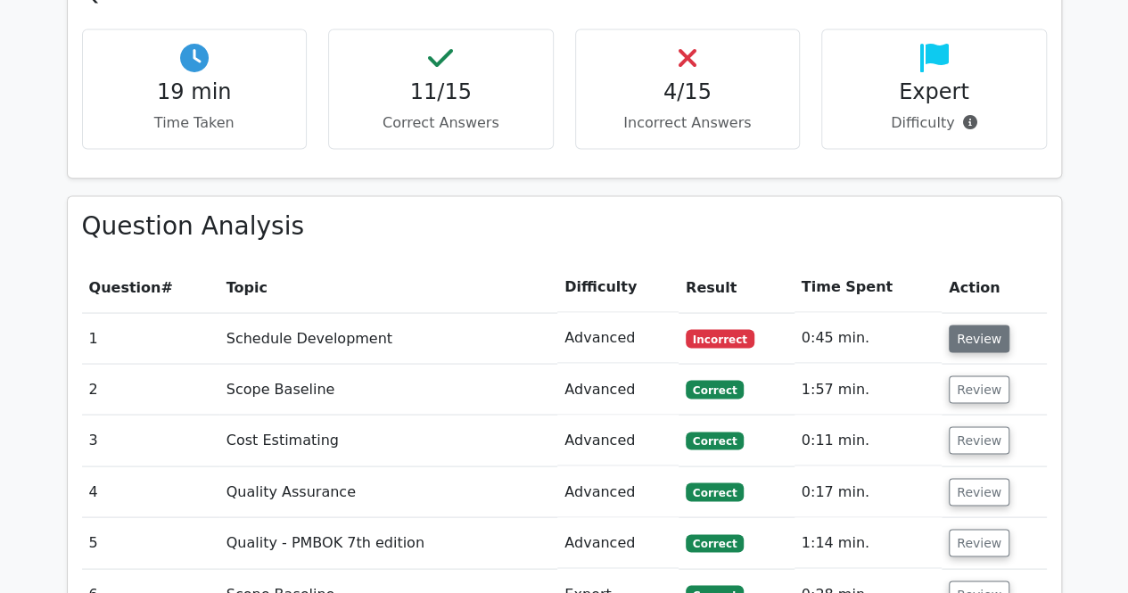
scroll to position [1962, 0]
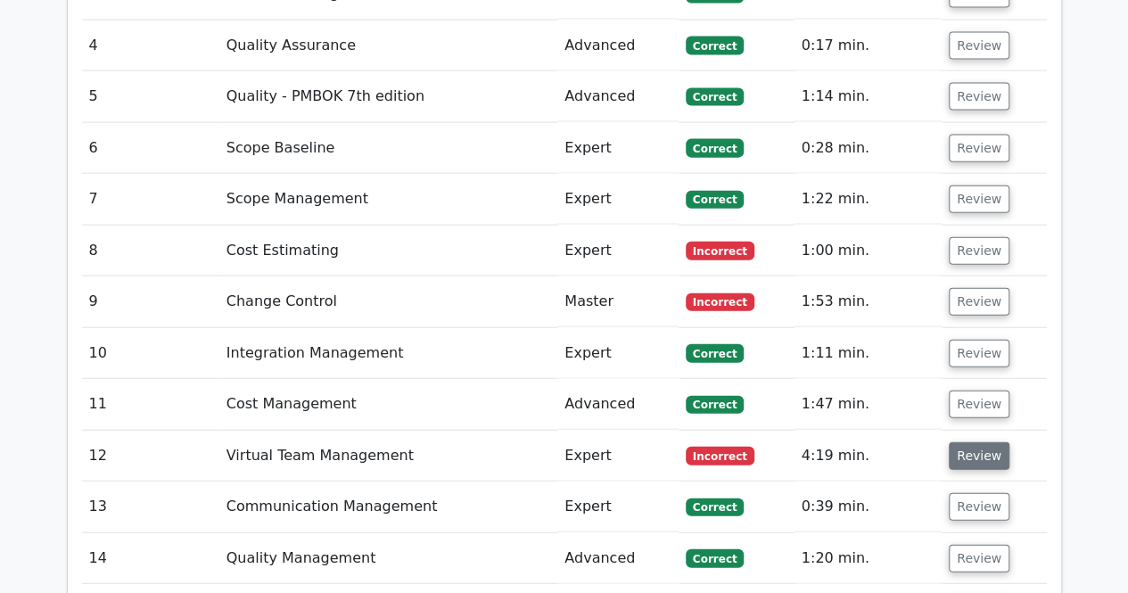
click at [977, 442] on button "Review" at bounding box center [979, 456] width 61 height 28
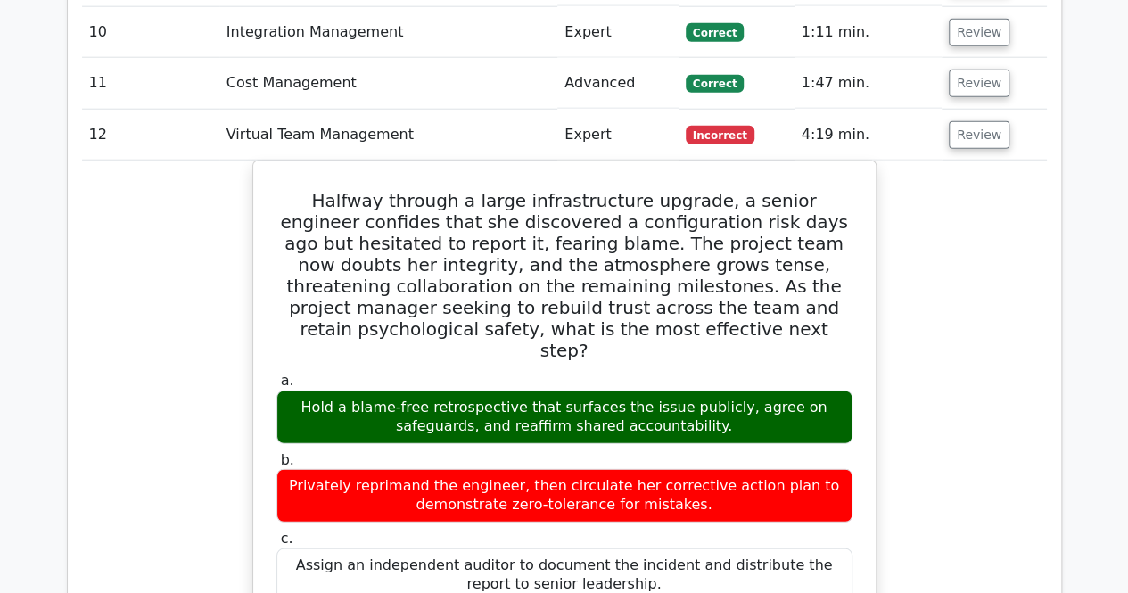
scroll to position [2051, 0]
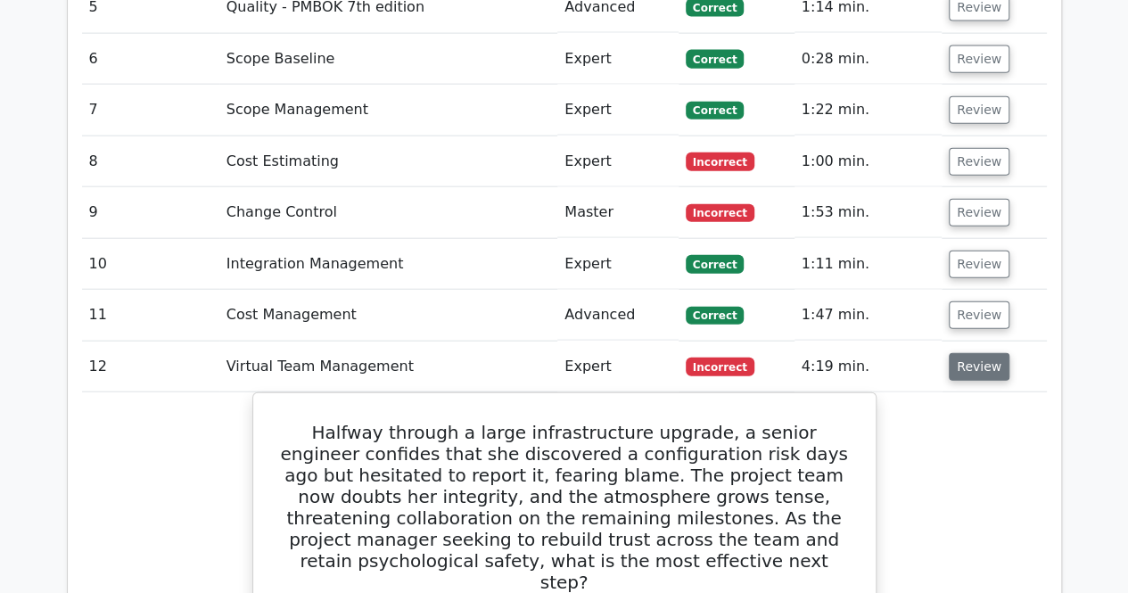
click at [961, 353] on button "Review" at bounding box center [979, 367] width 61 height 28
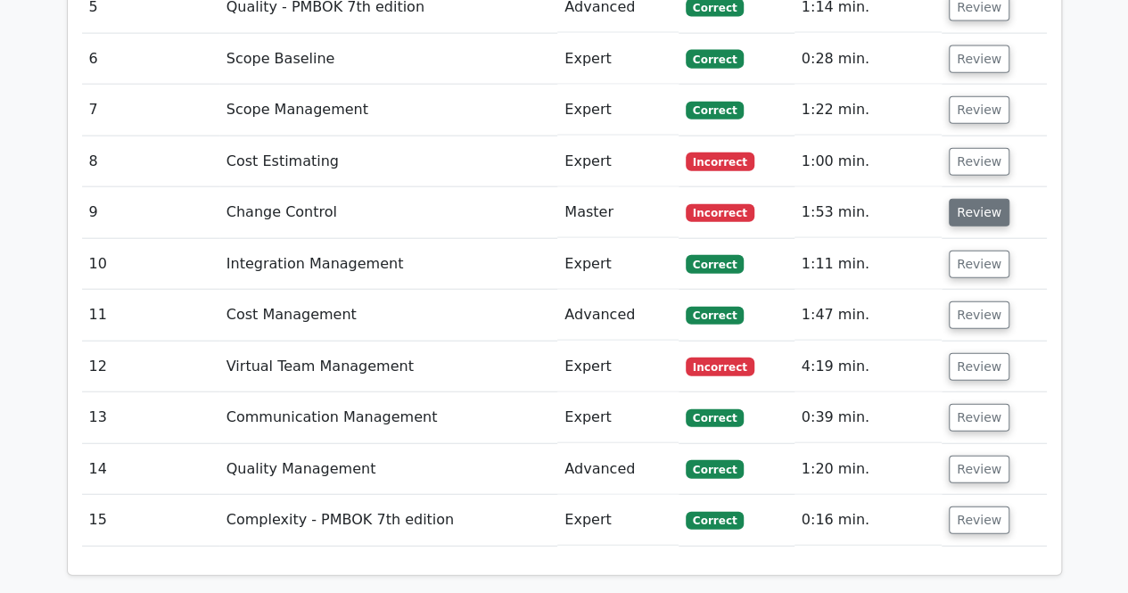
click at [965, 199] on button "Review" at bounding box center [979, 213] width 61 height 28
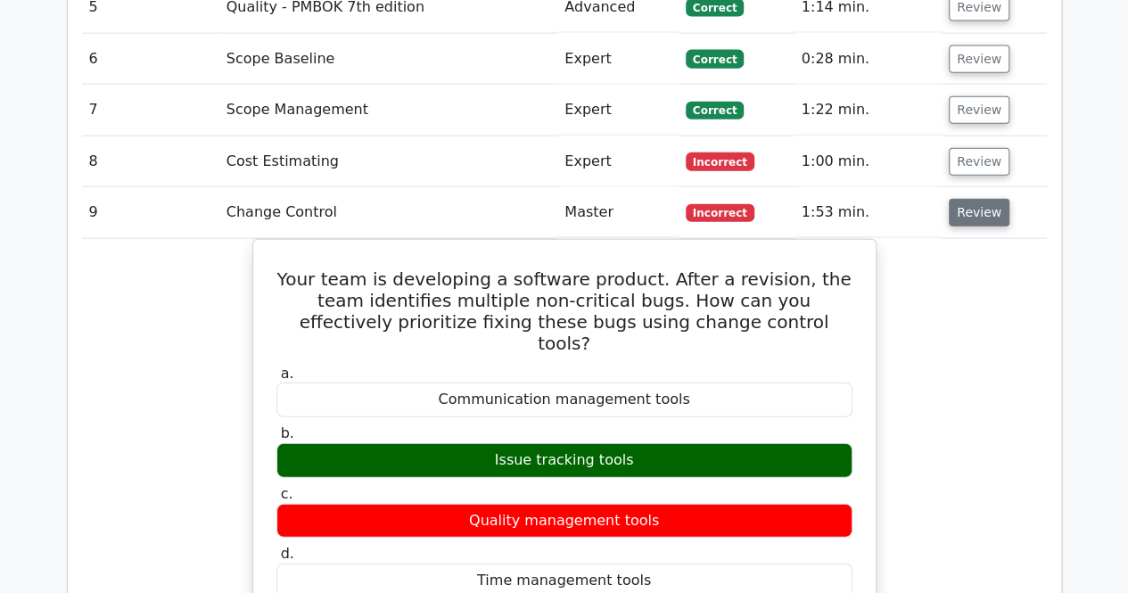
click at [965, 199] on button "Review" at bounding box center [979, 213] width 61 height 28
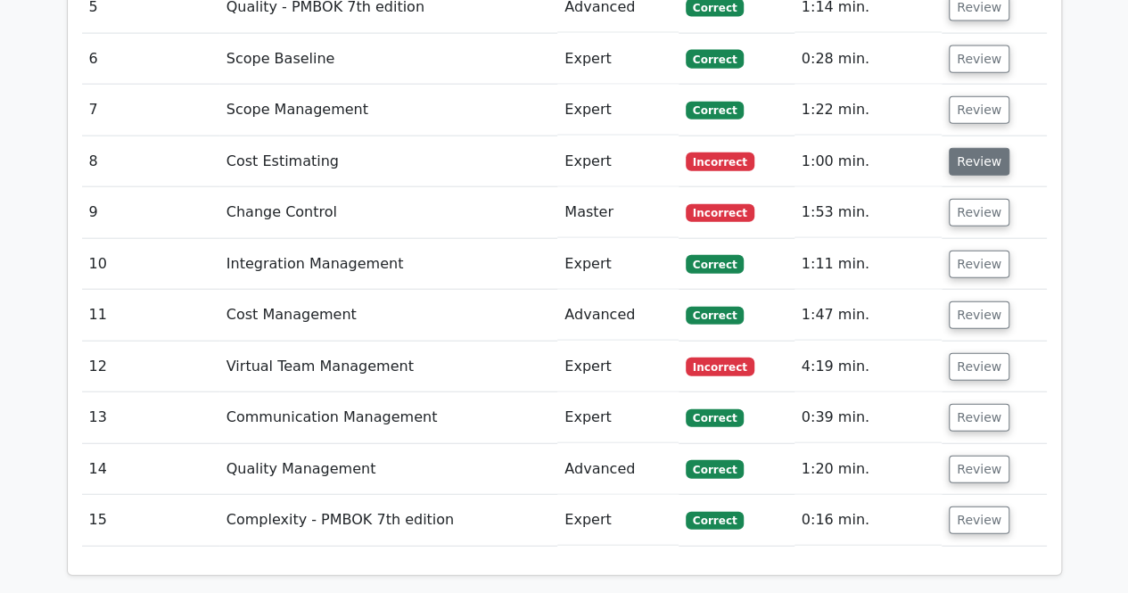
click at [976, 148] on button "Review" at bounding box center [979, 162] width 61 height 28
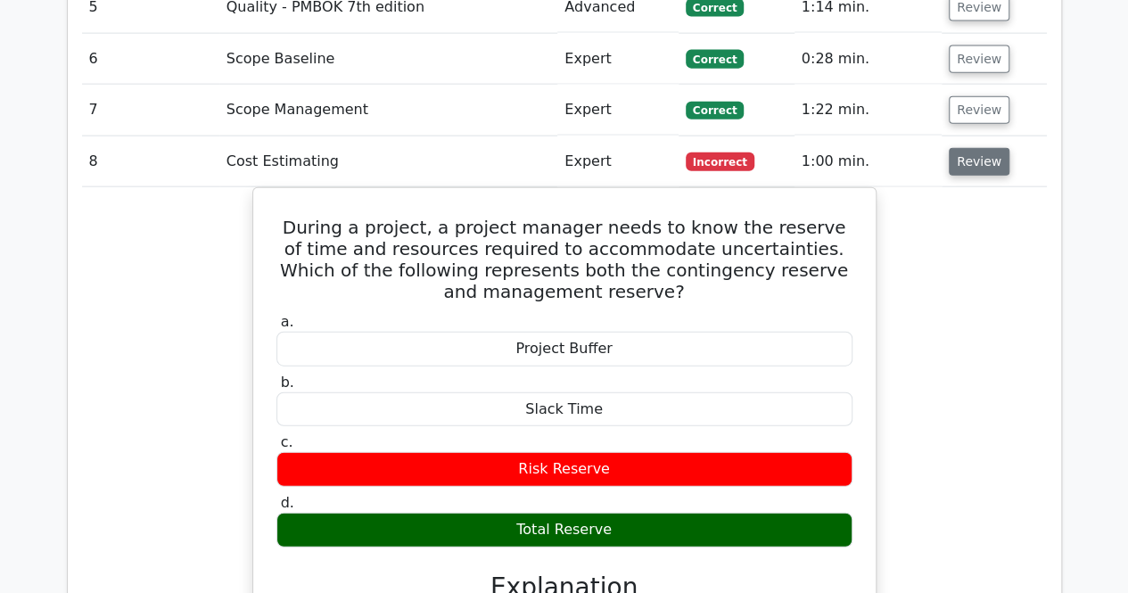
click at [956, 148] on button "Review" at bounding box center [979, 162] width 61 height 28
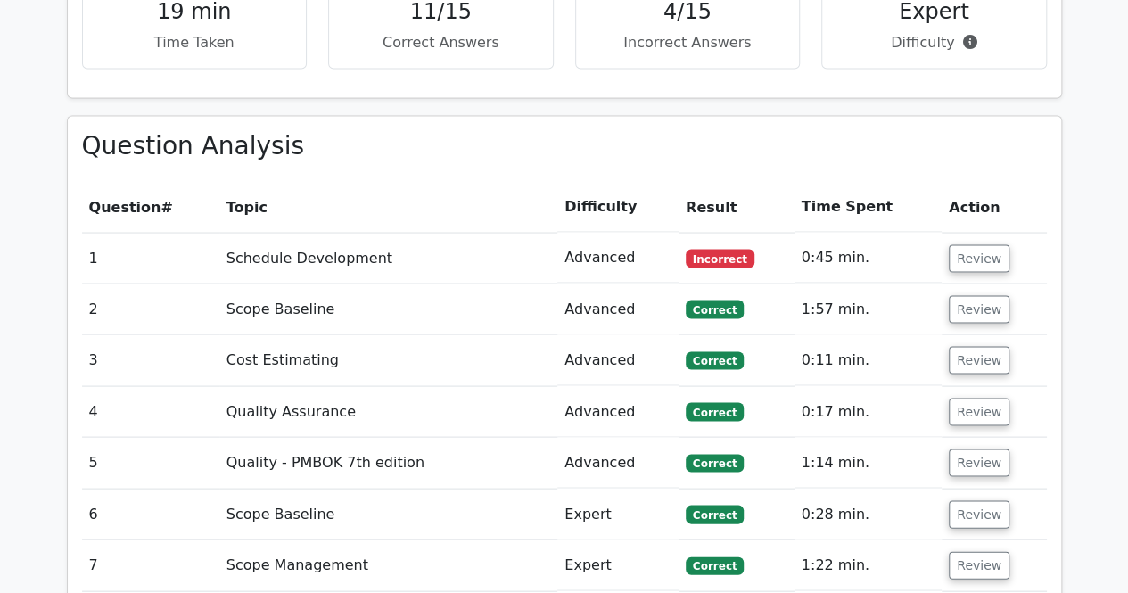
scroll to position [1427, 0]
